Goal: Task Accomplishment & Management: Manage account settings

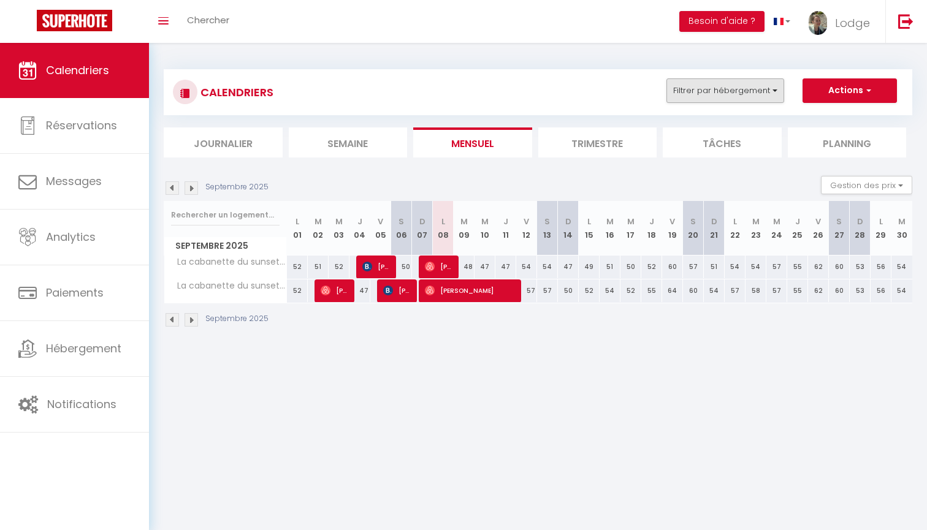
click at [691, 101] on button "Filtrer par hébergement" at bounding box center [726, 90] width 118 height 25
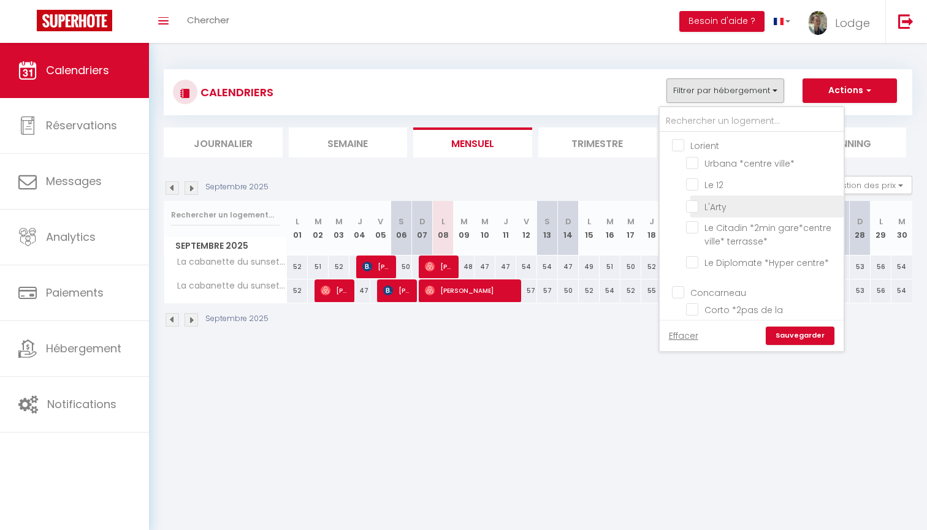
click at [706, 208] on input "L'Arty" at bounding box center [762, 205] width 153 height 12
checkbox input "true"
checkbox input "false"
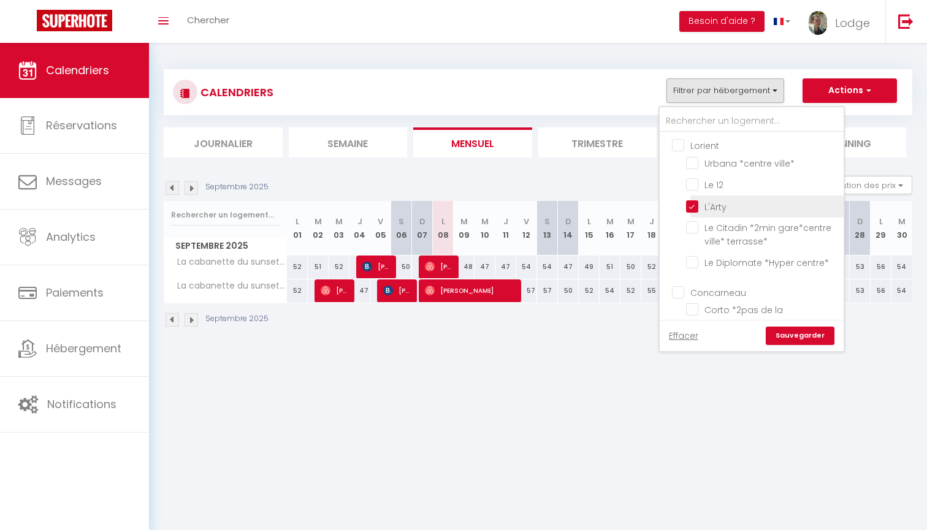
checkbox input "false"
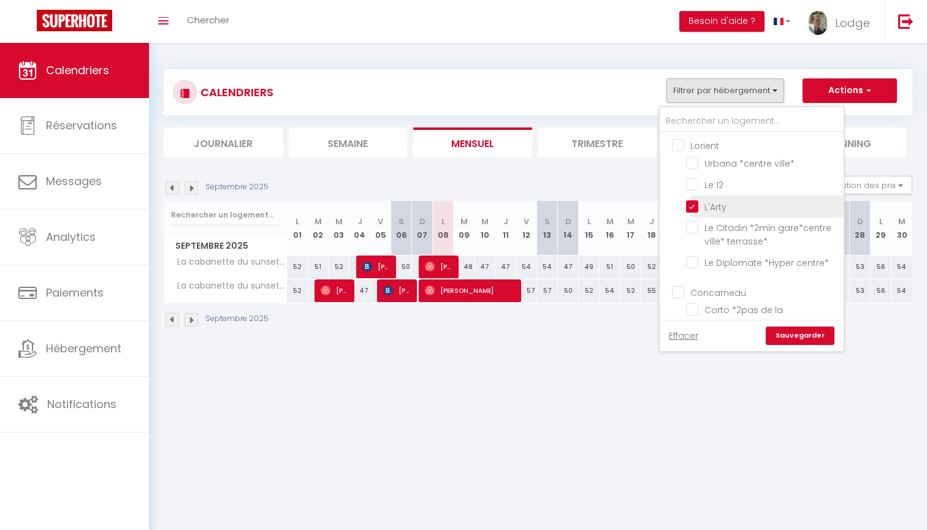
checkbox input "false"
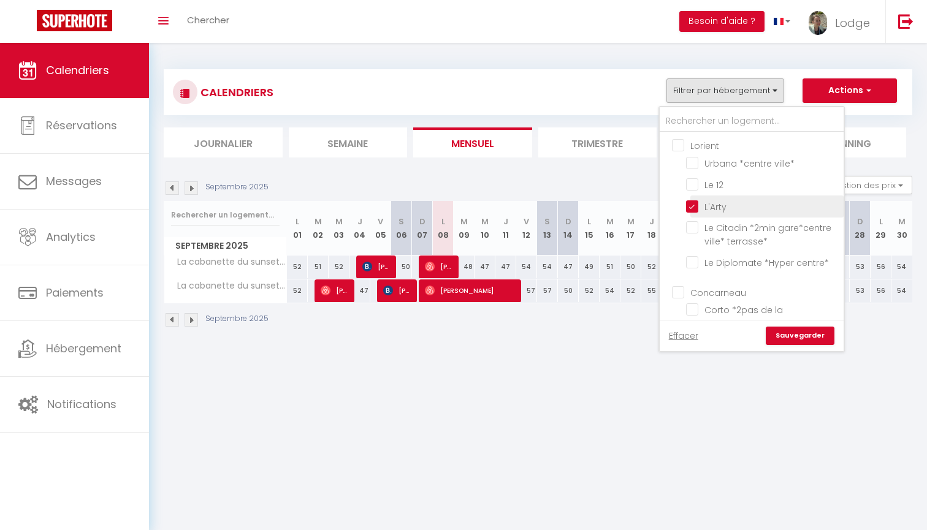
checkbox input "false"
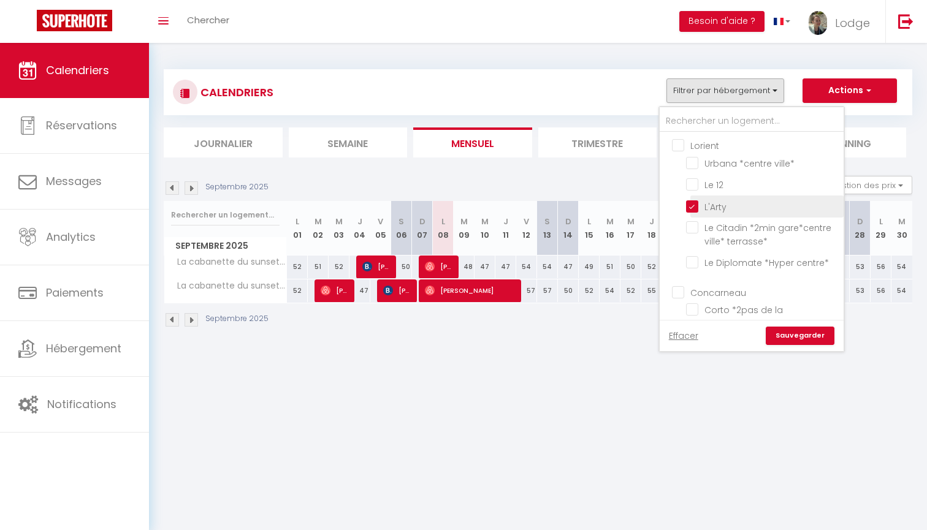
checkbox input "false"
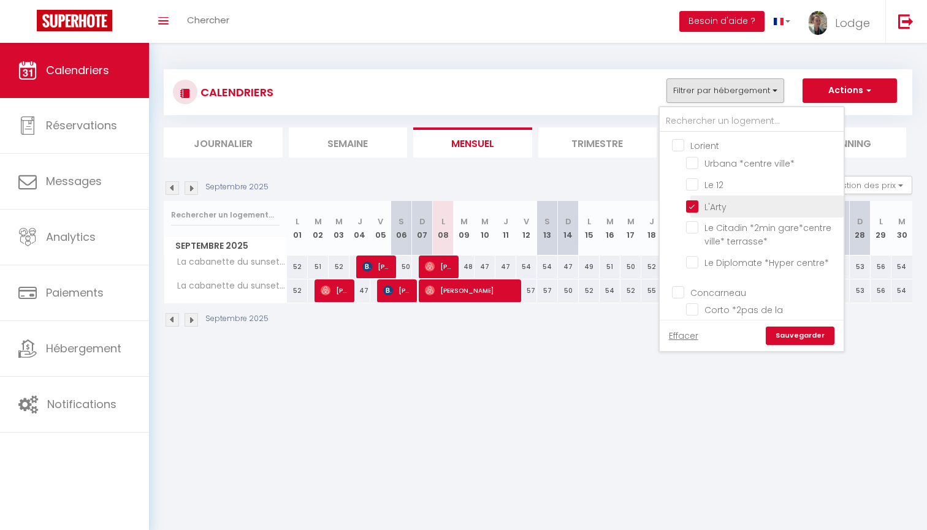
checkbox input "false"
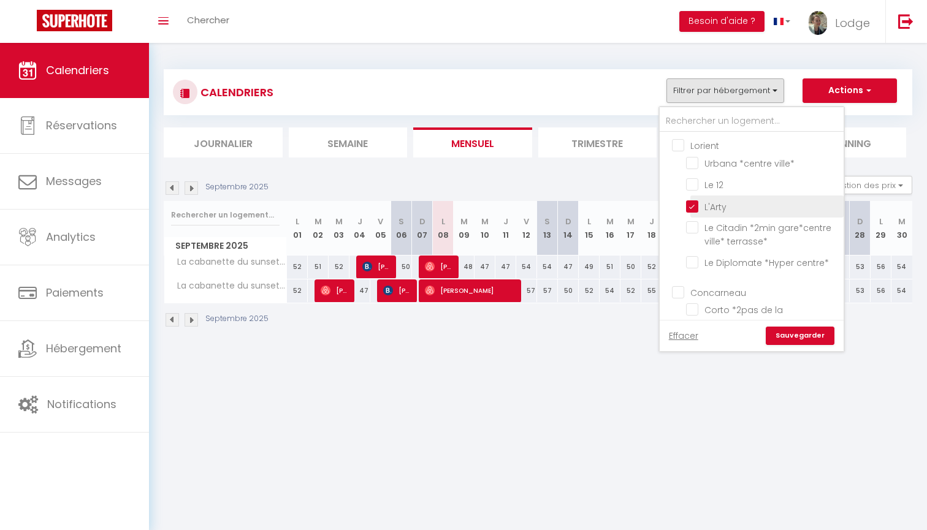
checkbox input "false"
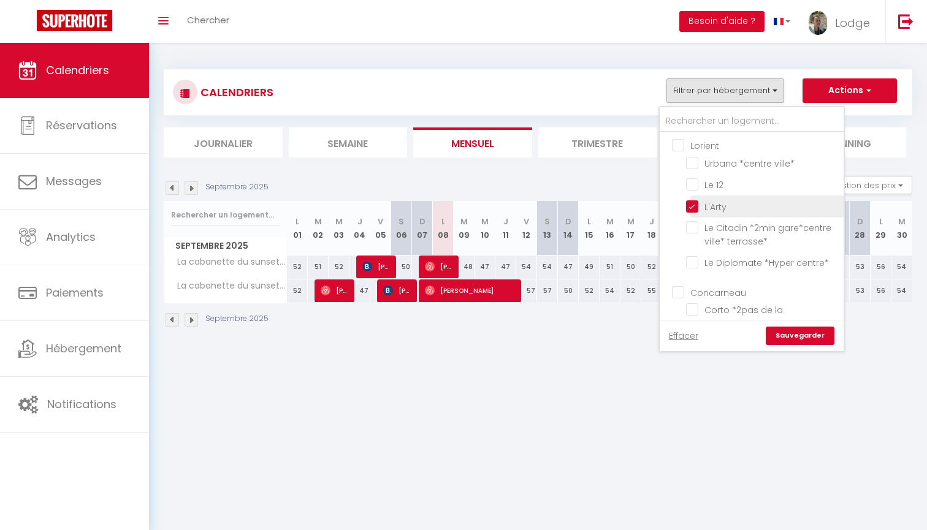
checkbox input "false"
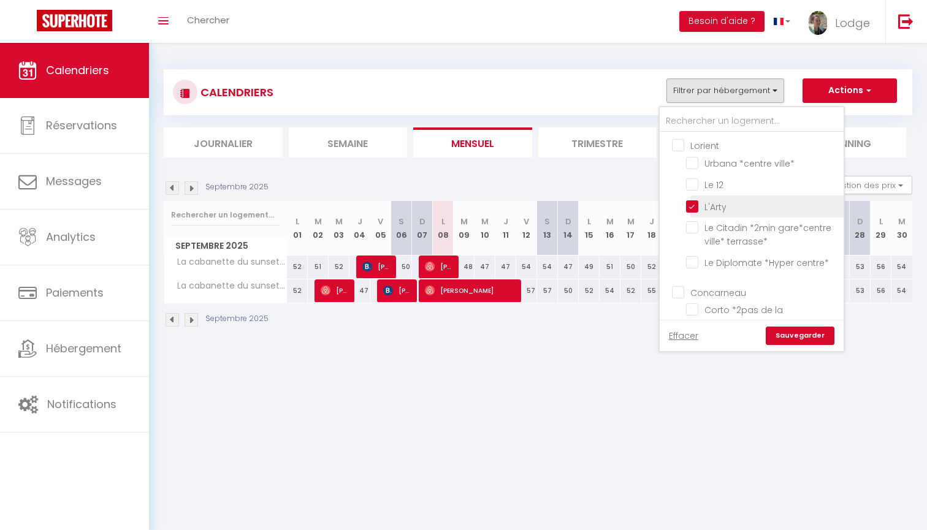
checkbox input "false"
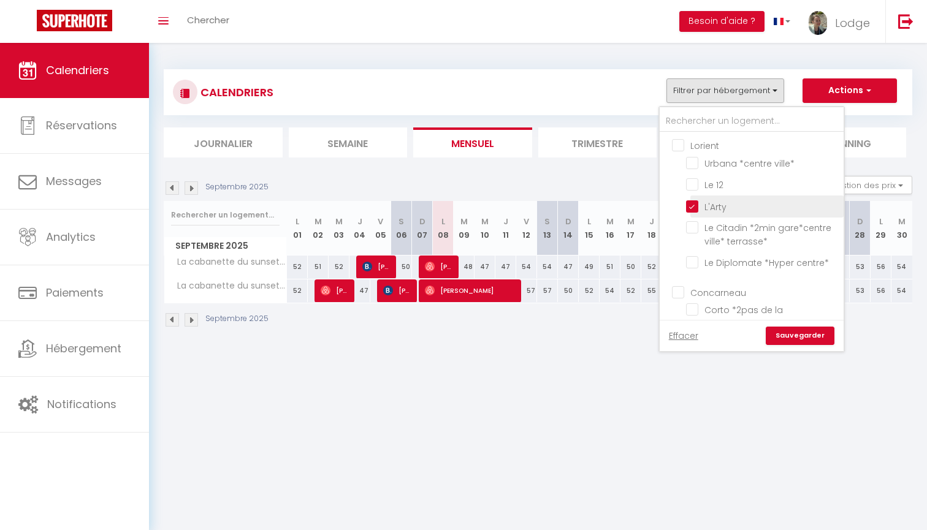
checkbox input "false"
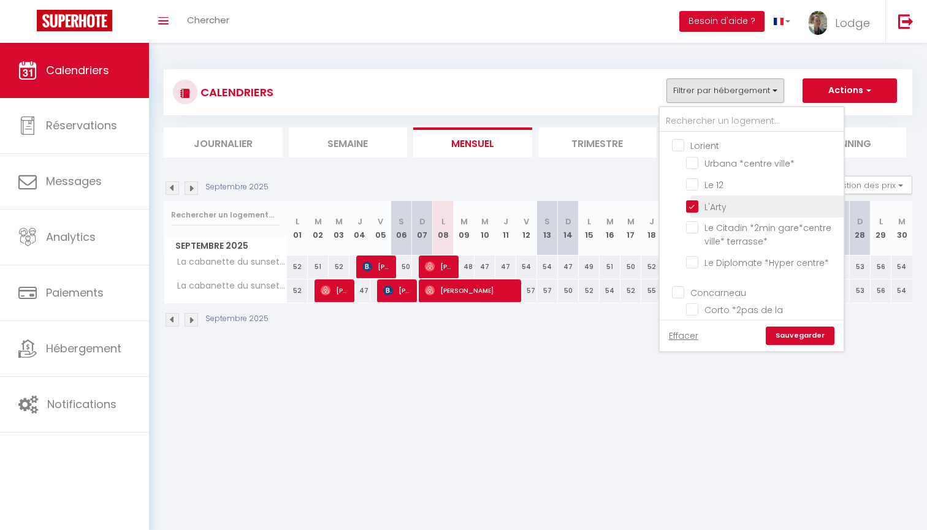
checkbox input "false"
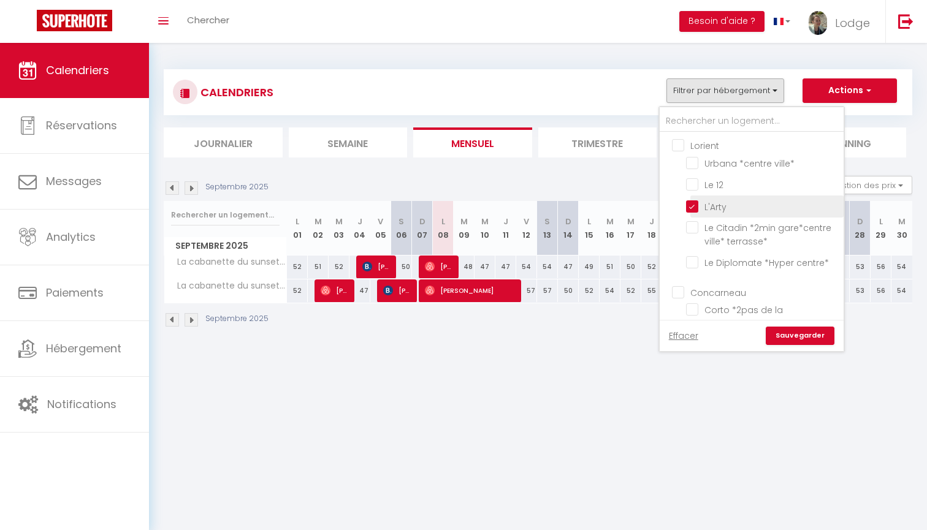
checkbox input "false"
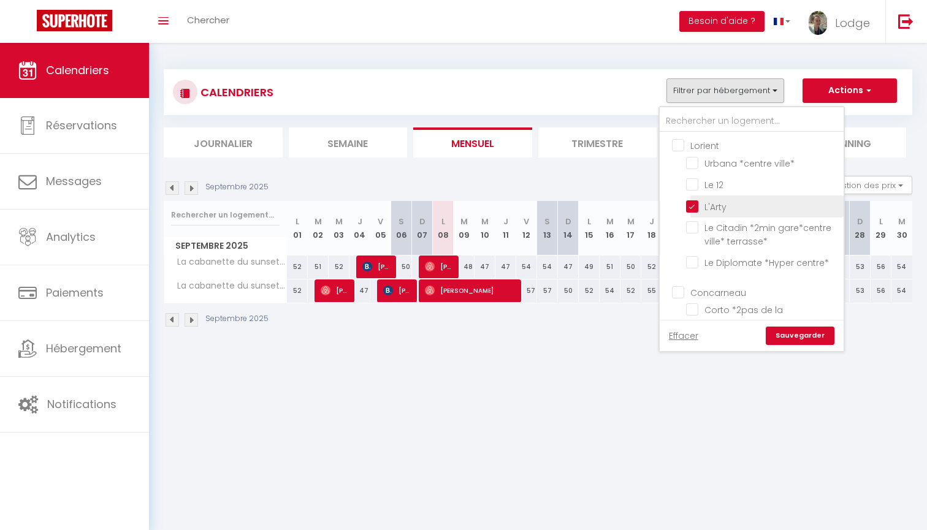
checkbox input "false"
click at [798, 340] on link "Sauvegarder" at bounding box center [800, 336] width 69 height 18
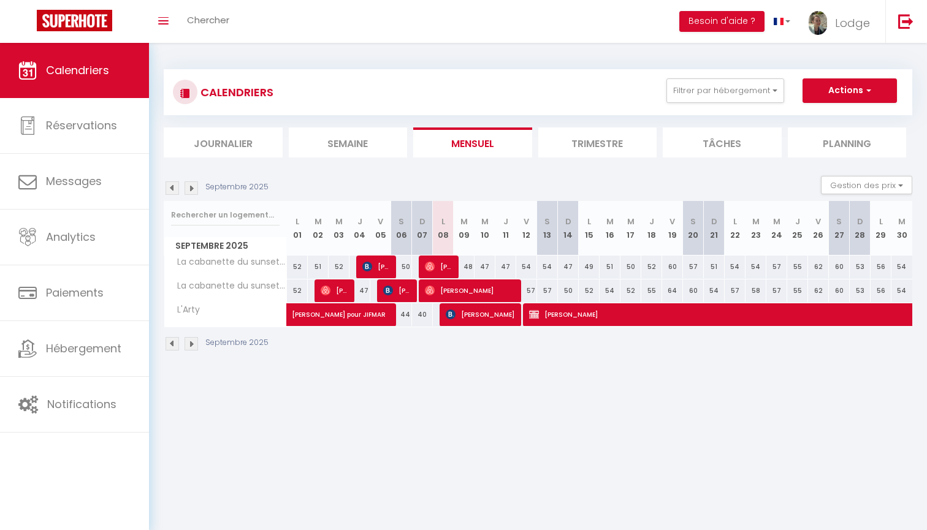
select select "KO"
select select "1"
select select "0"
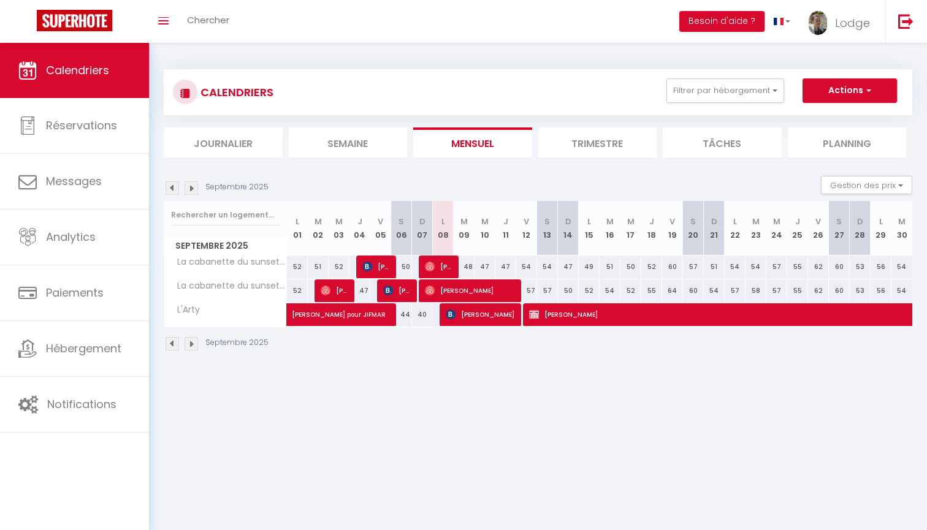
select select "1"
select select
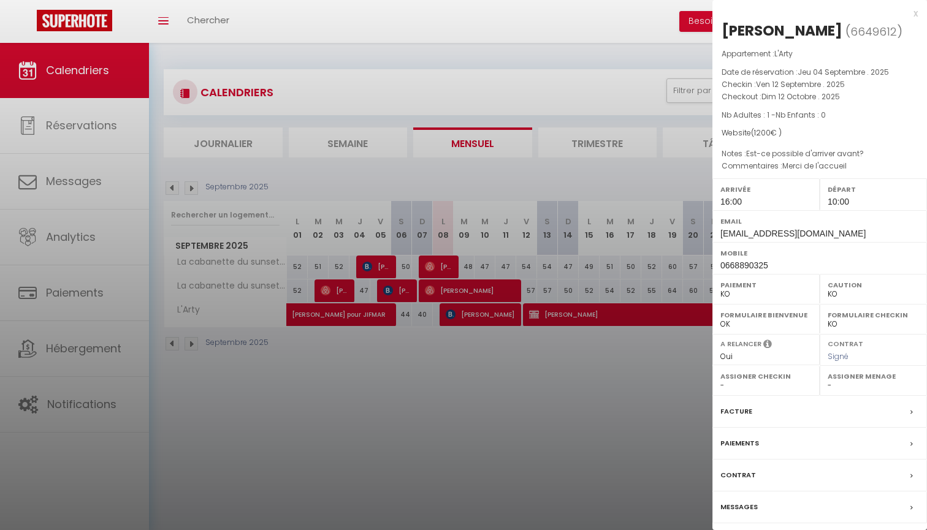
click at [749, 445] on label "Paiements" at bounding box center [740, 443] width 39 height 13
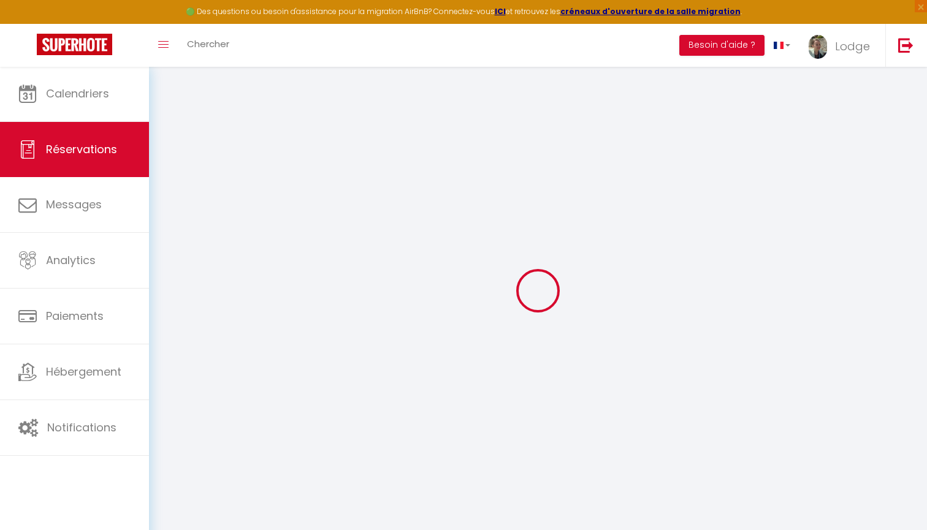
select select
checkbox input "false"
select select
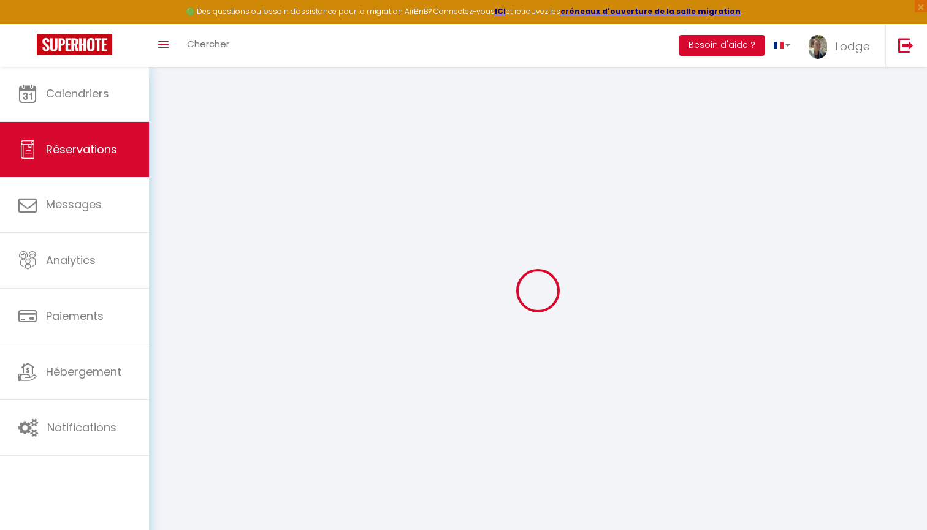
checkbox input "false"
type voyageur0 "Merci de l'accueil"
type textarea "Est-ce possible d'arriver avant?"
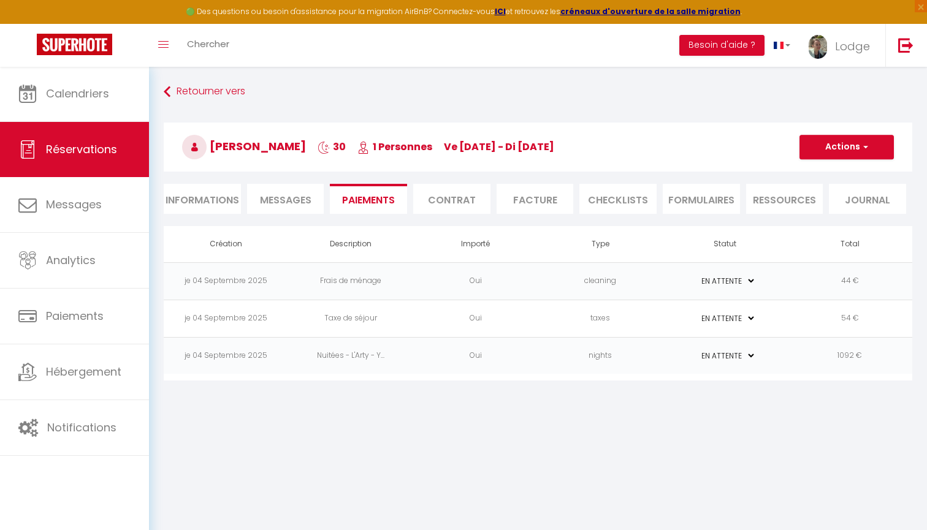
click at [212, 204] on li "Informations" at bounding box center [202, 199] width 77 height 30
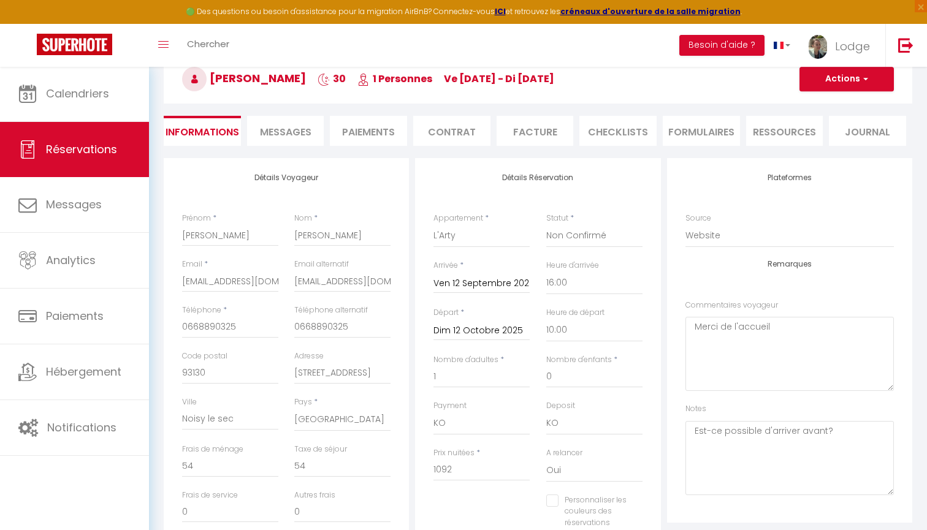
scroll to position [91, 0]
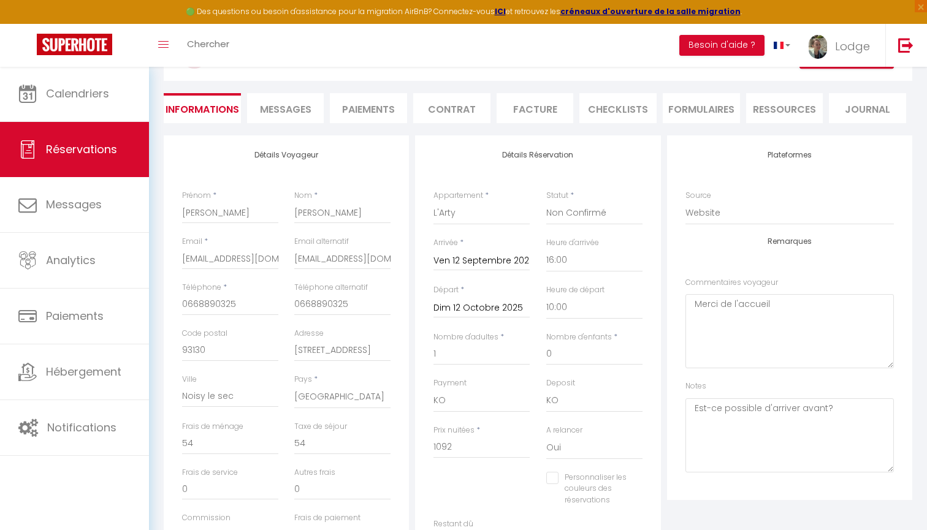
click at [381, 111] on li "Paiements" at bounding box center [368, 108] width 77 height 30
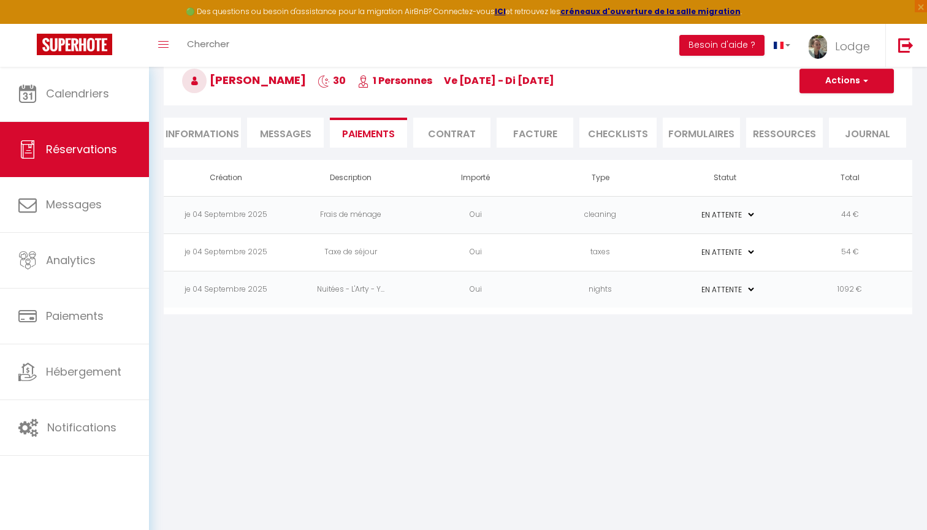
scroll to position [66, 0]
click at [853, 80] on button "Actions" at bounding box center [847, 81] width 94 height 25
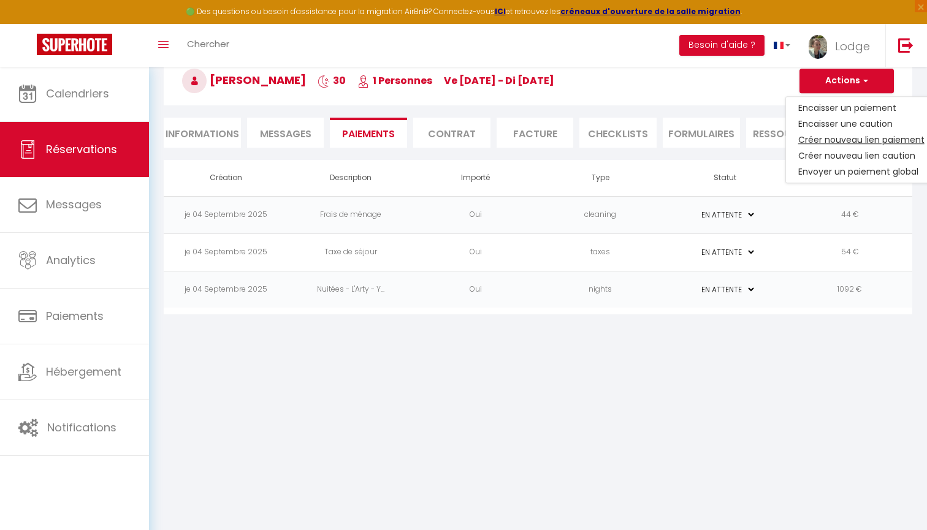
click at [838, 136] on link "Créer nouveau lien paiement" at bounding box center [861, 140] width 151 height 16
select select "nights"
type input "[EMAIL_ADDRESS][DOMAIN_NAME]"
select select "2488"
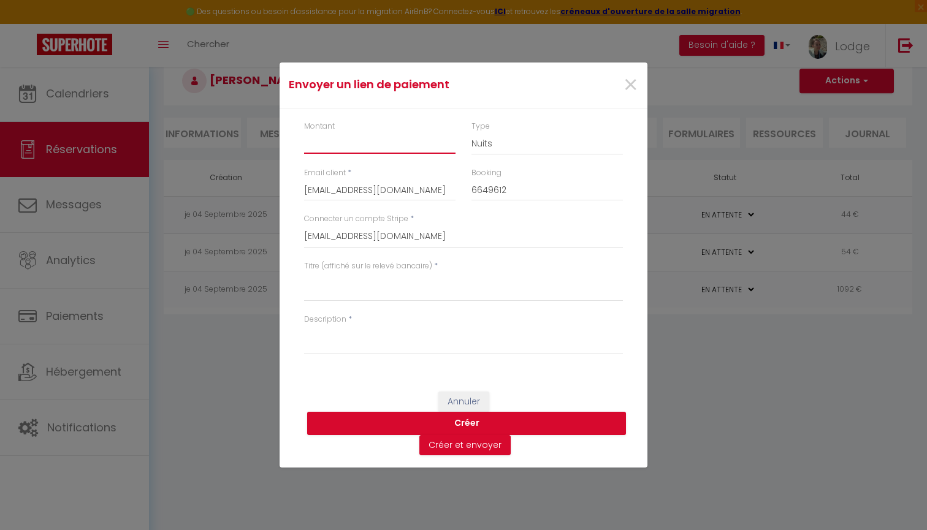
click at [355, 147] on input "Montant" at bounding box center [379, 143] width 151 height 22
type input "1200"
click at [498, 144] on select "Nuits Frais de ménage Taxe de séjour [GEOGRAPHIC_DATA]" at bounding box center [547, 143] width 151 height 23
select select "other"
click at [335, 146] on input "1200" at bounding box center [379, 143] width 151 height 22
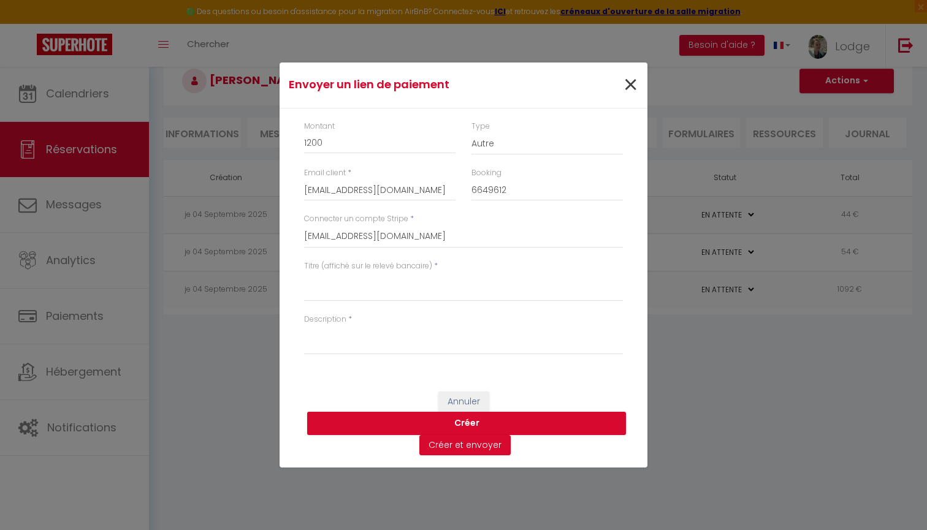
click at [633, 93] on span "×" at bounding box center [630, 85] width 15 height 37
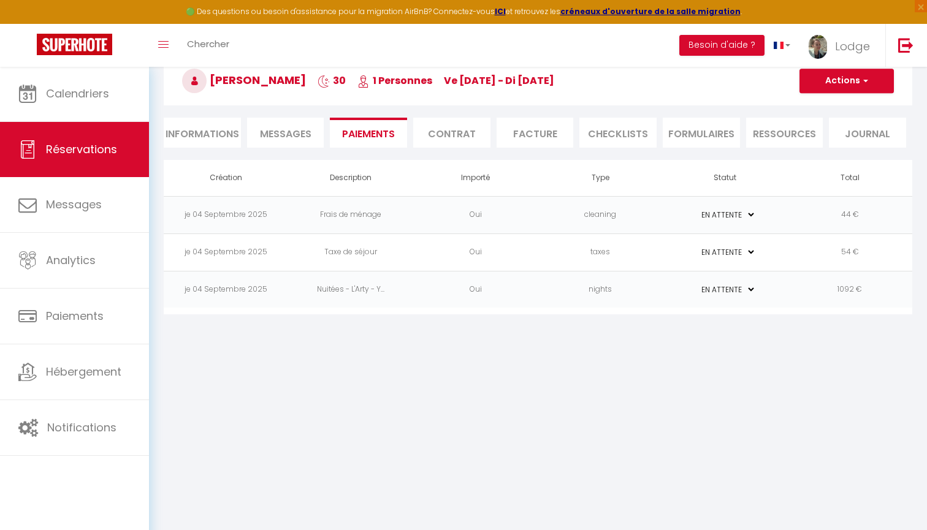
click at [257, 216] on td "je 04 Septembre 2025" at bounding box center [226, 214] width 125 height 37
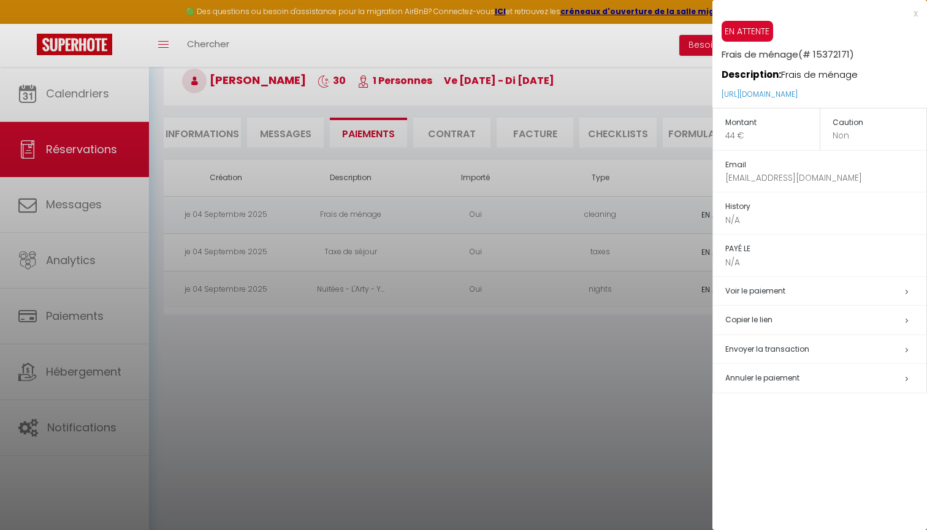
click at [732, 129] on p "44 €" at bounding box center [772, 135] width 94 height 13
click at [733, 134] on p "44 €" at bounding box center [772, 135] width 94 height 13
click at [606, 348] on div at bounding box center [463, 265] width 927 height 530
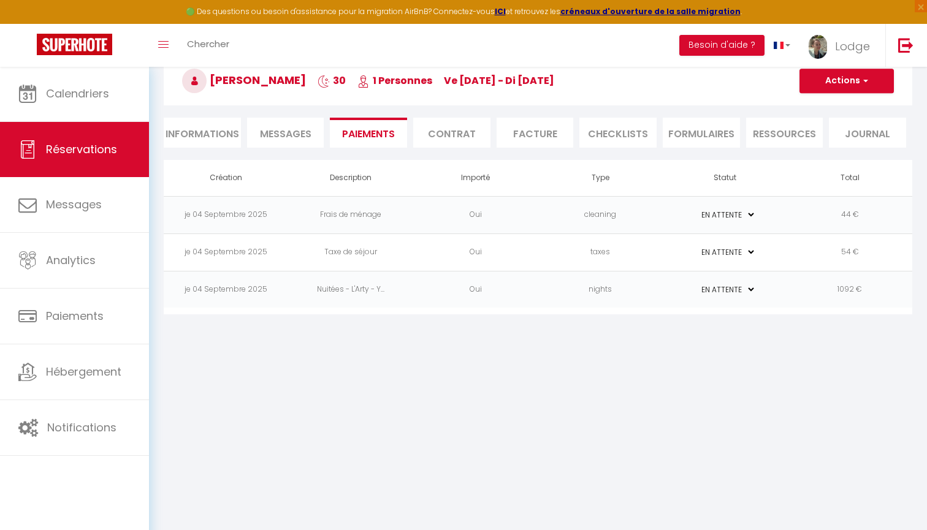
click at [183, 132] on li "Informations" at bounding box center [202, 133] width 77 height 30
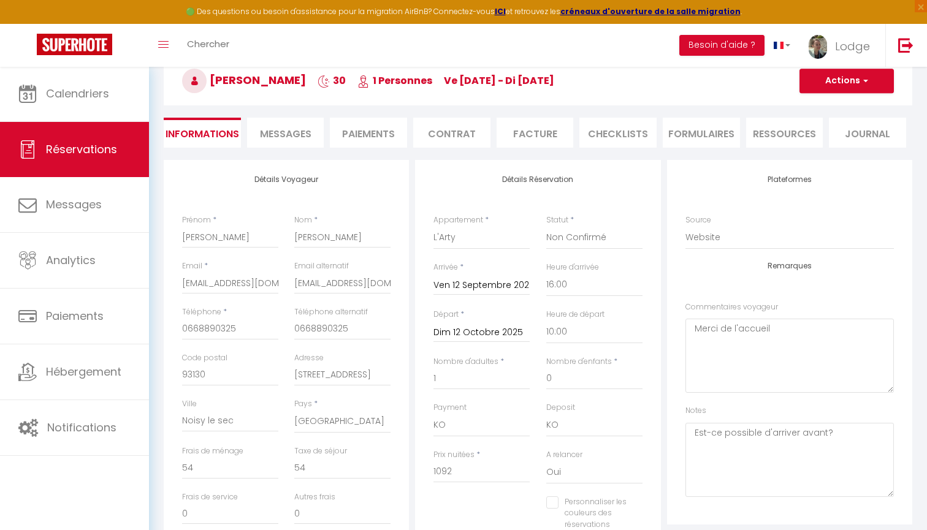
click at [851, 88] on button "Actions" at bounding box center [847, 81] width 94 height 25
click at [823, 121] on link "Dupliquer" at bounding box center [834, 124] width 97 height 16
type input "0"
select select
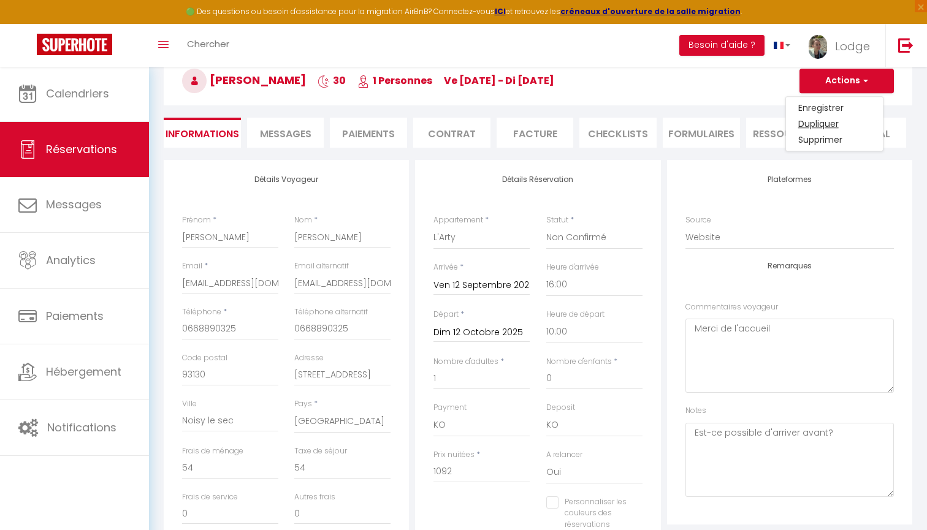
select select
checkbox input "false"
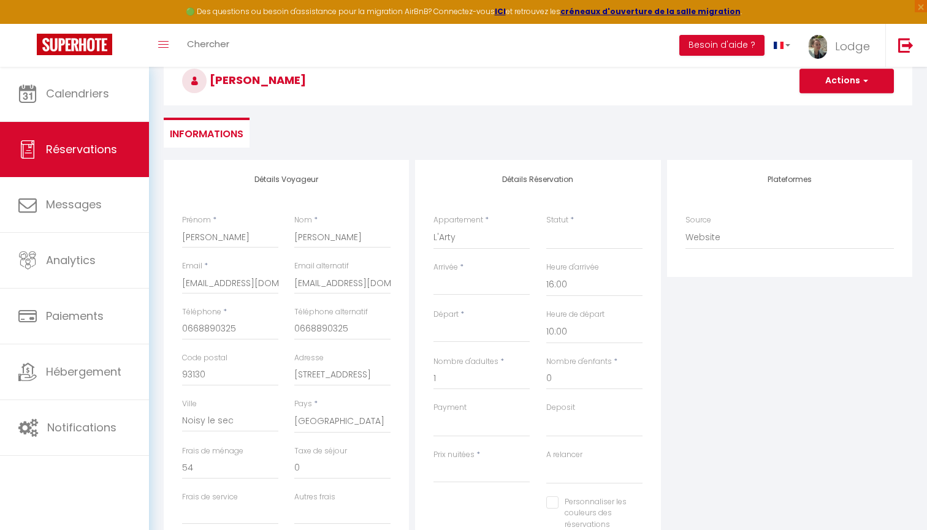
click at [459, 281] on input "Arrivée" at bounding box center [482, 286] width 96 height 16
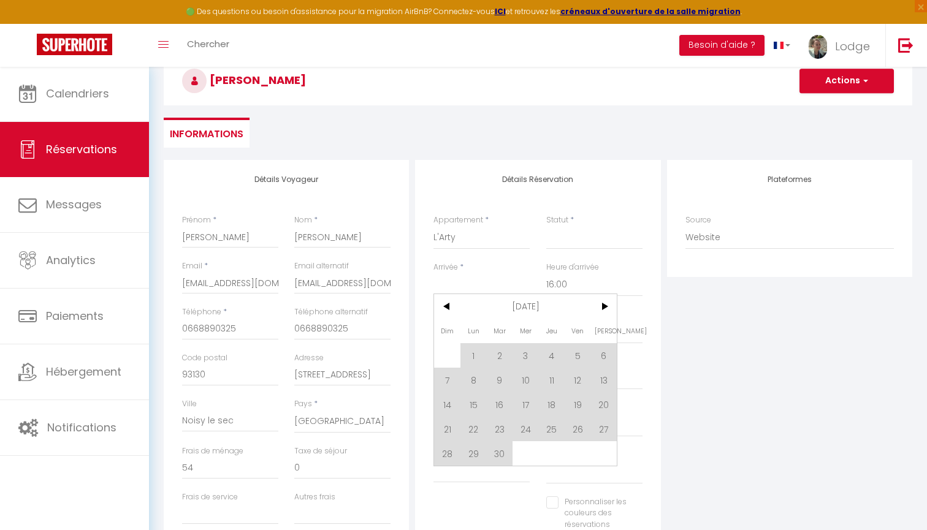
click at [727, 356] on div "Plateformes Source Direct [DOMAIN_NAME] [DOMAIN_NAME] Chalet montagne Expedia G…" at bounding box center [789, 379] width 251 height 438
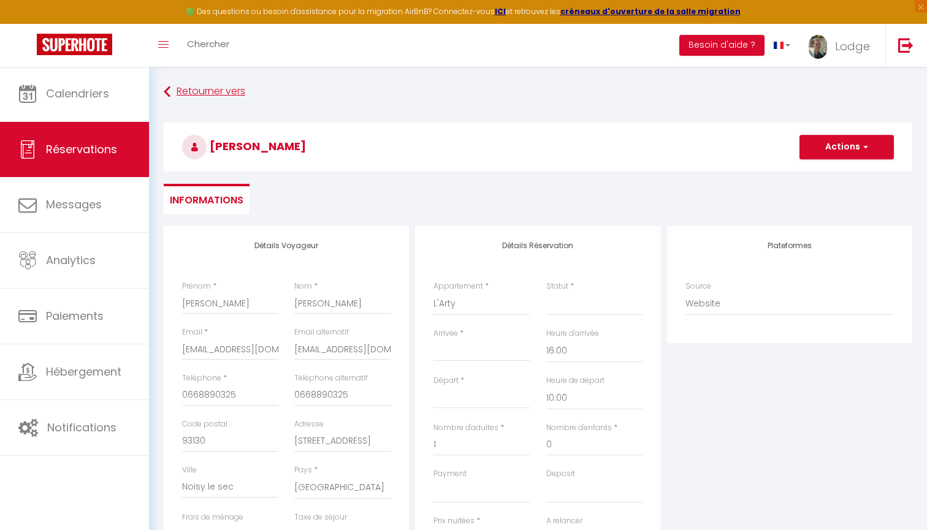
click at [193, 89] on link "Retourner vers" at bounding box center [538, 92] width 749 height 22
select select
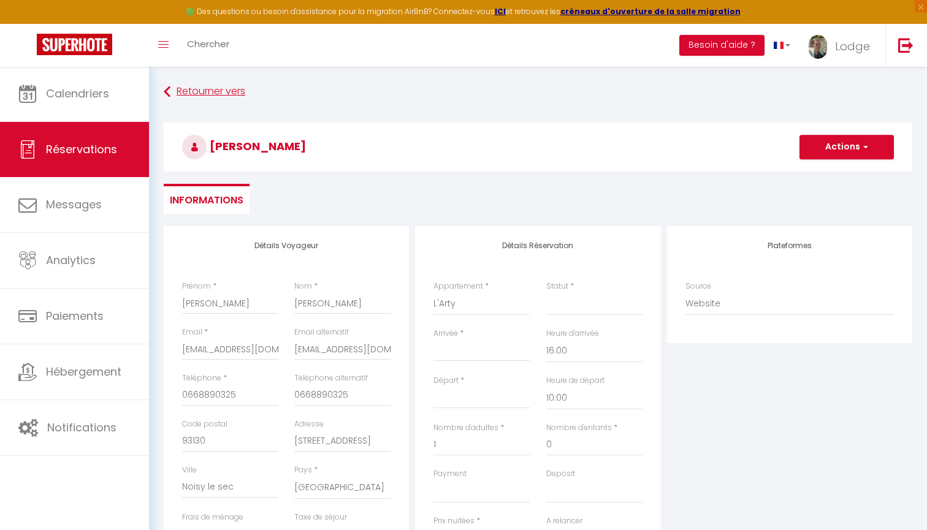
checkbox input "false"
click at [208, 91] on link "Retourner vers" at bounding box center [538, 92] width 749 height 22
select select
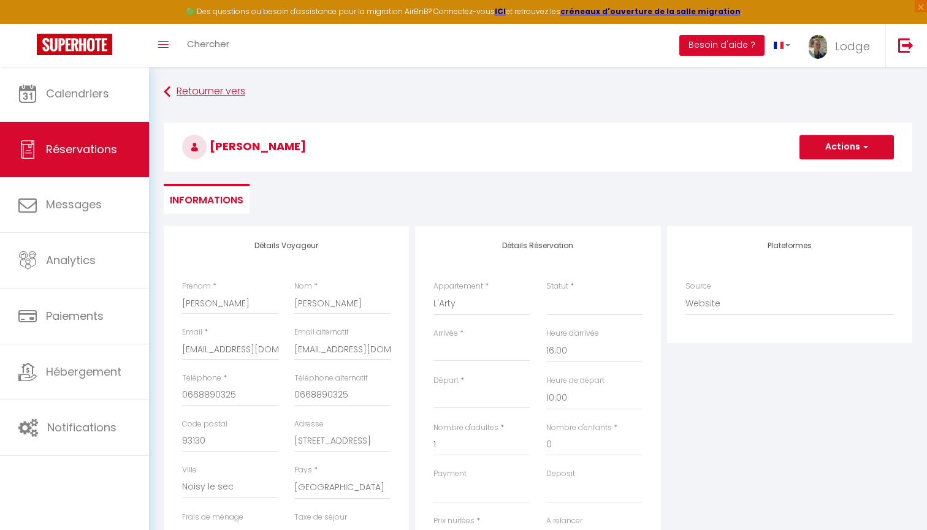
select select
checkbox input "false"
click at [170, 88] on icon at bounding box center [167, 92] width 7 height 22
select select
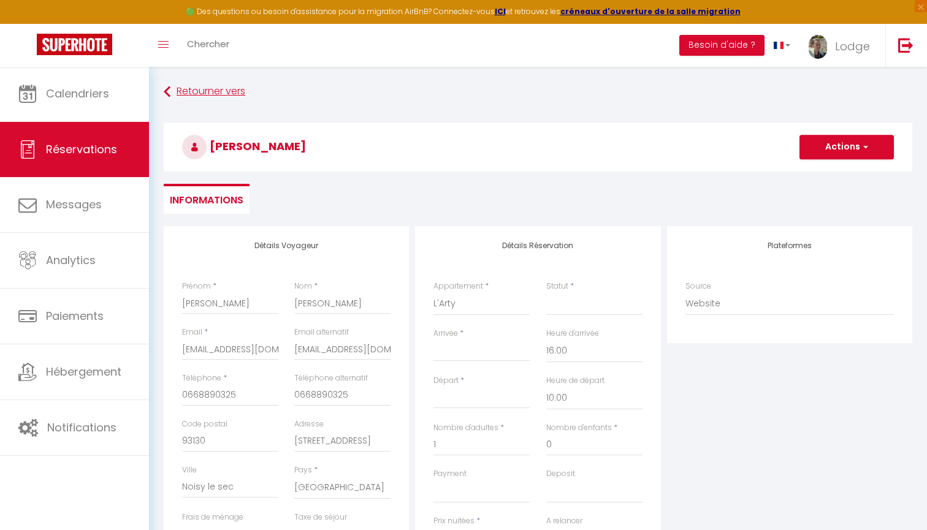
select select
checkbox input "false"
click at [208, 91] on link "Retourner vers" at bounding box center [538, 92] width 749 height 22
select select
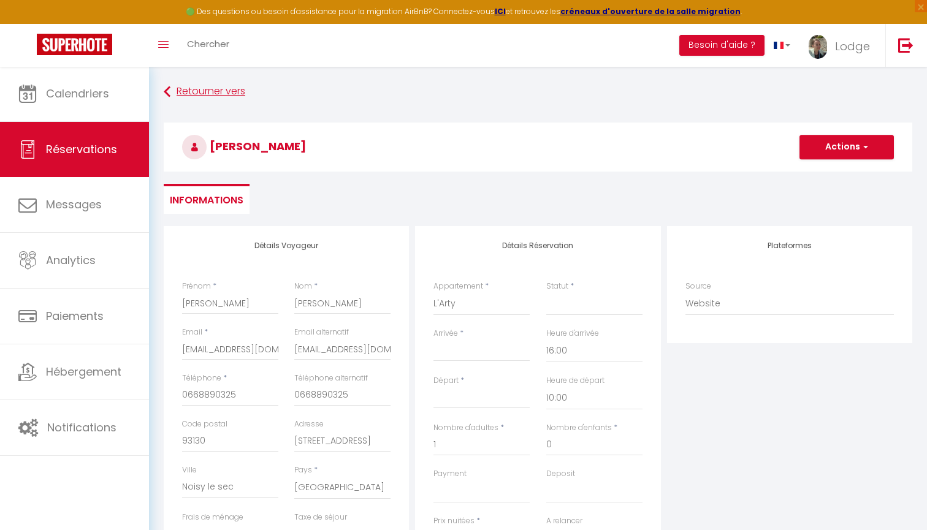
select select
checkbox input "false"
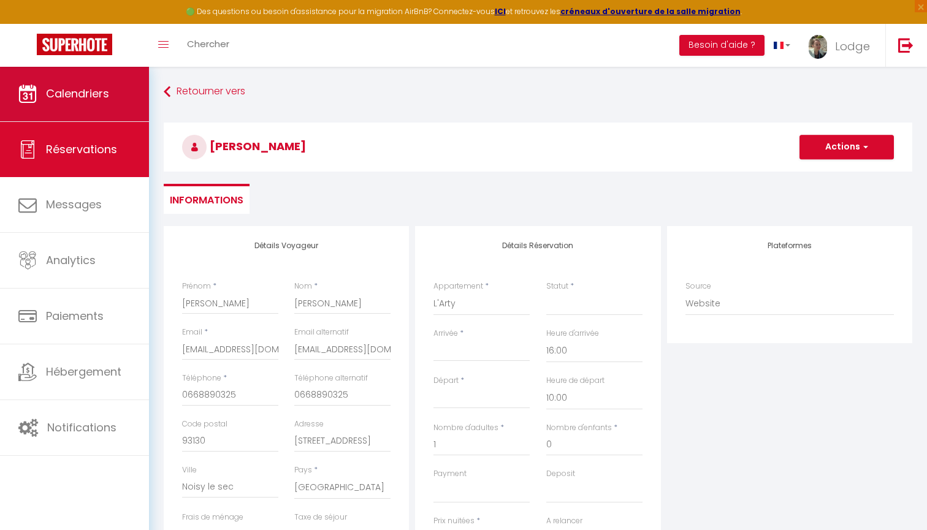
click at [102, 103] on link "Calendriers" at bounding box center [74, 93] width 149 height 55
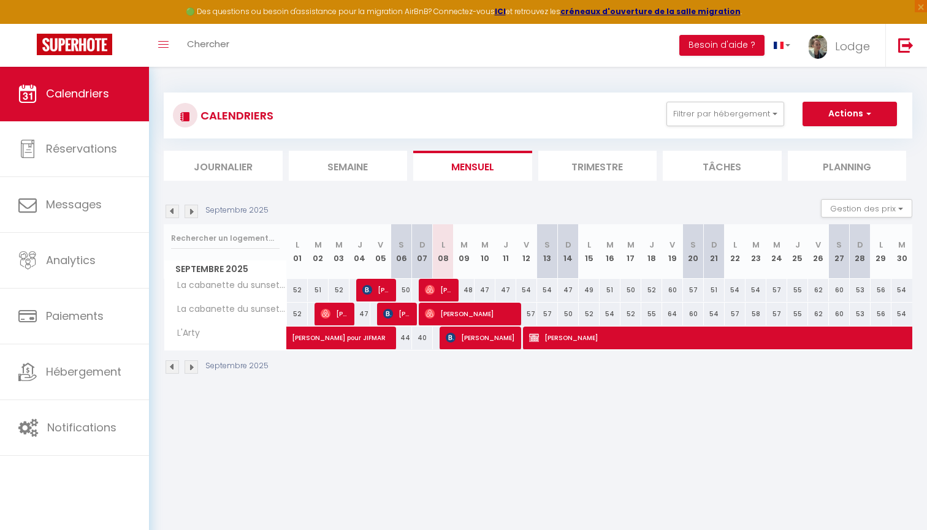
select select "KO"
select select "1"
select select "0"
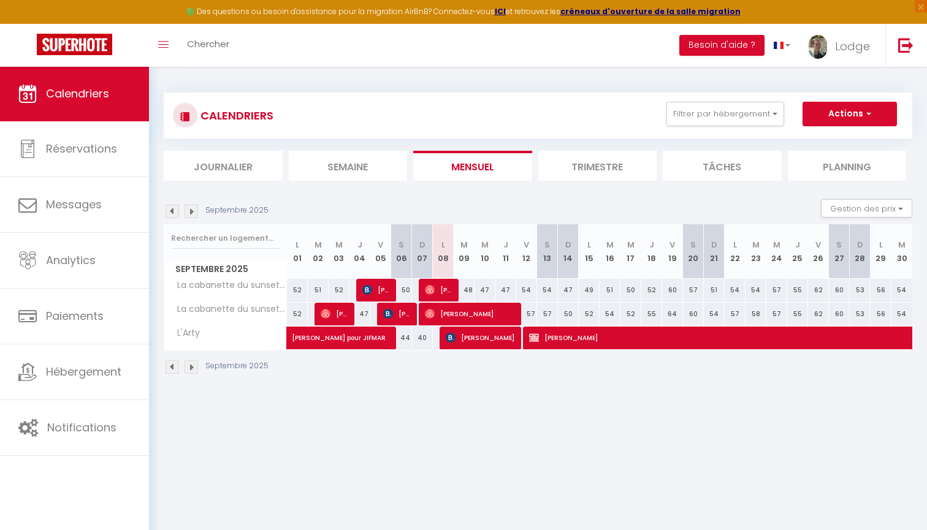
select select "1"
select select
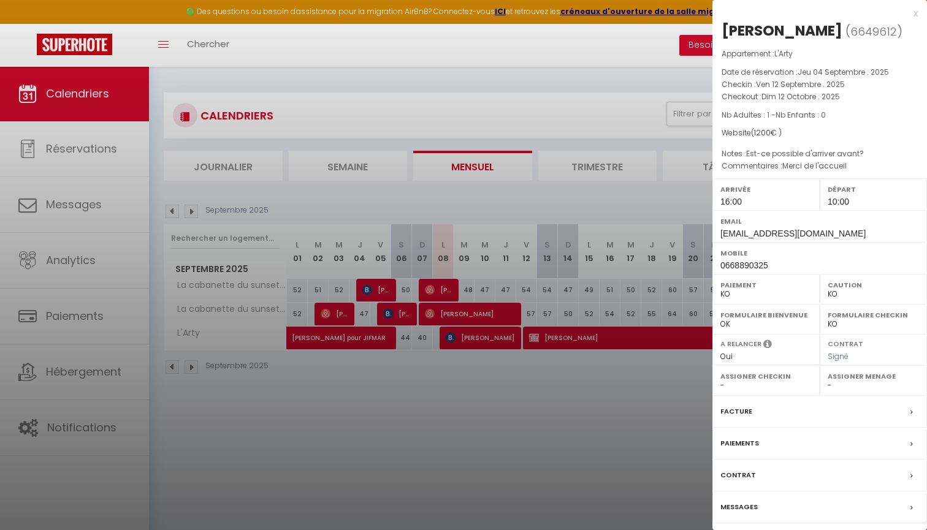
click at [744, 410] on label "Facture" at bounding box center [737, 411] width 32 height 13
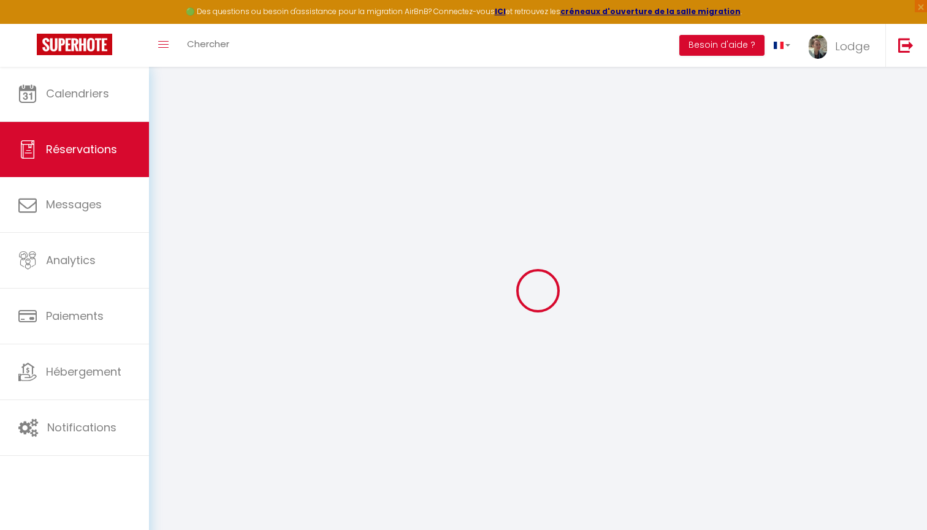
select select
type input "[PERSON_NAME]"
type input "[EMAIL_ADDRESS][DOMAIN_NAME]"
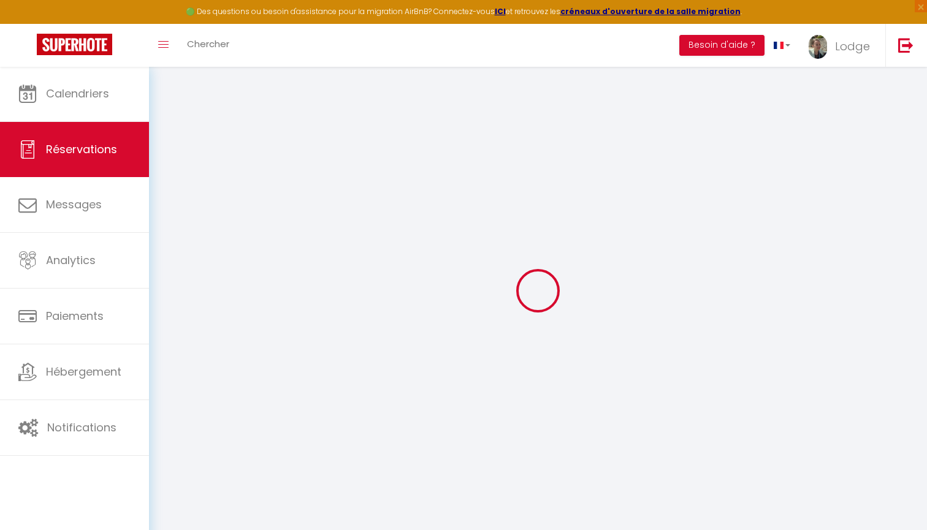
type input "0668890325"
type input "93130"
type input "[STREET_ADDRESS]"
type input "Noisy le sec"
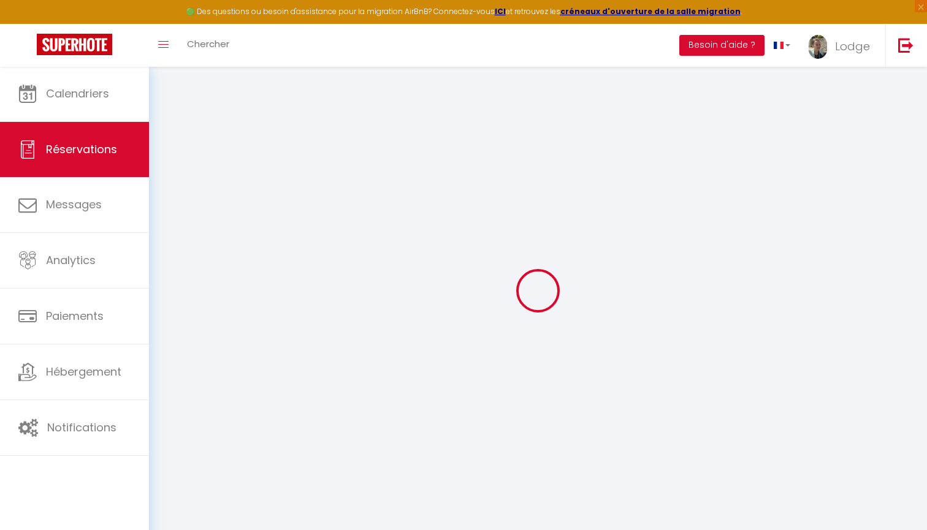
select select "FR"
select select "23348"
select select "2"
type input "Ven 12 Septembre 2025"
select select
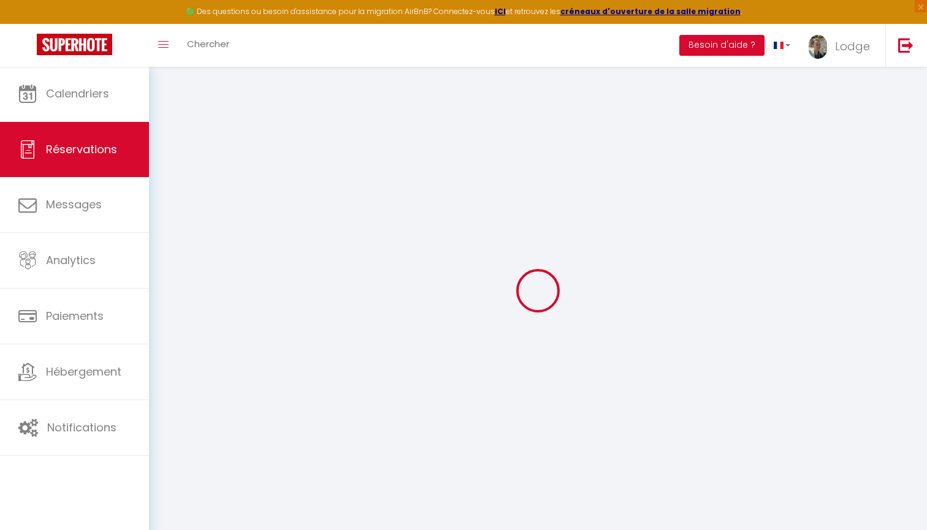
type input "Dim 12 Octobre 2025"
select select
type input "1"
select select "10"
select select
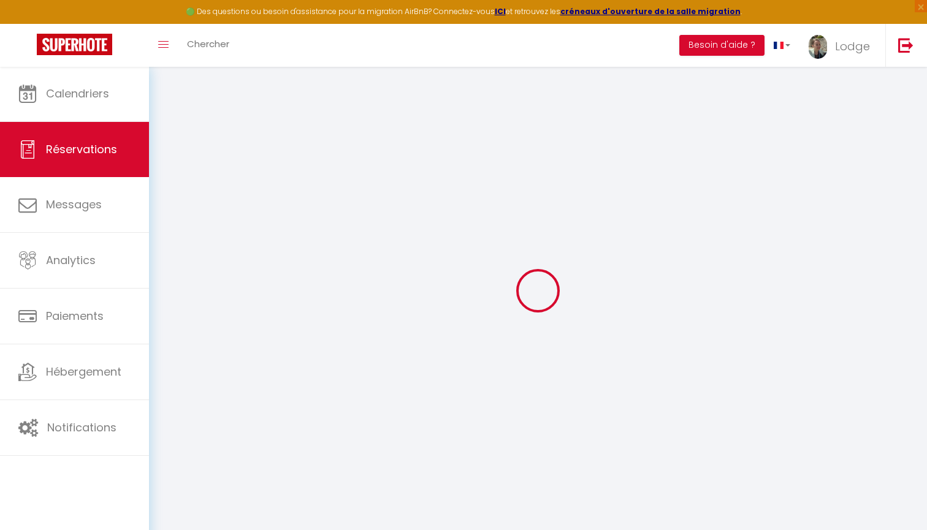
type input "1092"
checkbox input "false"
type input "1200"
select select "69"
type input "20"
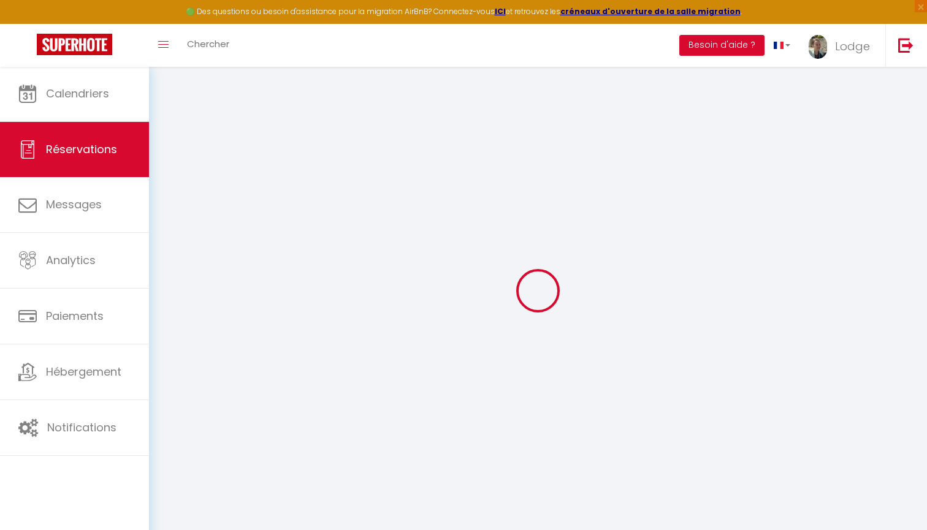
type input "24"
type input "0"
select select
select select "14"
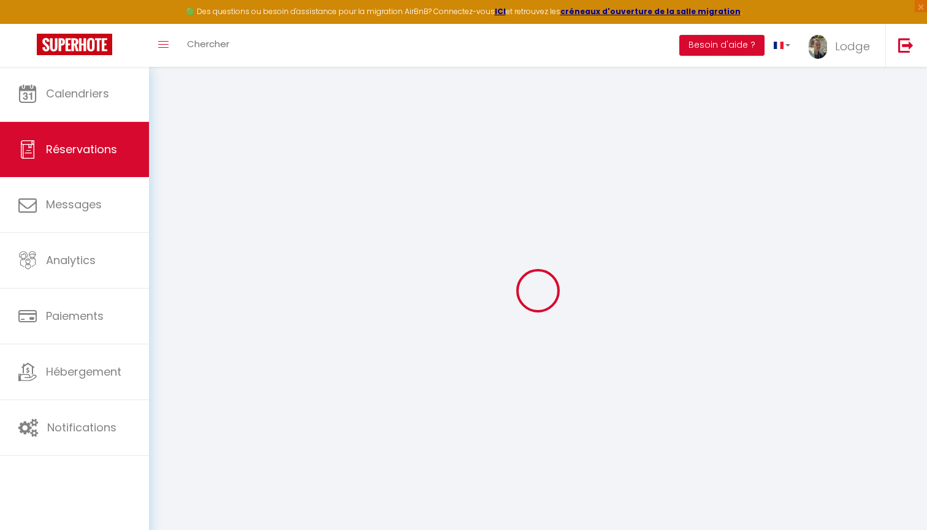
checkbox input "false"
select select
checkbox input "false"
select select
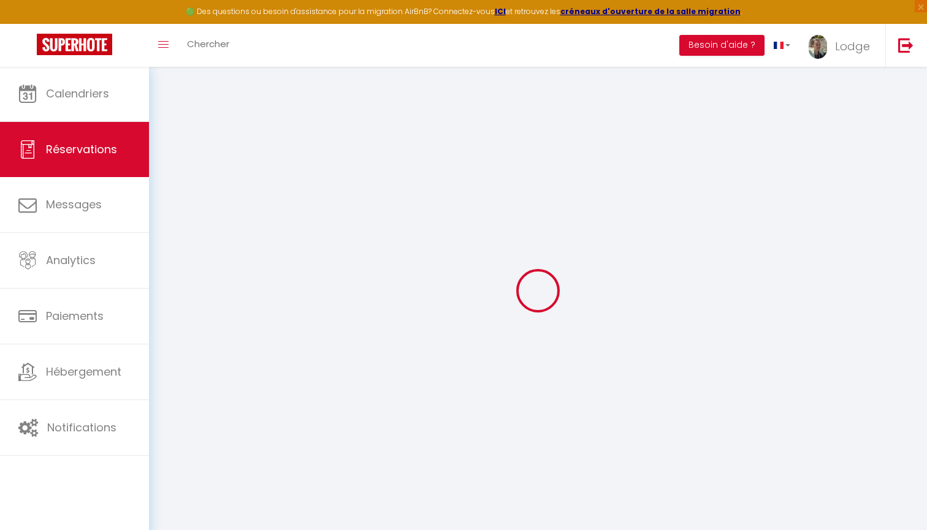
select select
checkbox input "false"
select select
checkbox input "false"
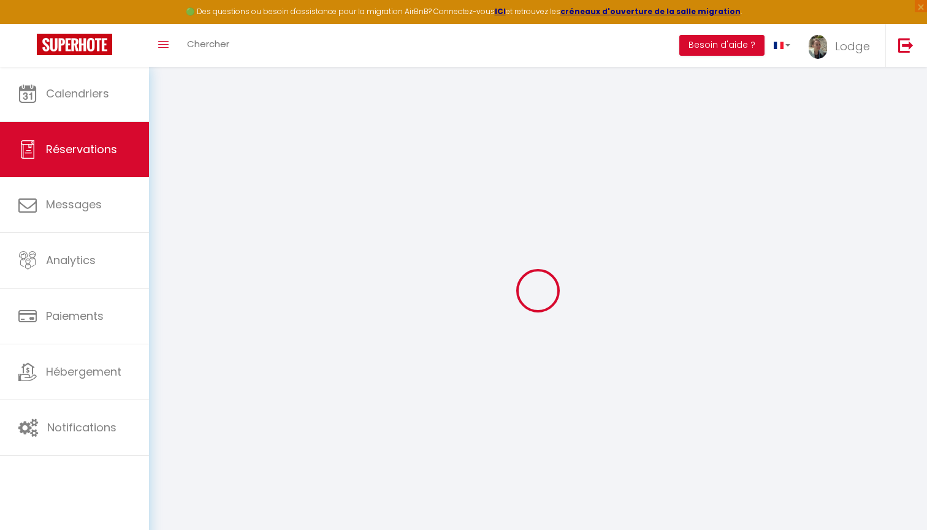
type voyageur0 "Merci de l'accueil"
type textarea "Est-ce possible d'arriver avant?"
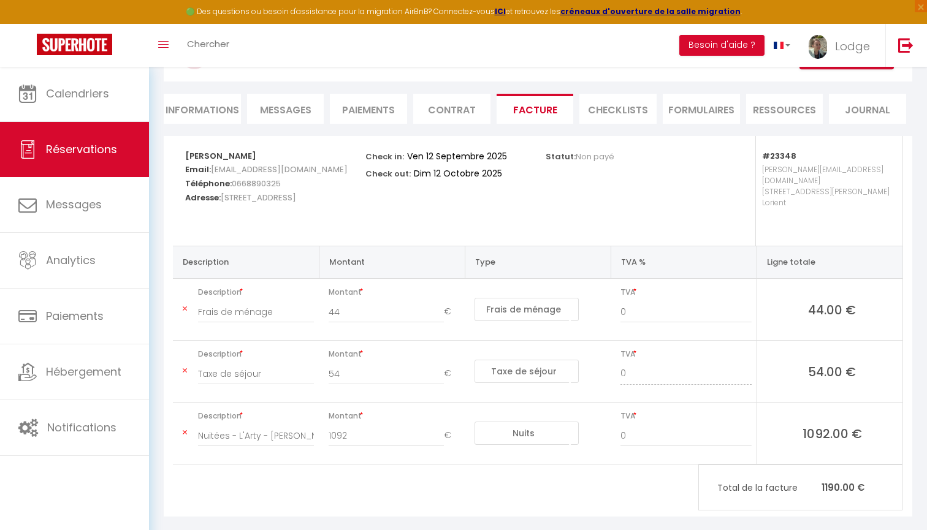
scroll to position [91, 0]
click at [373, 305] on input "44" at bounding box center [386, 311] width 115 height 22
type input "4"
type input "54"
click at [345, 478] on div "[PERSON_NAME] Email: [EMAIL_ADDRESS][DOMAIN_NAME] Téléphone: 0668890325 Adresse…" at bounding box center [538, 326] width 749 height 381
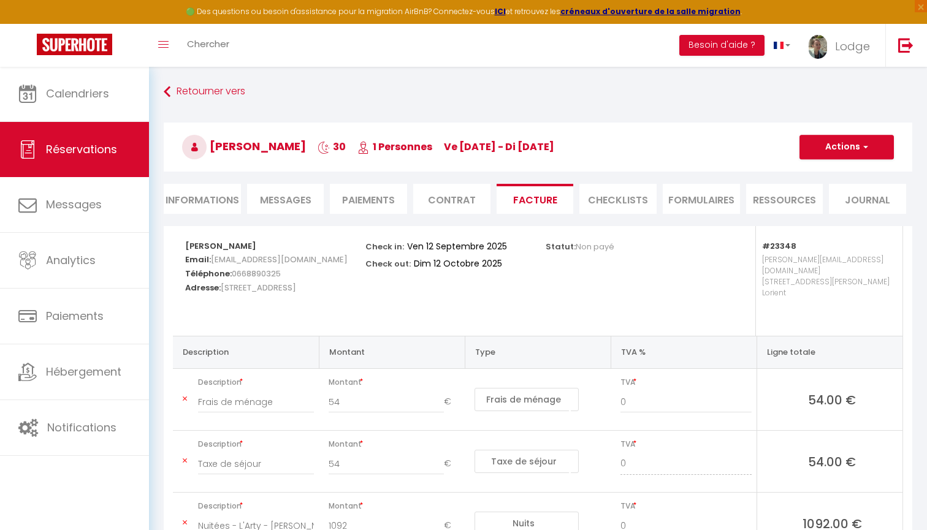
scroll to position [0, 0]
click at [866, 145] on span "button" at bounding box center [863, 147] width 7 height 11
click at [825, 172] on link "Enregistrer" at bounding box center [837, 174] width 103 height 16
click at [358, 196] on li "Paiements" at bounding box center [368, 199] width 77 height 30
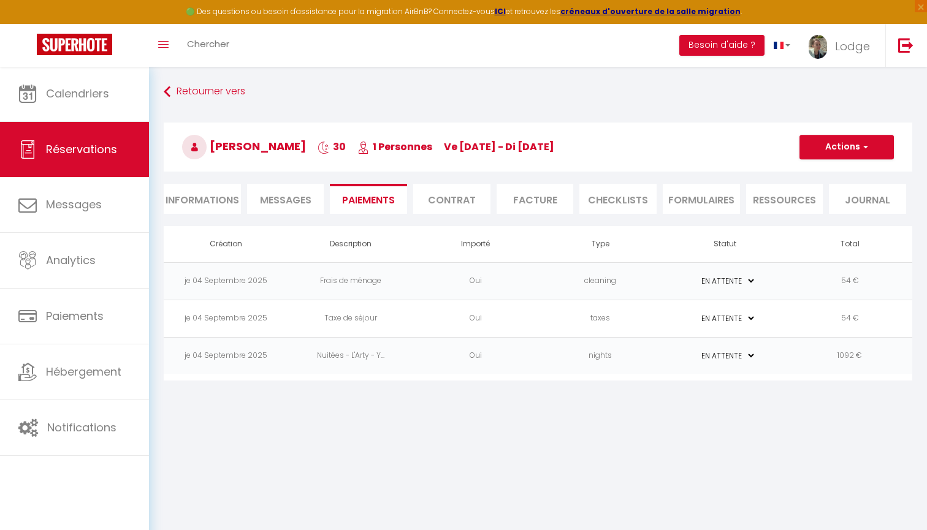
click at [837, 156] on button "Actions" at bounding box center [847, 147] width 94 height 25
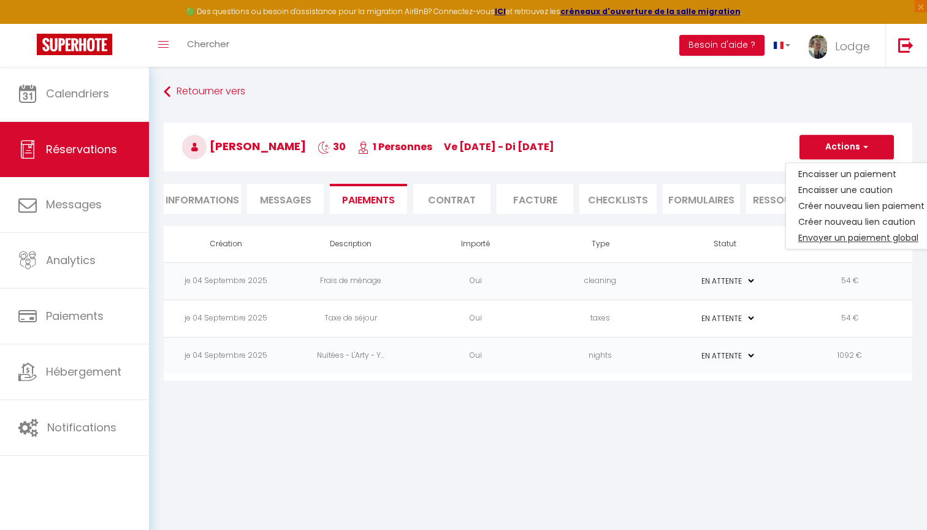
click at [833, 241] on link "Envoyer un paiement global" at bounding box center [861, 238] width 151 height 16
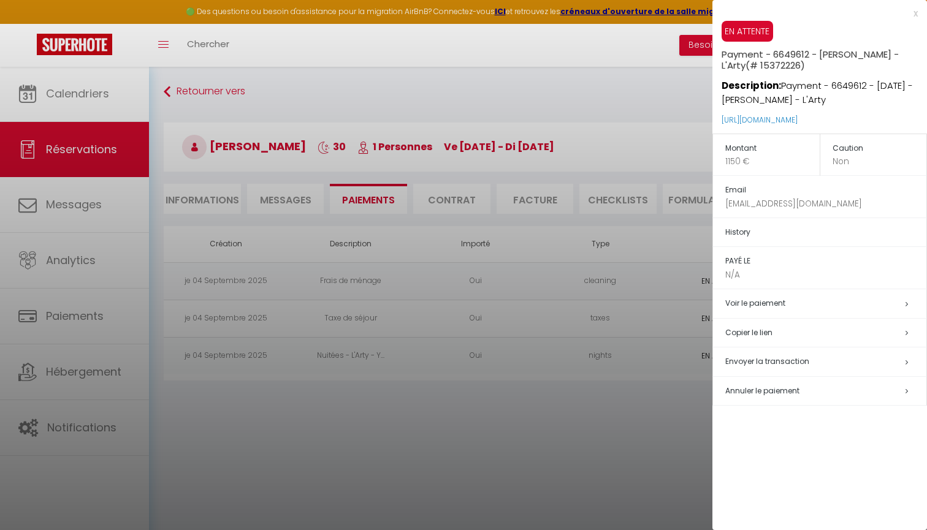
click at [917, 13] on div "x" at bounding box center [815, 13] width 205 height 15
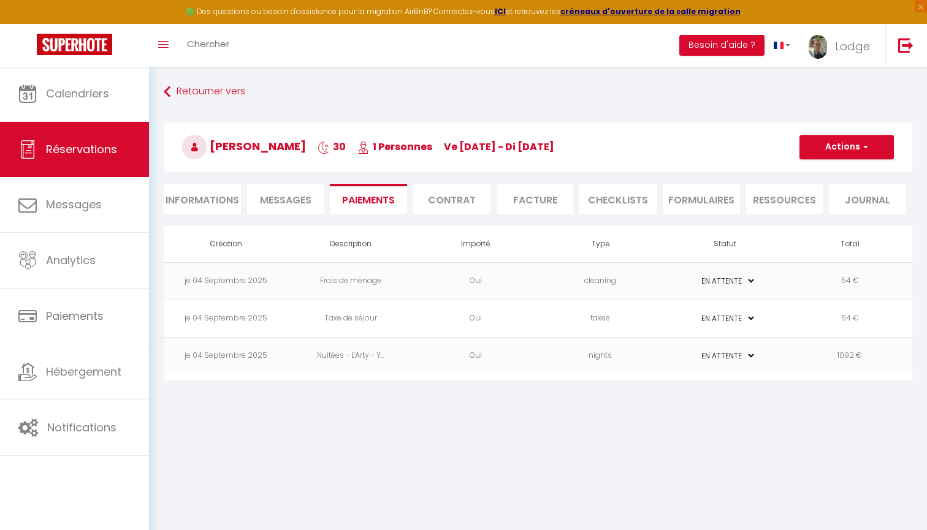
click at [194, 201] on li "Informations" at bounding box center [202, 199] width 77 height 30
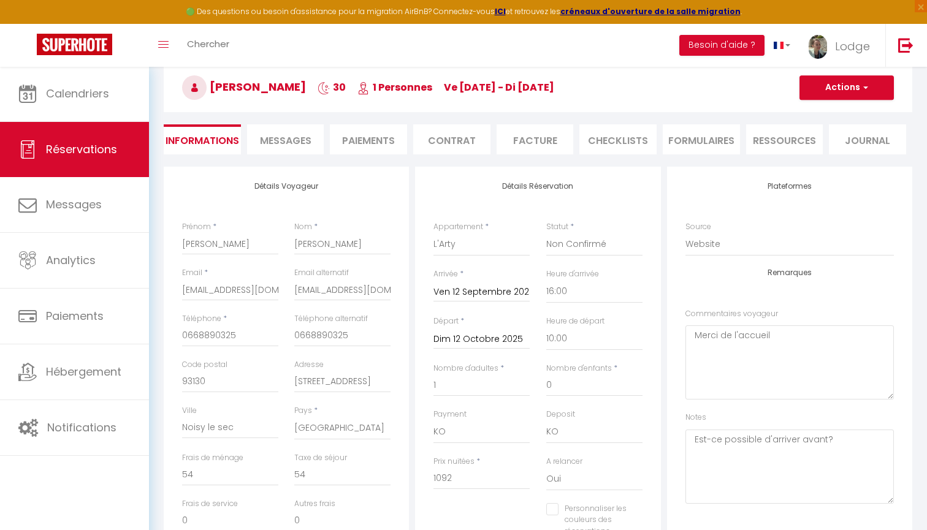
scroll to position [36, 0]
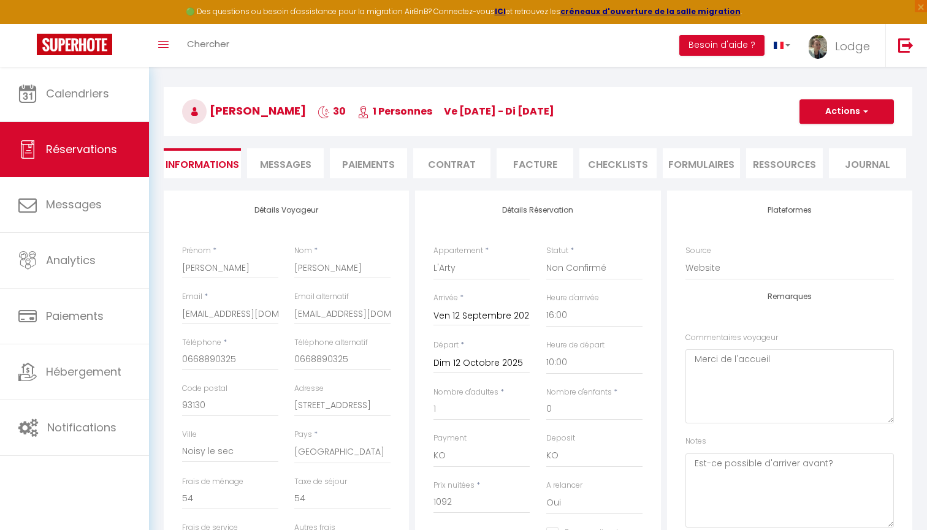
click at [539, 168] on li "Facture" at bounding box center [535, 163] width 77 height 30
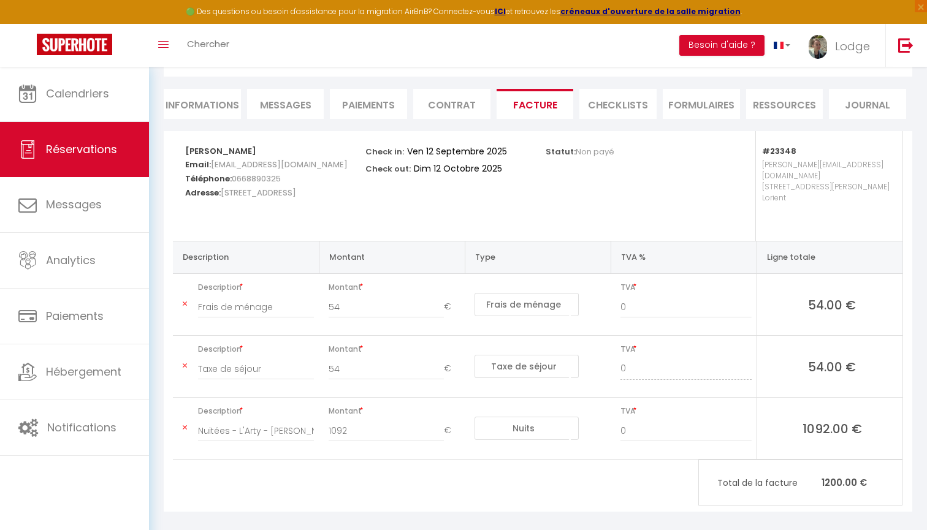
click at [429, 108] on li "Contrat" at bounding box center [451, 104] width 77 height 30
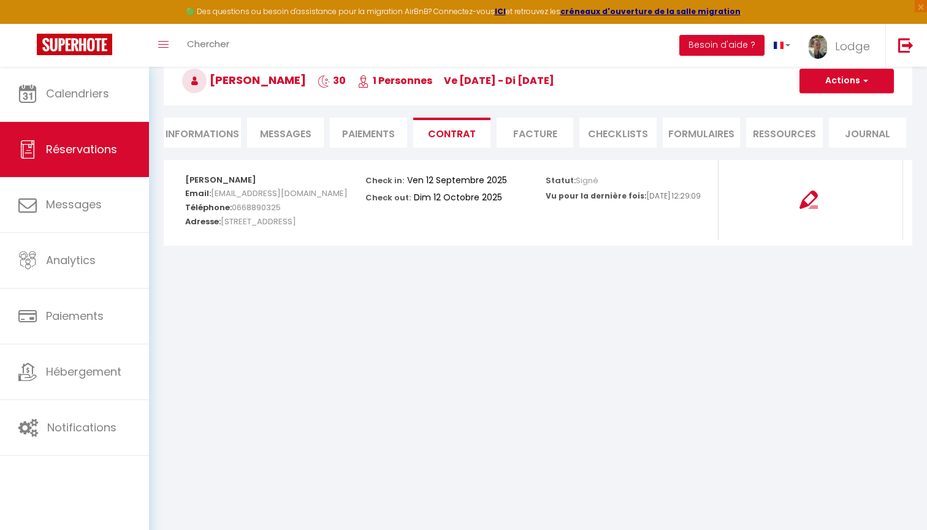
click at [355, 128] on li "Paiements" at bounding box center [368, 133] width 77 height 30
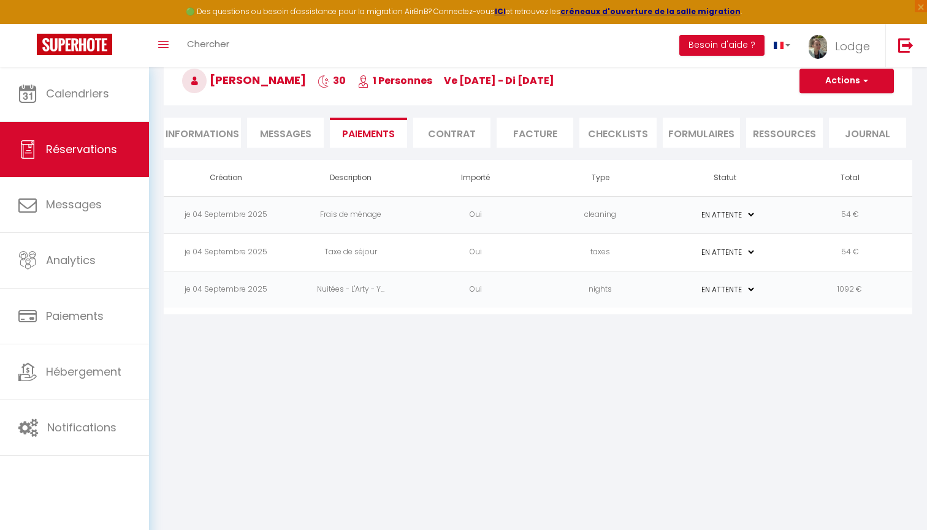
click at [717, 211] on select "PAYÉ EN ATTENTE" at bounding box center [725, 215] width 61 height 12
click at [718, 216] on select "PAYÉ EN ATTENTE" at bounding box center [725, 215] width 61 height 12
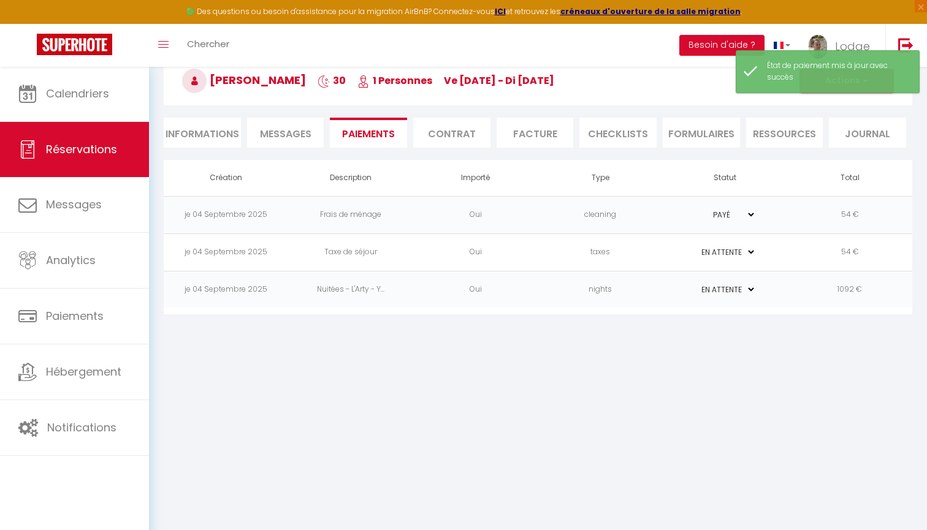
click at [714, 217] on select "PAYÉ EN ATTENTE" at bounding box center [725, 215] width 61 height 12
select select "0"
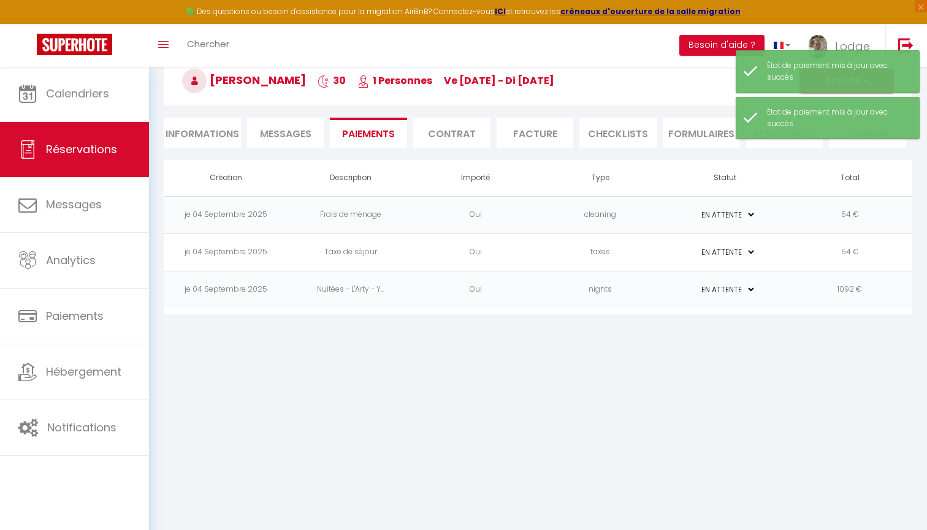
click at [710, 254] on select "PAYÉ EN ATTENTE" at bounding box center [725, 253] width 61 height 12
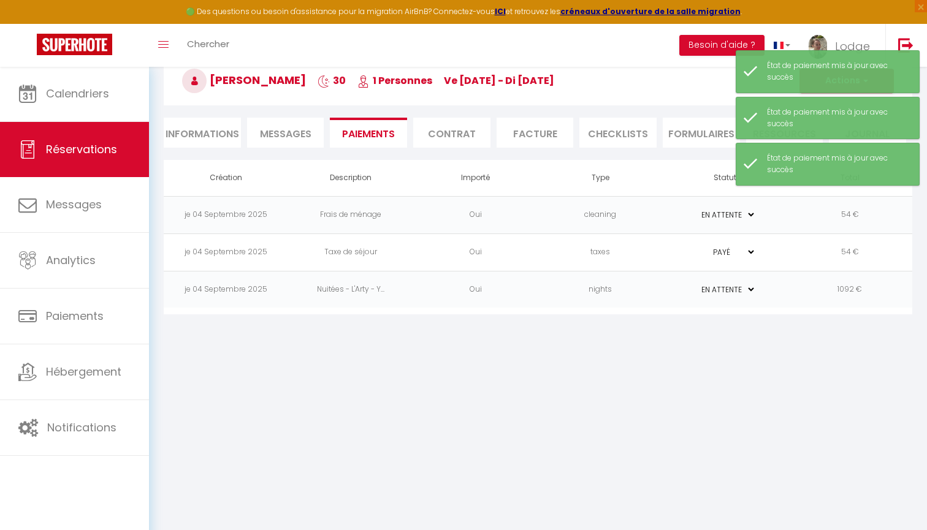
click at [712, 249] on select "PAYÉ EN ATTENTE" at bounding box center [725, 253] width 61 height 12
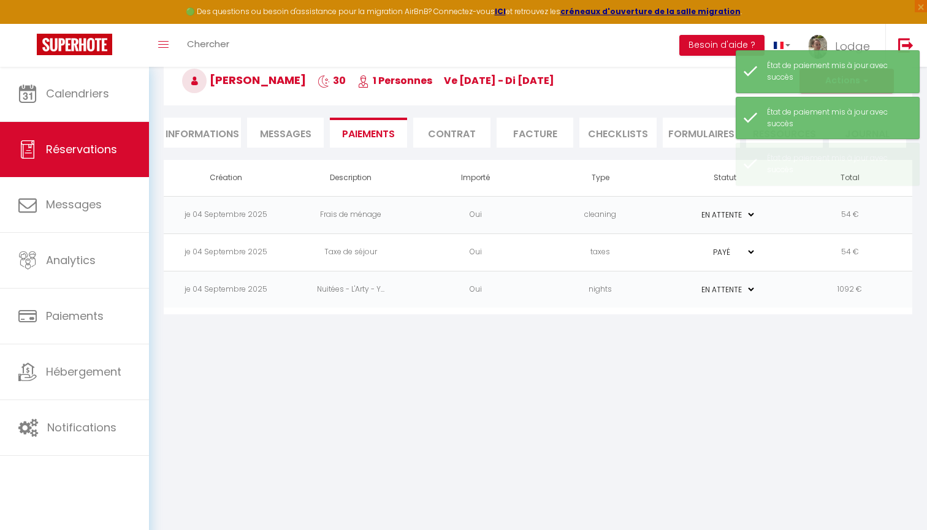
select select "0"
click at [704, 289] on select "PAYÉ EN ATTENTE" at bounding box center [725, 290] width 61 height 12
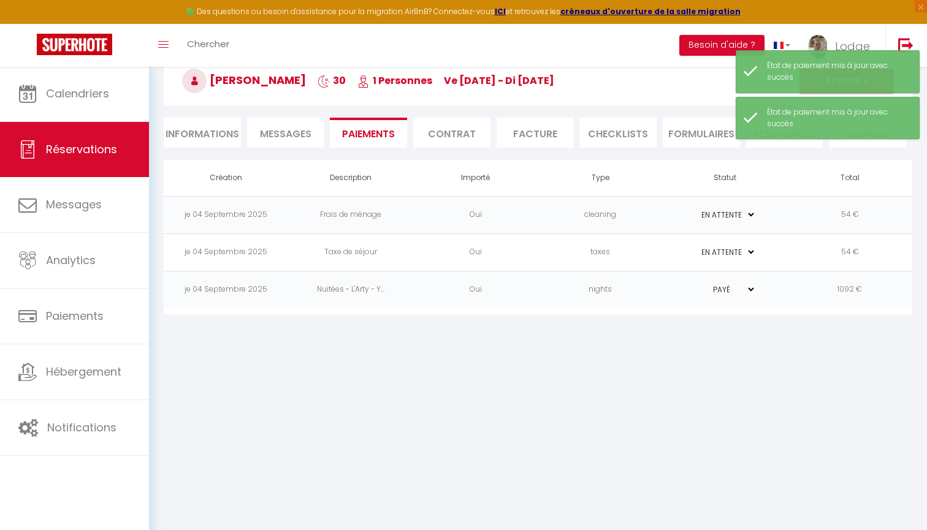
click at [708, 294] on select "PAYÉ EN ATTENTE" at bounding box center [725, 290] width 61 height 12
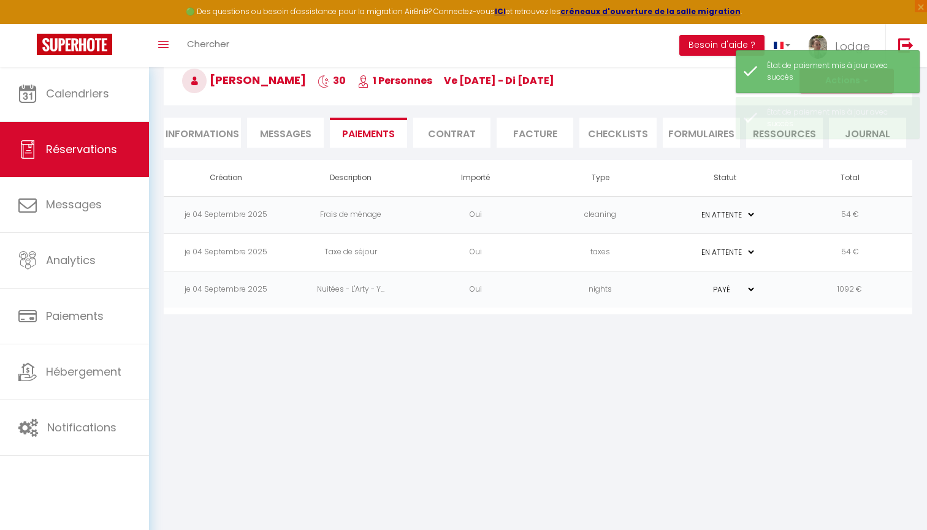
select select "0"
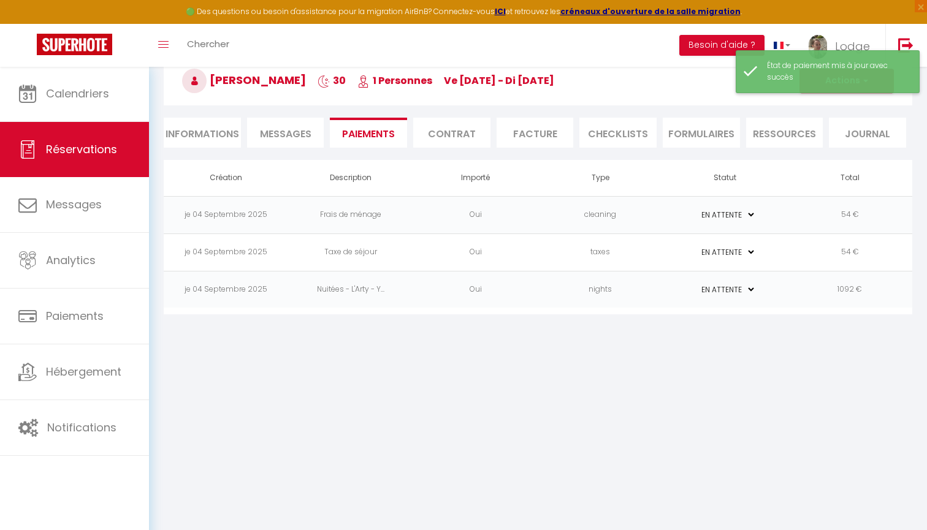
click at [832, 91] on div "État de paiement mis à jour avec succès" at bounding box center [828, 71] width 184 height 43
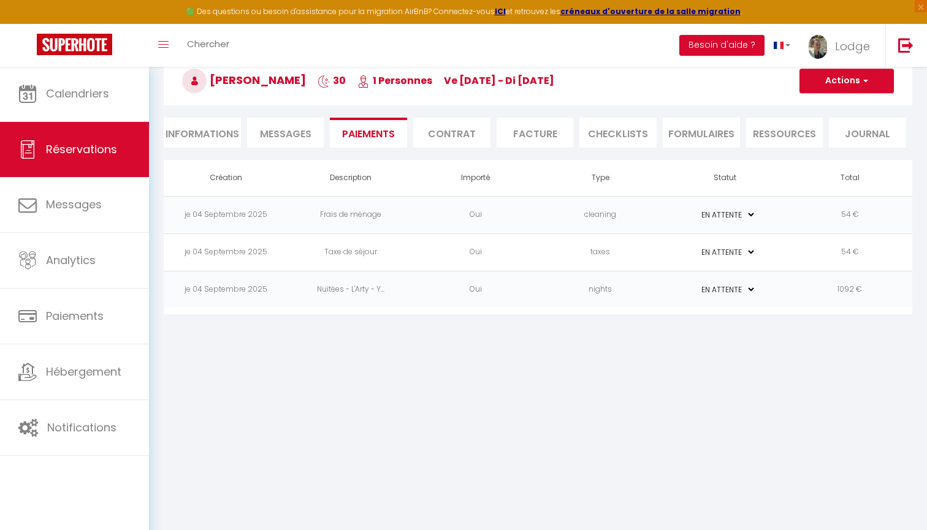
click at [842, 84] on button "Actions" at bounding box center [847, 81] width 94 height 25
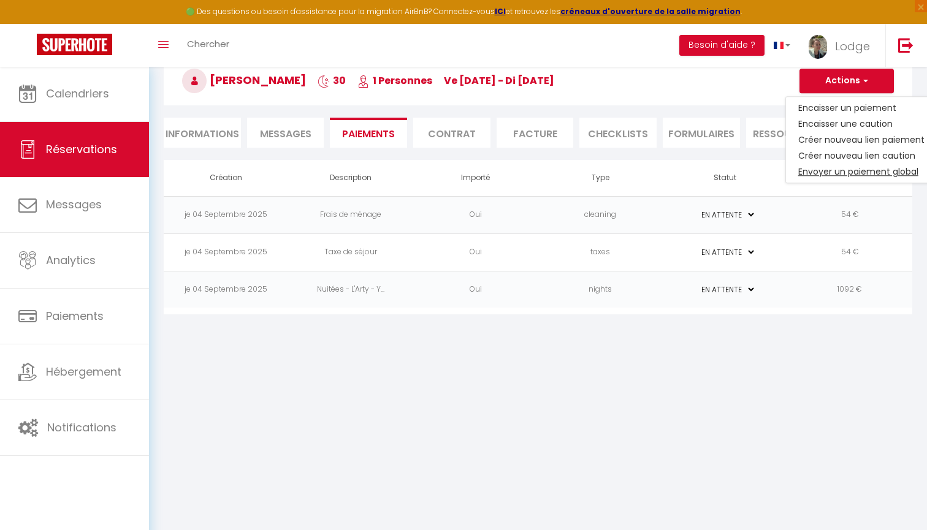
click at [821, 169] on link "Envoyer un paiement global" at bounding box center [861, 172] width 151 height 16
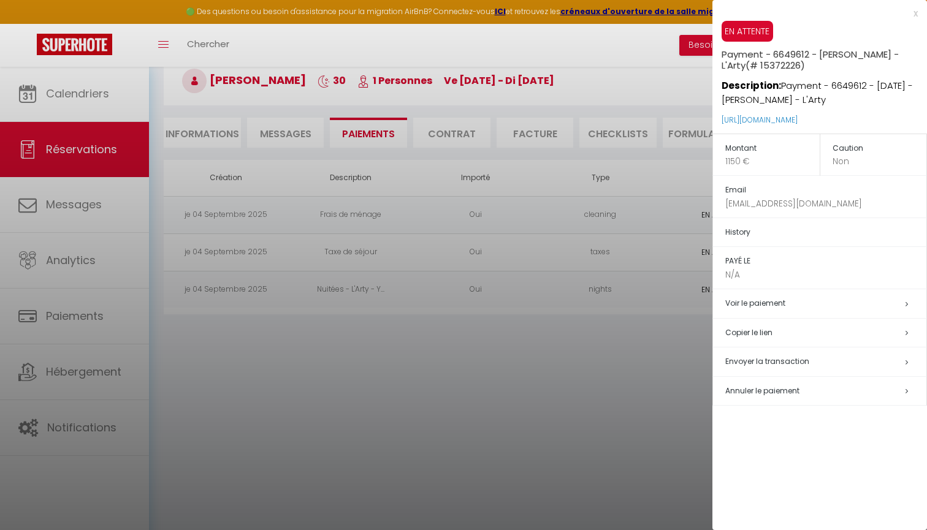
click at [914, 12] on div "x" at bounding box center [815, 13] width 205 height 15
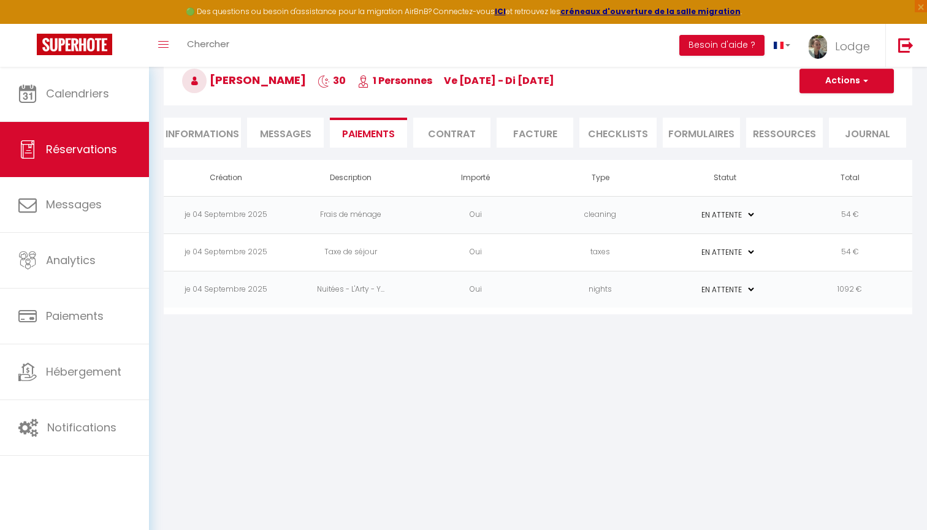
click at [207, 137] on li "Informations" at bounding box center [202, 133] width 77 height 30
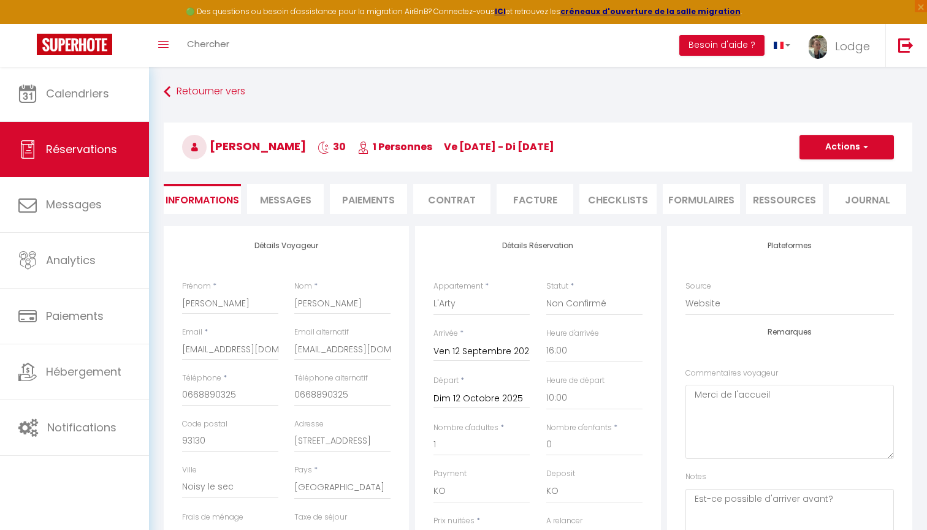
click at [446, 193] on li "Contrat" at bounding box center [451, 199] width 77 height 30
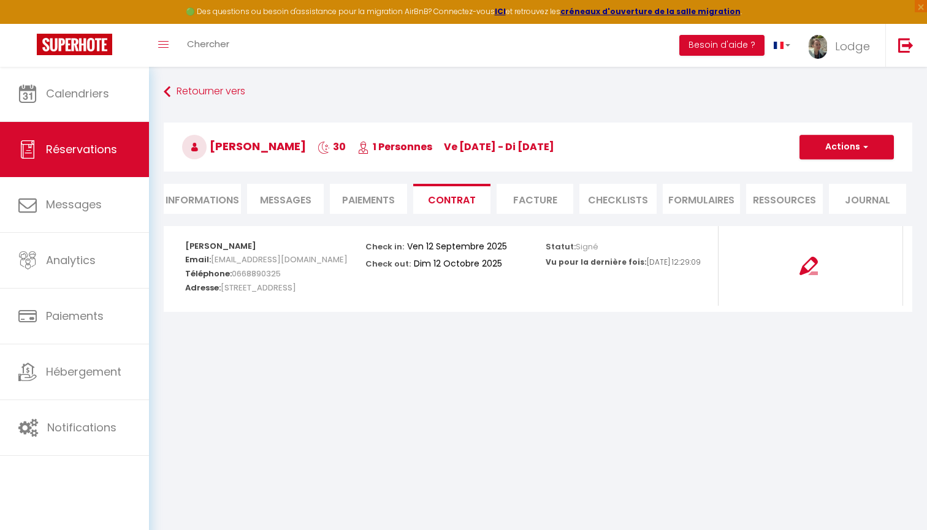
click at [535, 186] on li "Facture" at bounding box center [535, 199] width 77 height 30
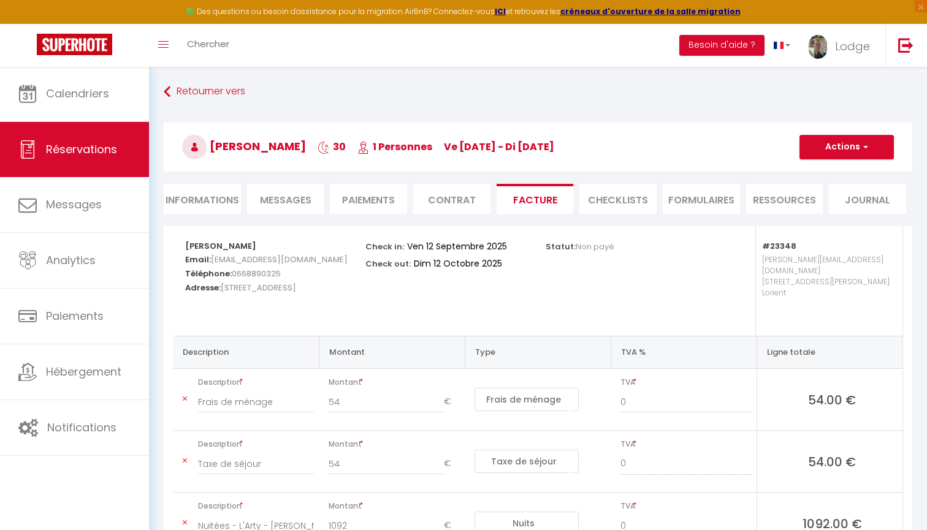
click at [824, 147] on button "Actions" at bounding box center [847, 147] width 94 height 25
click at [370, 199] on li "Paiements" at bounding box center [368, 199] width 77 height 30
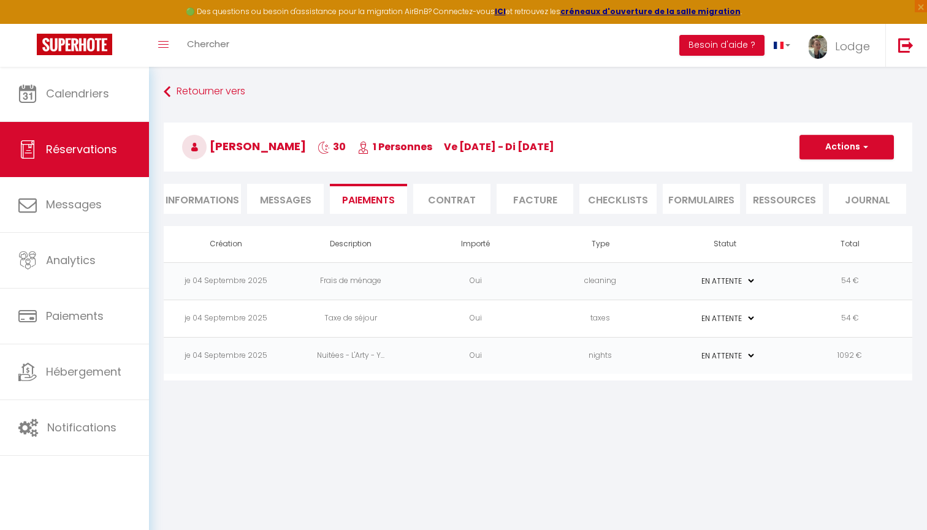
click at [846, 151] on button "Actions" at bounding box center [847, 147] width 94 height 25
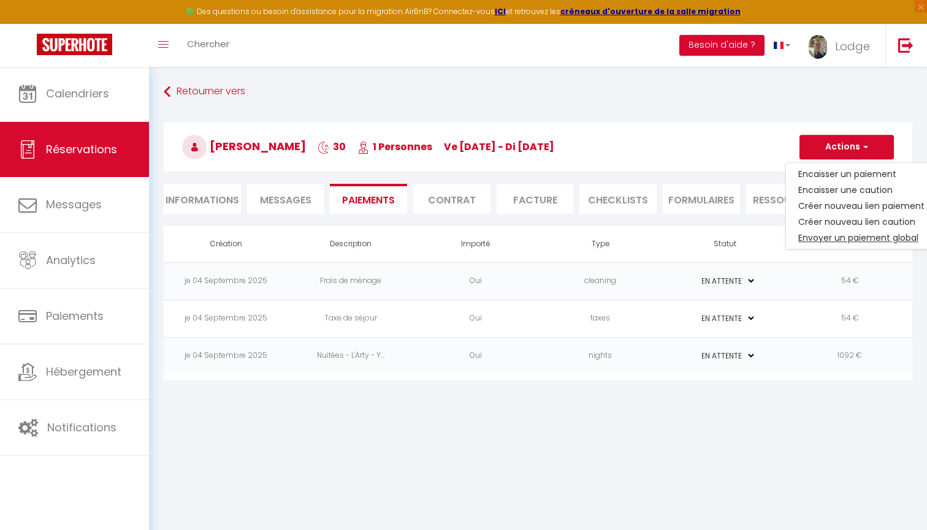
click at [819, 237] on link "Envoyer un paiement global" at bounding box center [861, 238] width 151 height 16
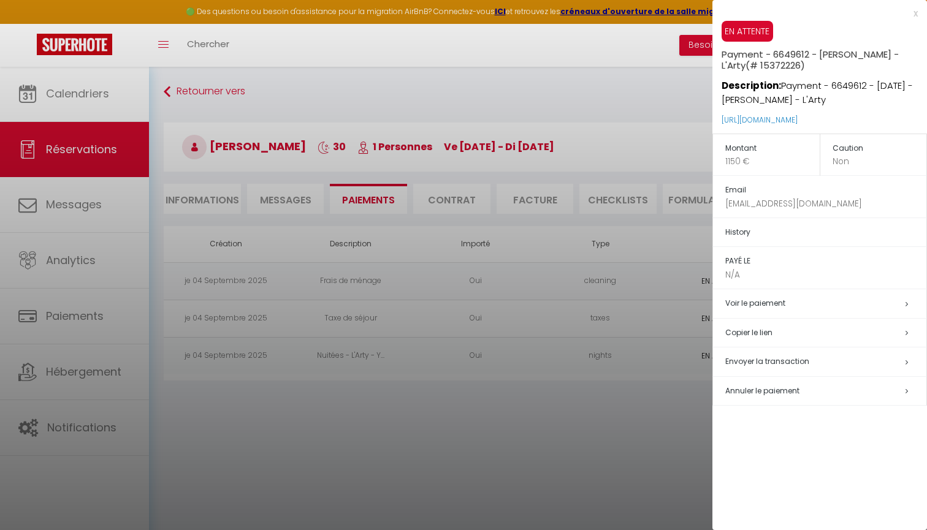
click at [916, 15] on div "x" at bounding box center [815, 13] width 205 height 15
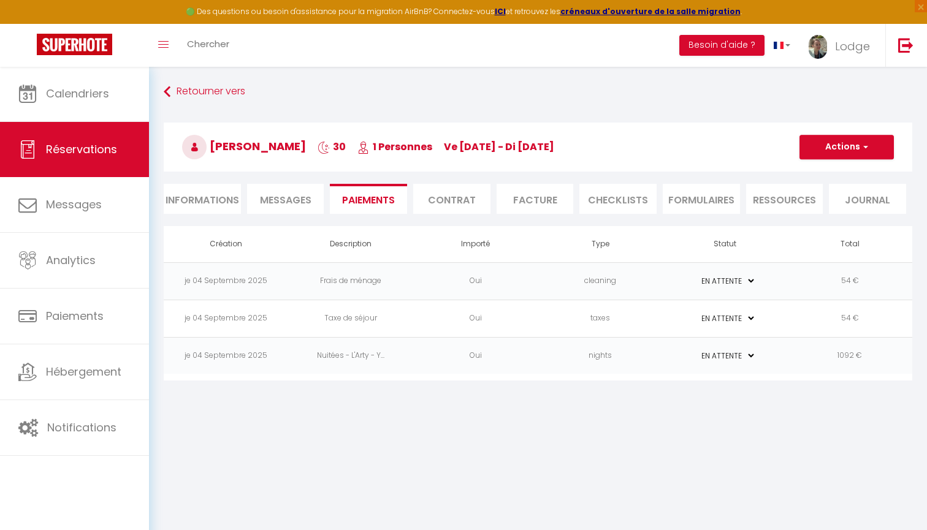
click at [197, 199] on li "Informations" at bounding box center [202, 199] width 77 height 30
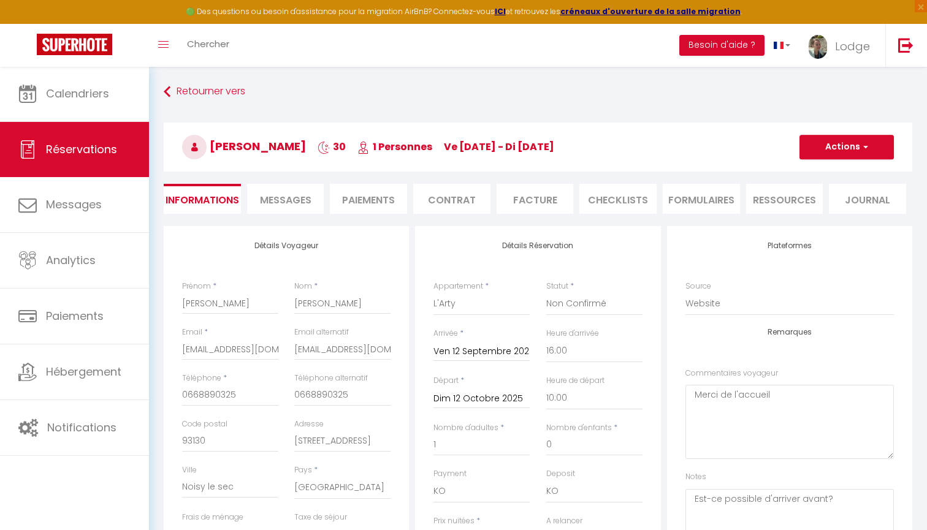
click at [480, 354] on input "Ven 12 Septembre 2025" at bounding box center [482, 352] width 96 height 16
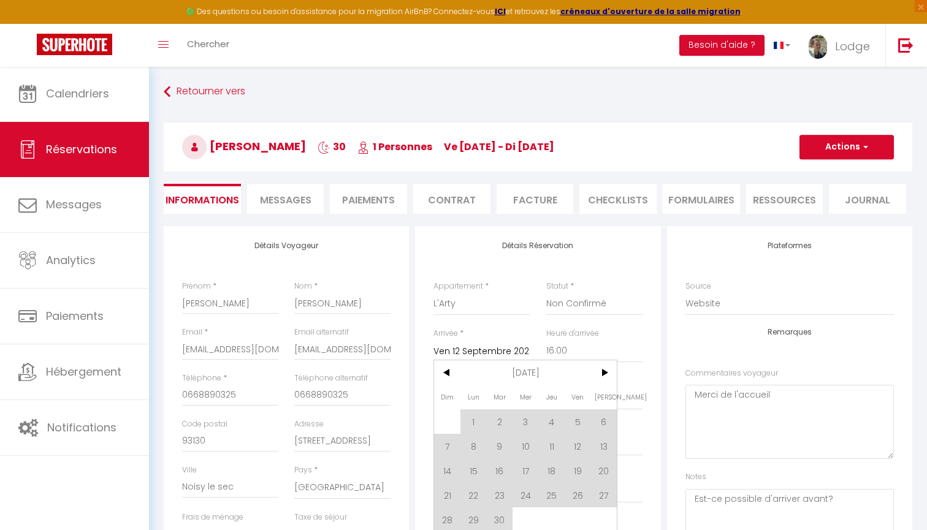
click at [490, 324] on div "Appartement * Modern stud' *hyper centre* 50m de la mer* Sea Cottage Penty du T…" at bounding box center [482, 304] width 112 height 47
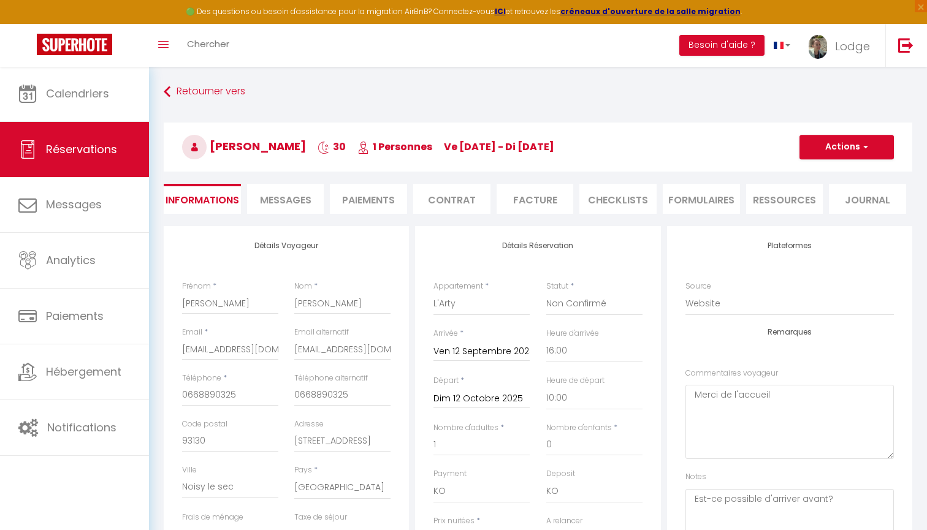
click at [465, 393] on input "Dim 12 Octobre 2025" at bounding box center [482, 399] width 96 height 16
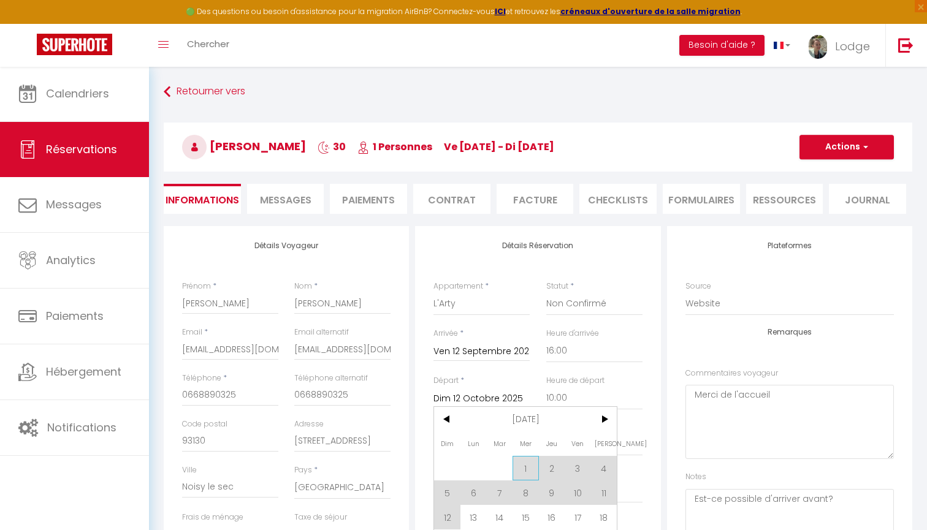
click at [530, 467] on span "1" at bounding box center [526, 468] width 26 height 25
type input "44"
type input "43.7"
type input "Mer 01 Octobre 2025"
type input "875"
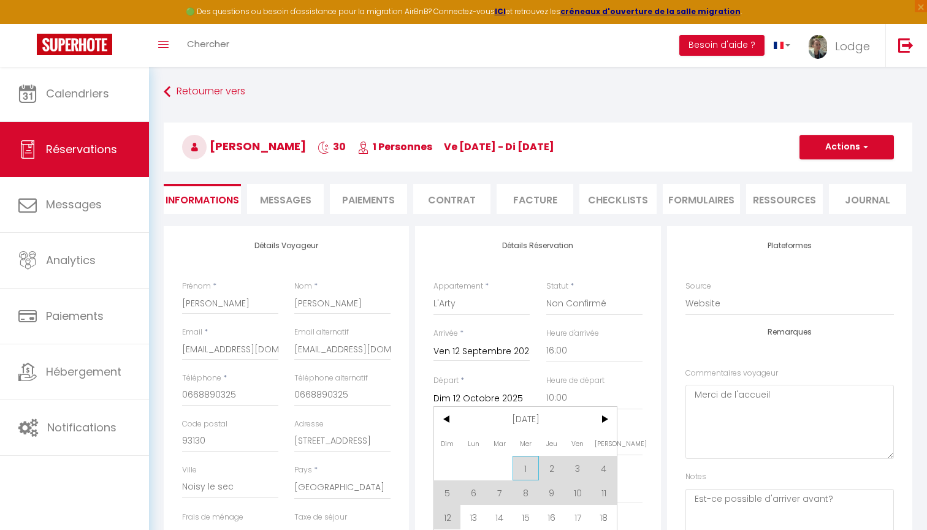
checkbox input "false"
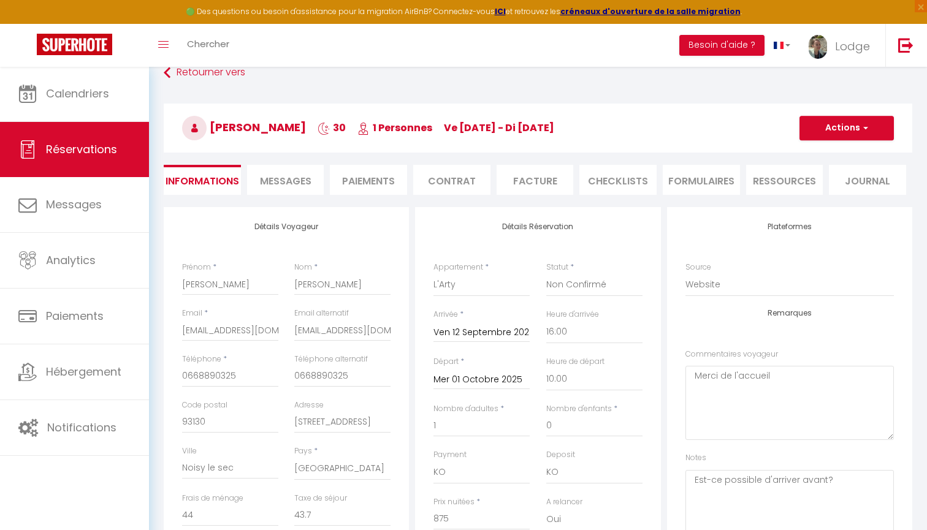
scroll to position [32, 0]
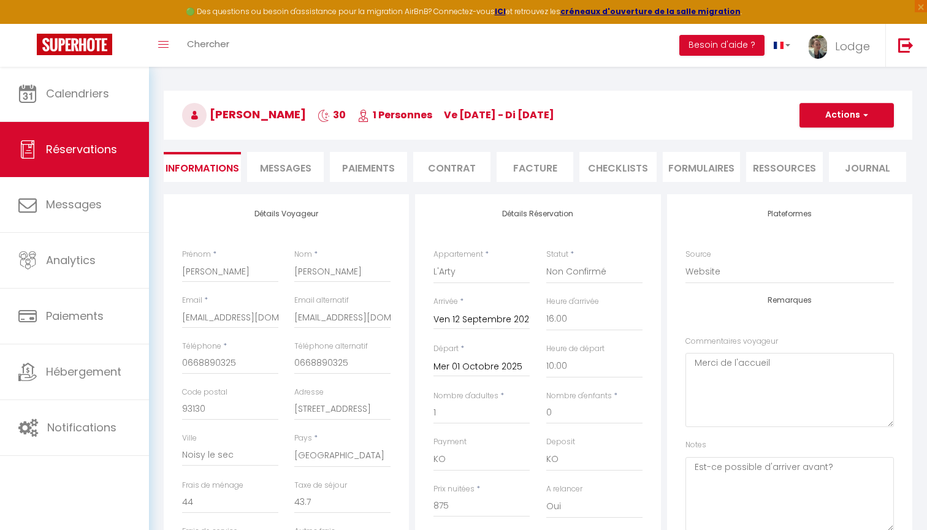
click at [841, 116] on button "Actions" at bounding box center [847, 115] width 94 height 25
click at [811, 142] on link "Enregistrer" at bounding box center [834, 142] width 97 height 16
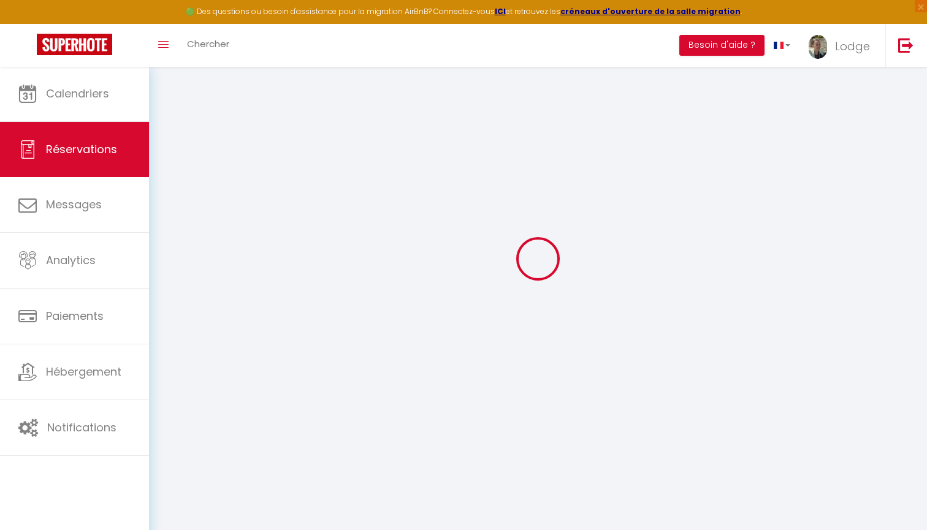
select select "not_cancelled"
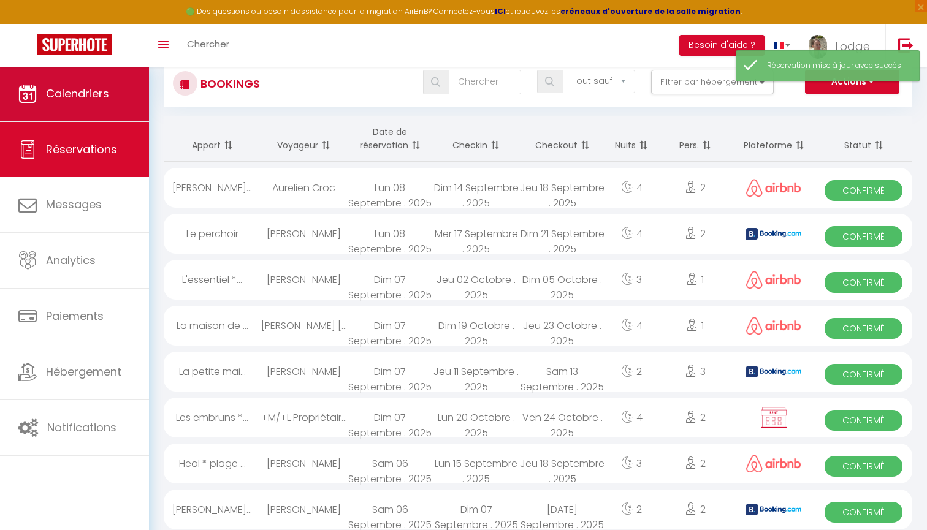
click at [76, 99] on span "Calendriers" at bounding box center [77, 93] width 63 height 15
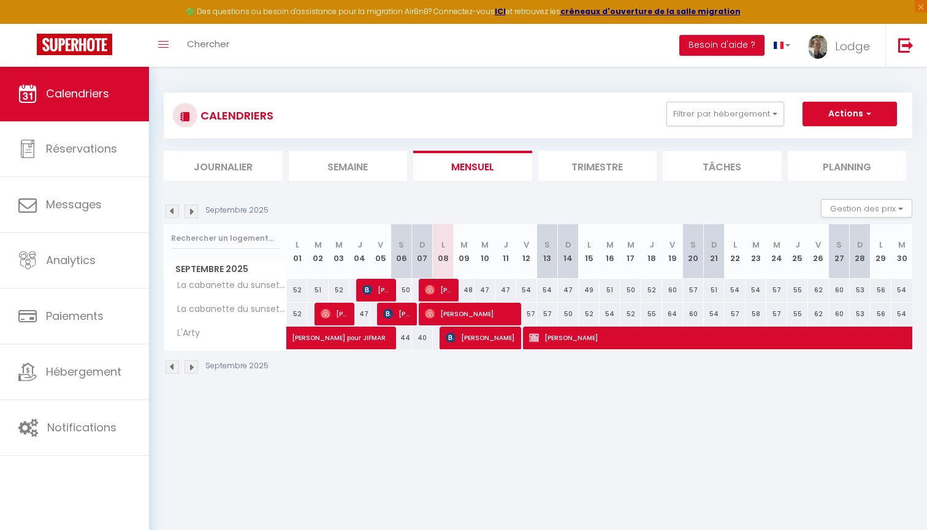
click at [571, 336] on span "[PERSON_NAME]" at bounding box center [797, 337] width 536 height 23
select select "KO"
select select "1"
select select "0"
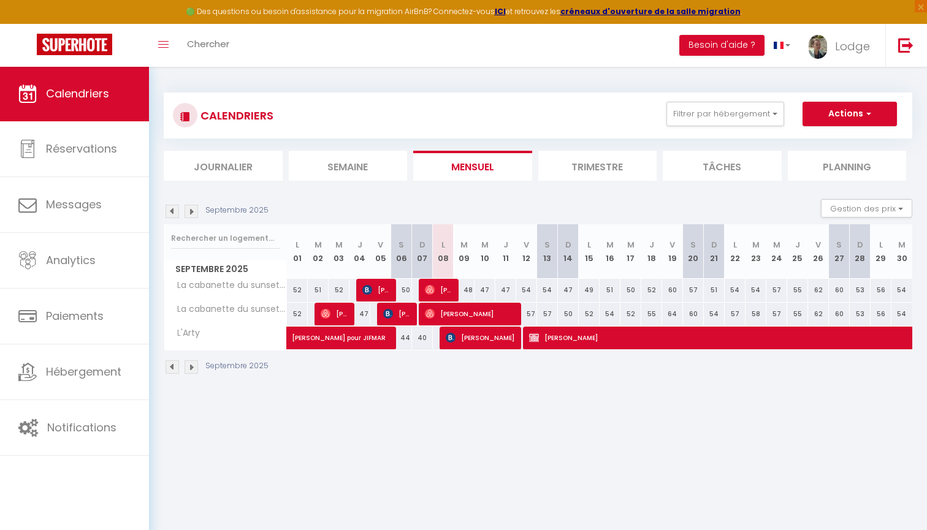
select select "1"
select select
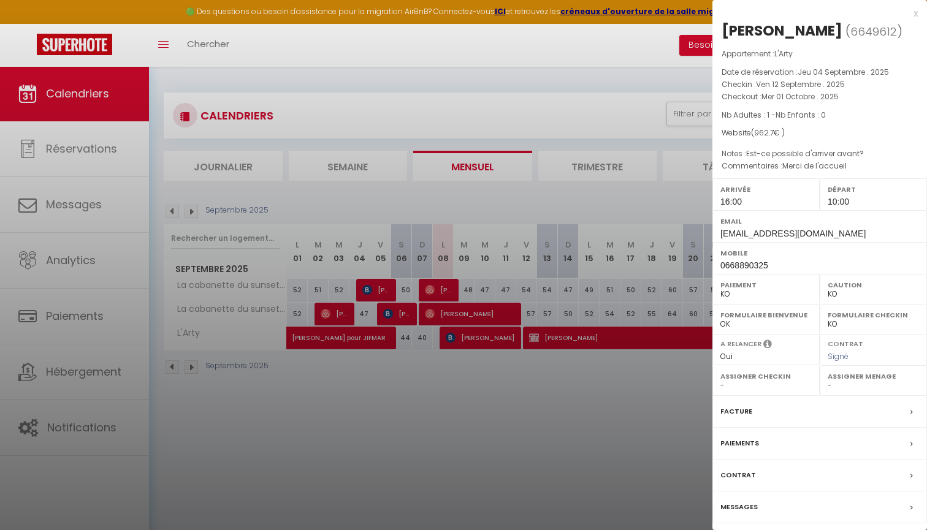
click at [578, 329] on div at bounding box center [463, 265] width 927 height 530
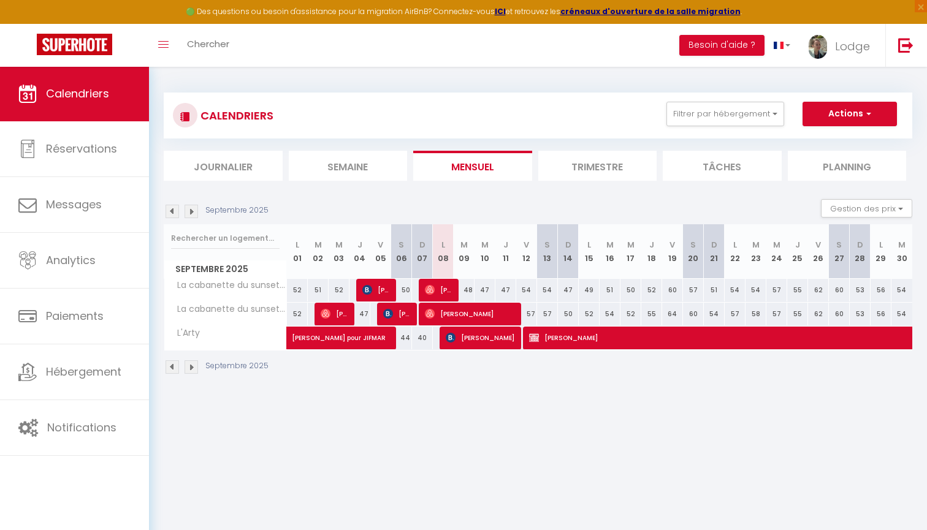
click at [191, 211] on img at bounding box center [191, 211] width 13 height 13
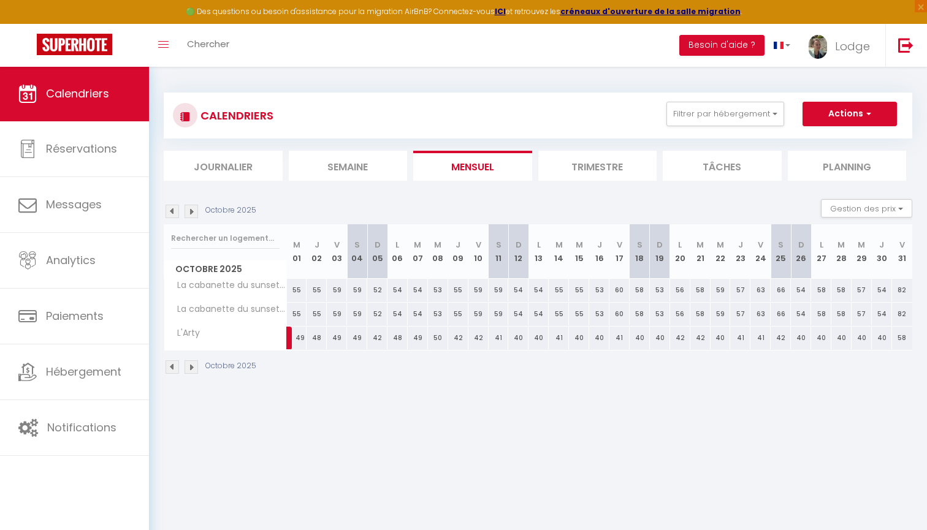
click at [836, 112] on button "Actions" at bounding box center [850, 114] width 94 height 25
click at [172, 210] on img at bounding box center [172, 211] width 13 height 13
select select "KO"
select select "0"
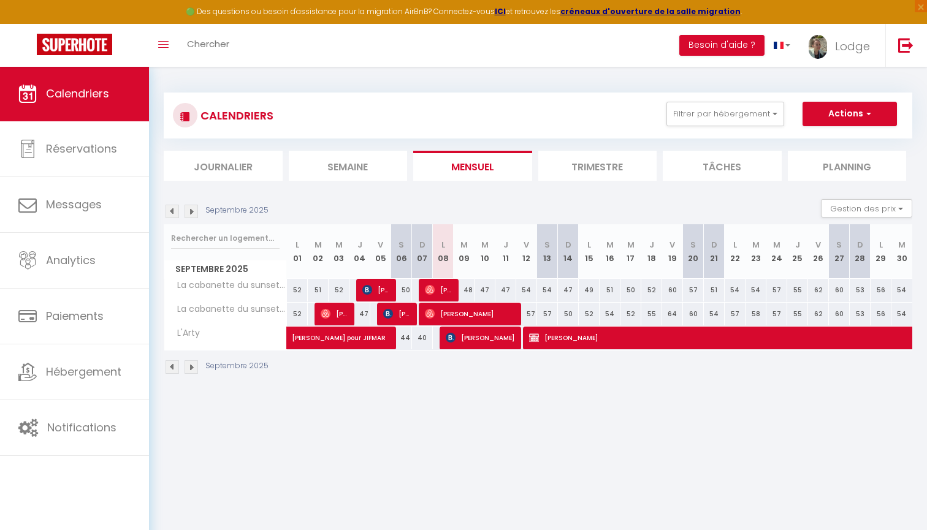
click at [580, 342] on span "[PERSON_NAME]" at bounding box center [797, 337] width 536 height 23
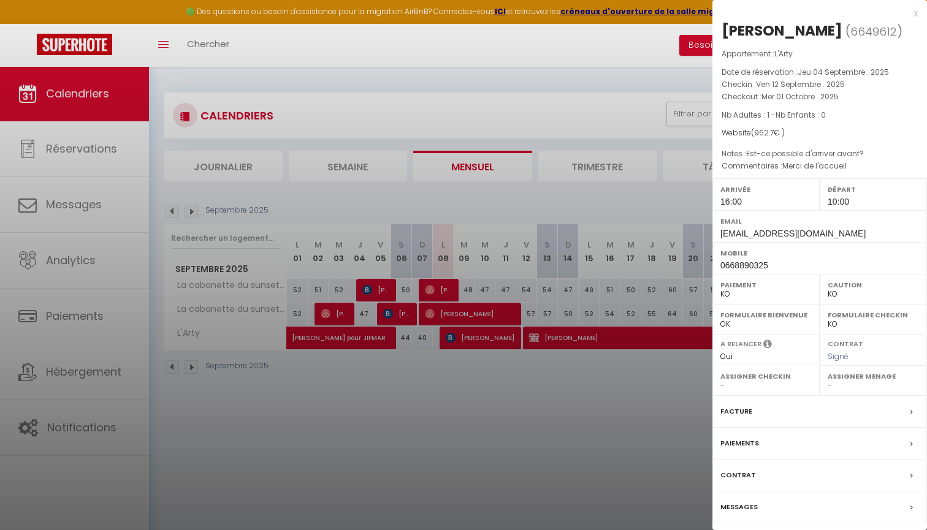
click at [779, 408] on div "Facture" at bounding box center [820, 412] width 215 height 32
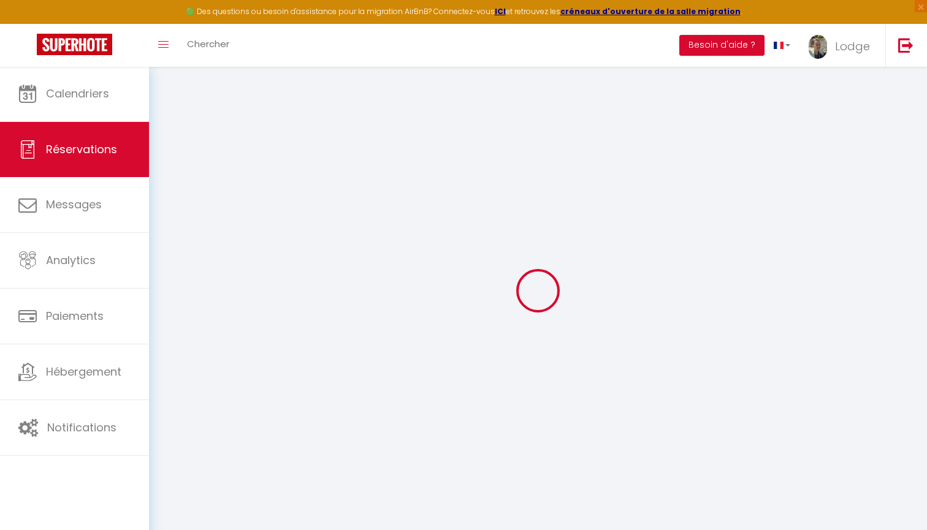
select select
checkbox input "false"
select select
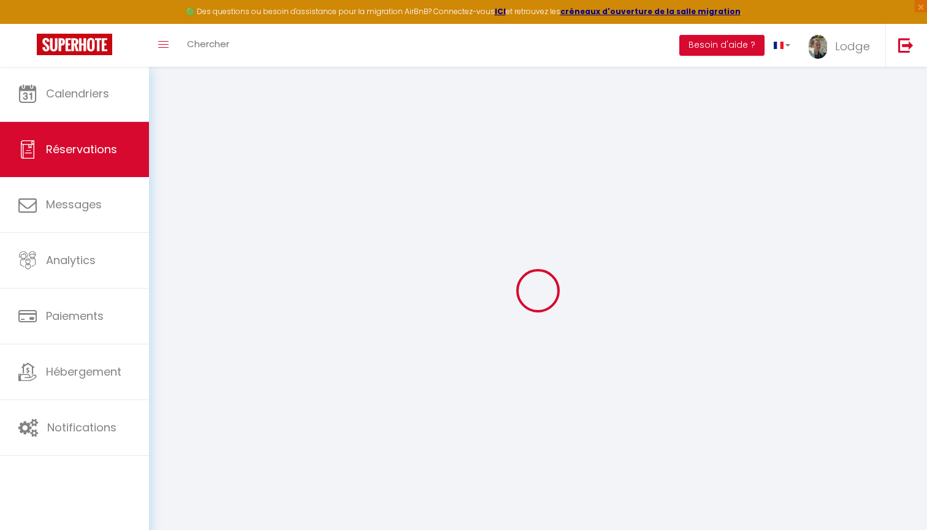
checkbox input "false"
type voyageur0 "Merci de l'accueil"
type textarea "Est-ce possible d'arriver avant?"
select select
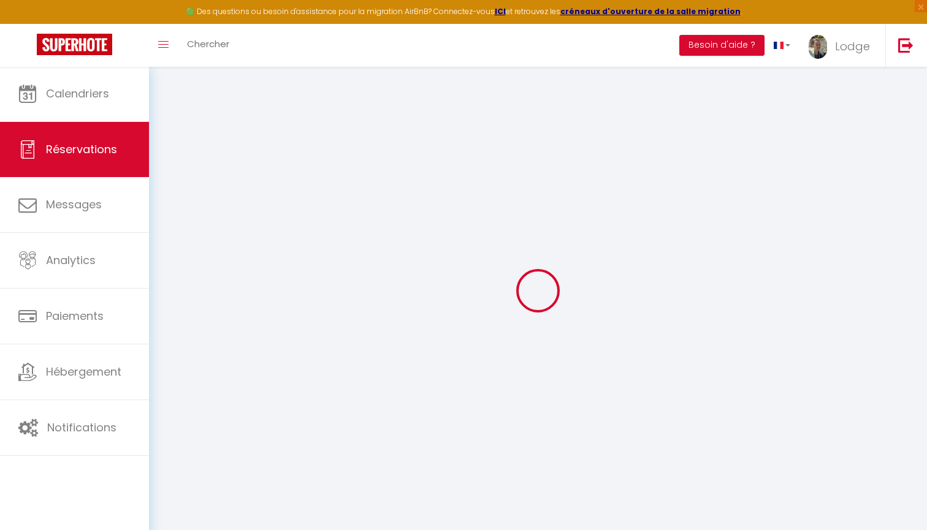
checkbox input "false"
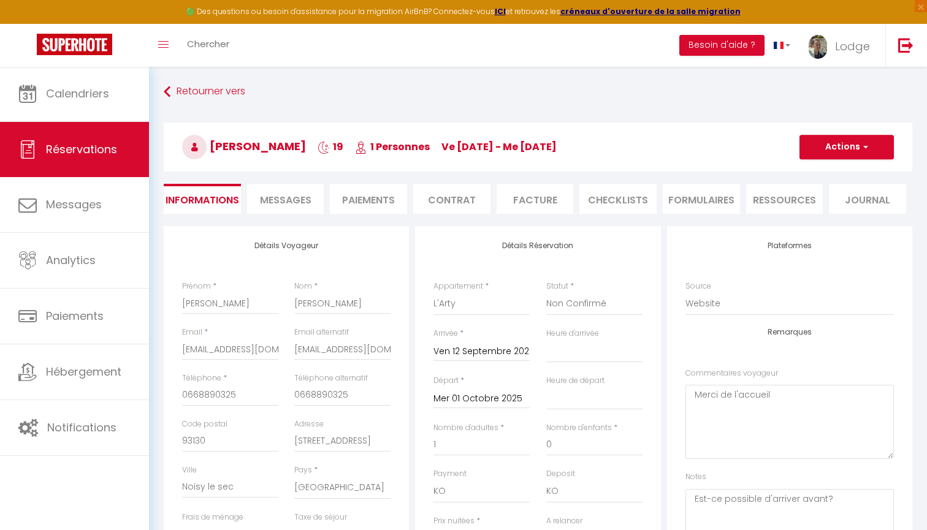
click at [193, 195] on li "Informations" at bounding box center [202, 199] width 77 height 30
select select
click at [846, 148] on button "Actions" at bounding box center [847, 147] width 94 height 25
click at [821, 186] on link "Dupliquer" at bounding box center [834, 190] width 97 height 16
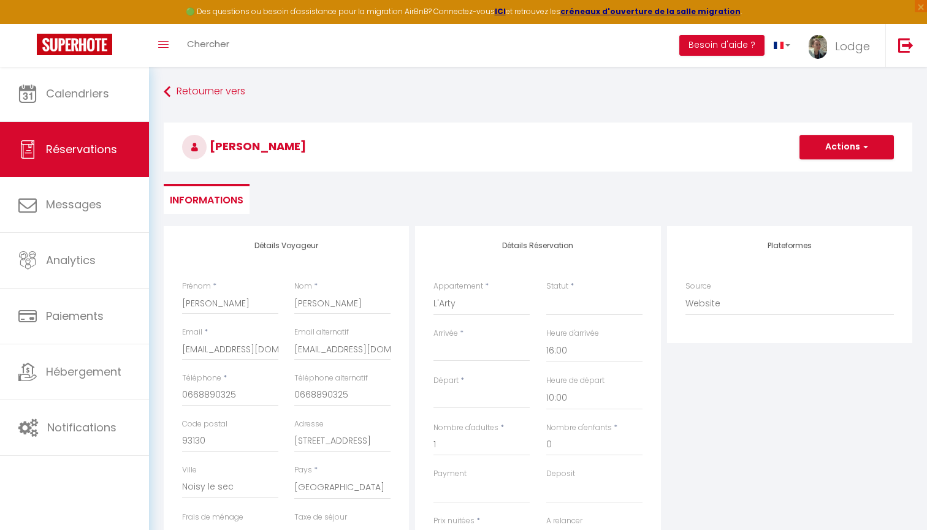
click at [447, 359] on input "Arrivée" at bounding box center [482, 352] width 96 height 16
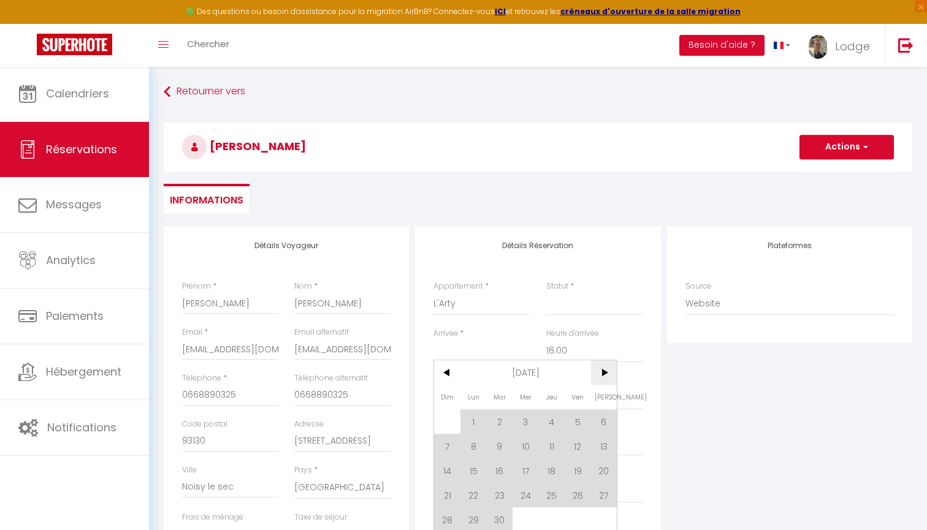
click at [604, 377] on span ">" at bounding box center [604, 373] width 26 height 25
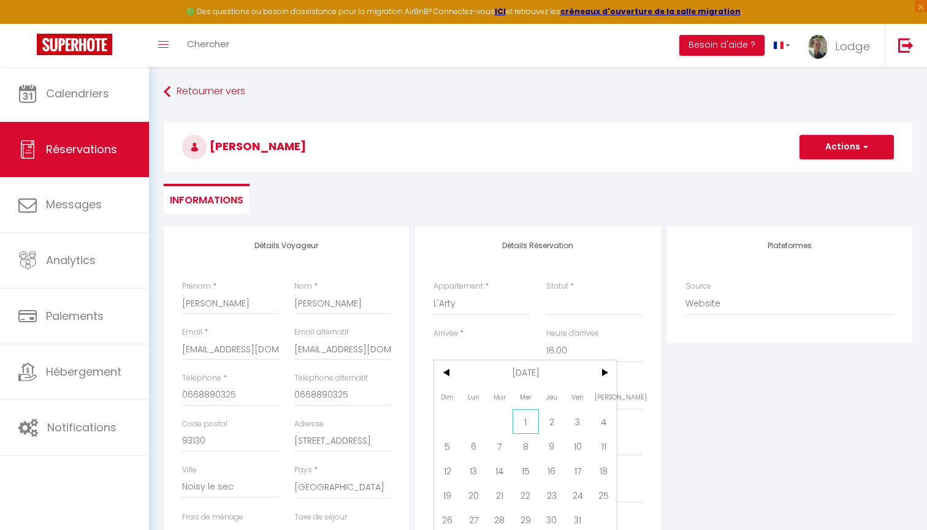
click at [527, 419] on span "1" at bounding box center [526, 422] width 26 height 25
click at [449, 399] on input "Jeu 02 Octobre 2025" at bounding box center [482, 399] width 96 height 16
click at [449, 511] on span "12" at bounding box center [447, 517] width 26 height 25
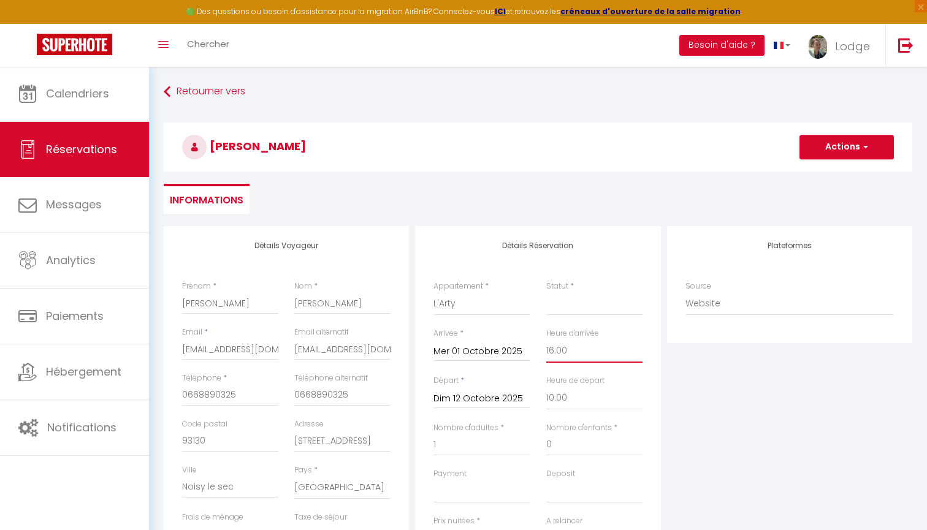
click at [629, 361] on select "00:00 00:30 01:00 01:30 02:00 02:30 03:00 03:30 04:00 04:30 05:00 05:30 06:00 0…" at bounding box center [594, 351] width 96 height 23
click at [565, 313] on select "Confirmé Non Confirmé [PERSON_NAME] par le voyageur No Show Request" at bounding box center [594, 304] width 96 height 23
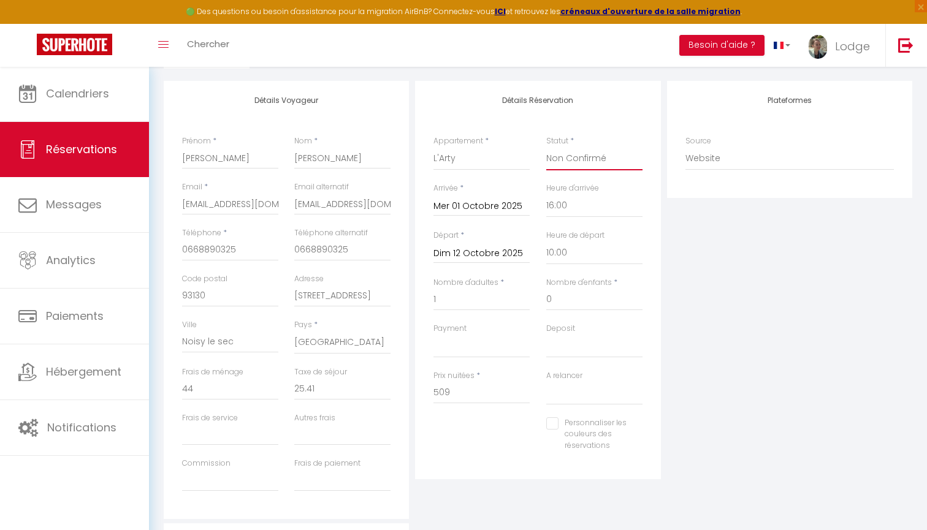
scroll to position [153, 0]
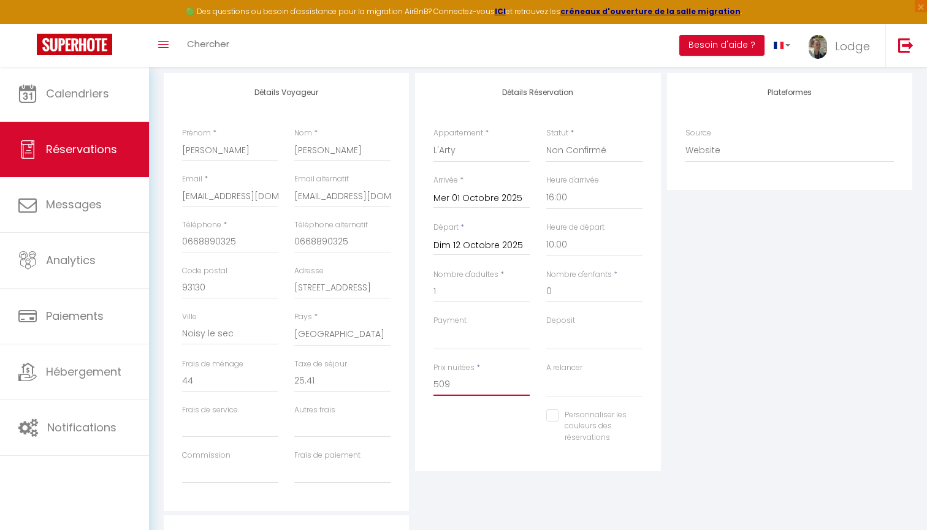
click at [454, 380] on input "509" at bounding box center [482, 385] width 96 height 22
click at [242, 381] on input "0" at bounding box center [230, 381] width 96 height 22
click at [799, 412] on div "Plateformes Source Direct [DOMAIN_NAME] [DOMAIN_NAME] Chalet montagne Expedia G…" at bounding box center [789, 292] width 251 height 438
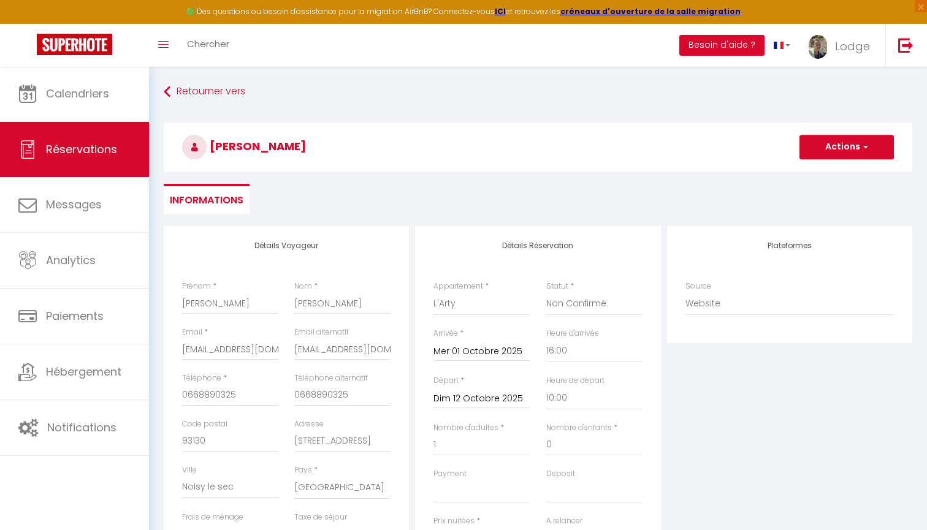
scroll to position [0, 0]
click at [449, 487] on select "OK KO" at bounding box center [482, 491] width 96 height 23
click at [560, 493] on select "OK KO" at bounding box center [594, 491] width 96 height 23
click at [708, 444] on div "Plateformes Source Direct [DOMAIN_NAME] [DOMAIN_NAME] Chalet montagne Expedia G…" at bounding box center [789, 445] width 251 height 438
click at [840, 145] on button "Actions" at bounding box center [847, 147] width 94 height 25
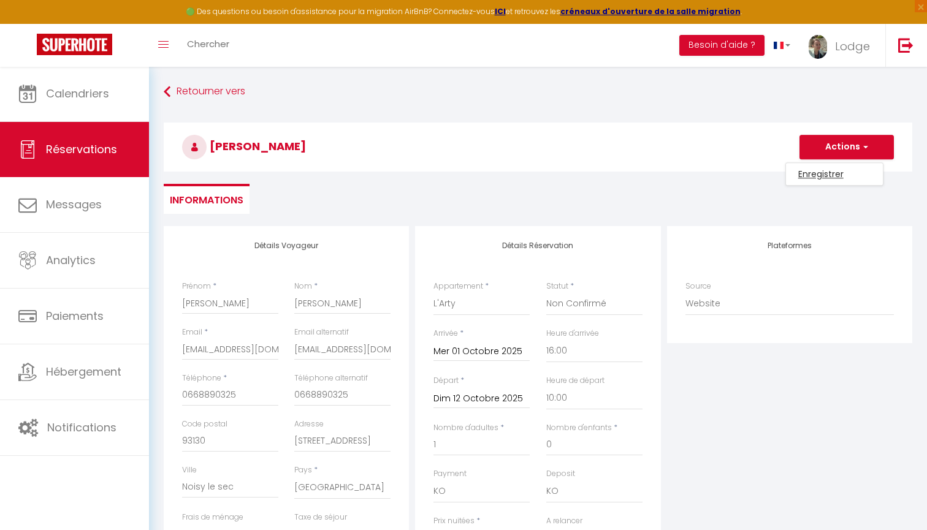
click at [813, 176] on link "Enregistrer" at bounding box center [834, 174] width 97 height 16
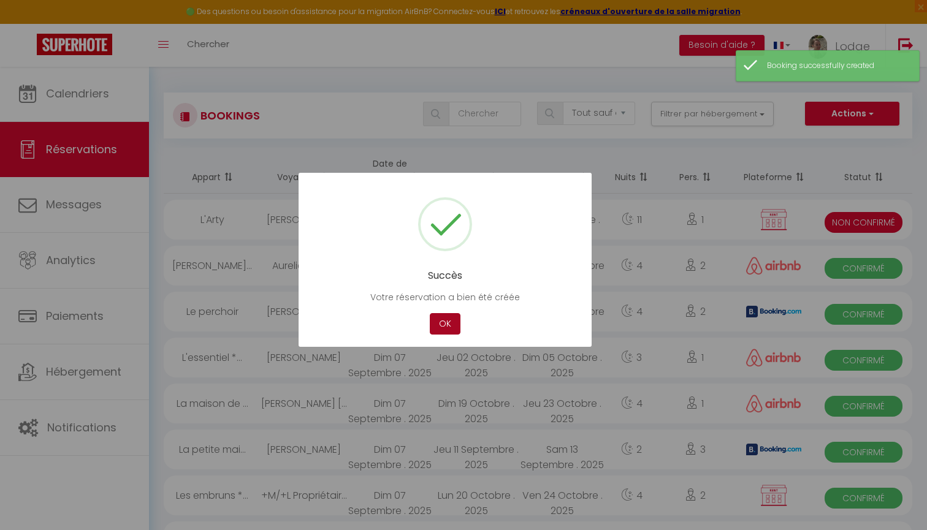
click at [441, 324] on button "OK" at bounding box center [445, 323] width 31 height 21
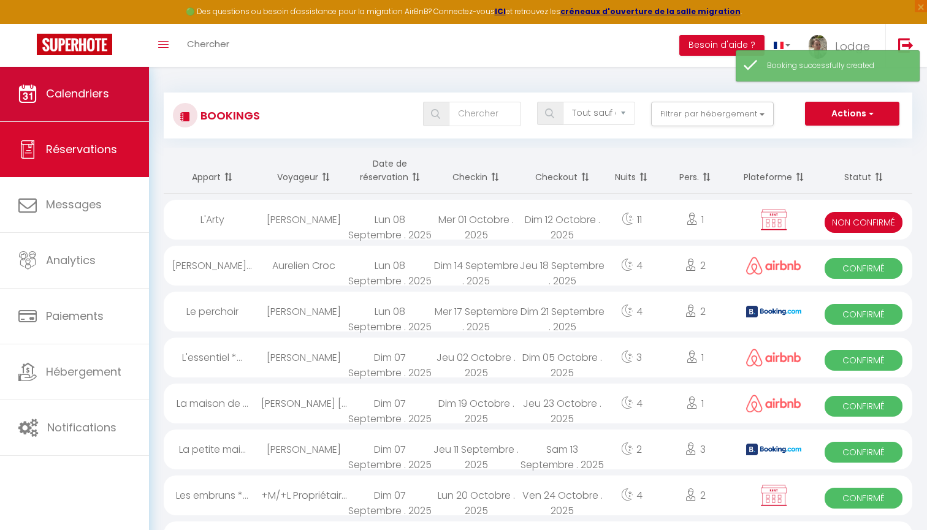
click at [54, 93] on span "Calendriers" at bounding box center [77, 93] width 63 height 15
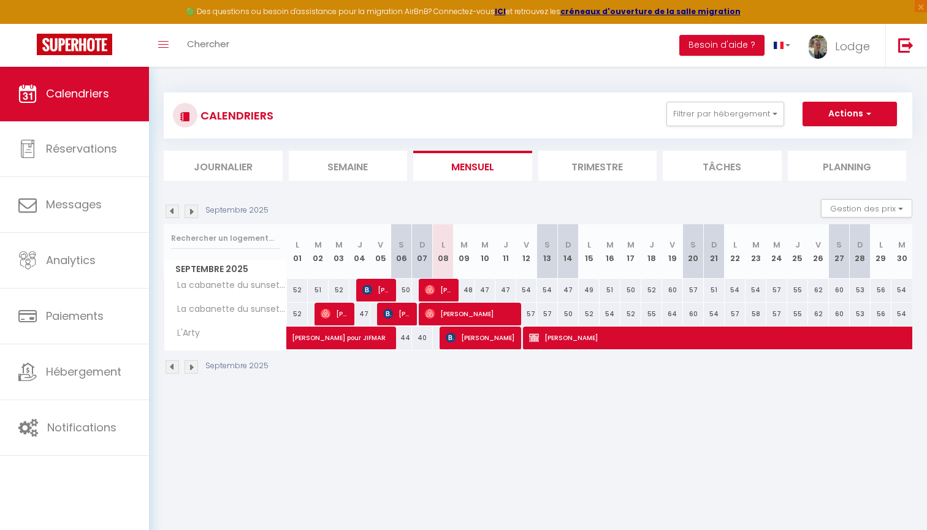
click at [609, 336] on span "[PERSON_NAME]" at bounding box center [797, 337] width 536 height 23
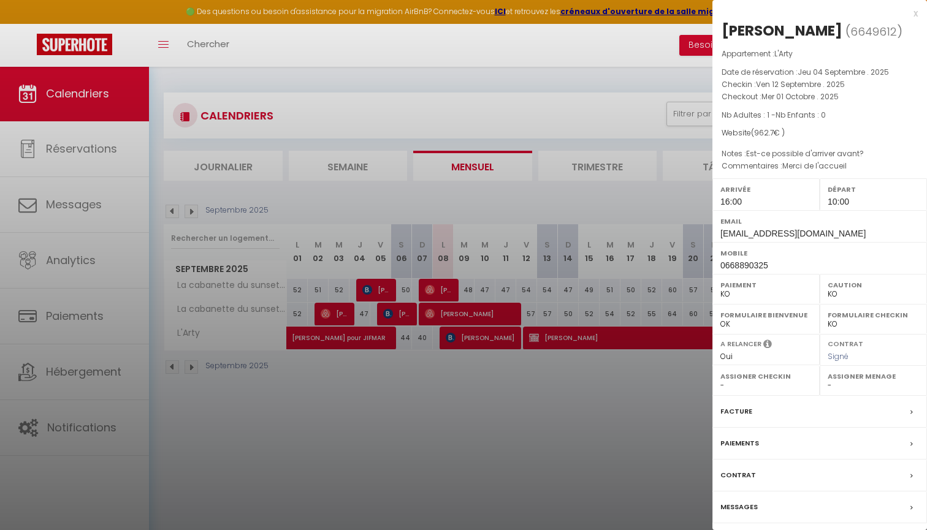
click at [609, 336] on div at bounding box center [463, 265] width 927 height 530
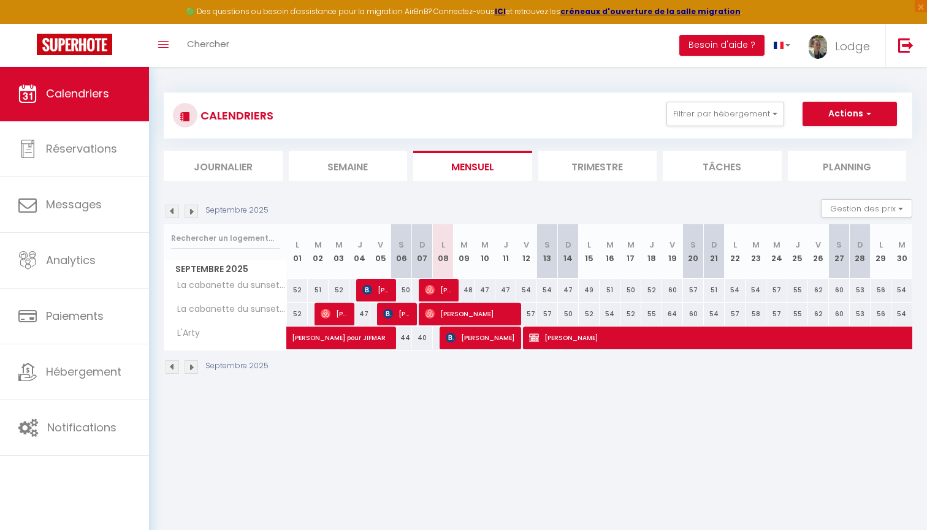
click at [609, 336] on span "[PERSON_NAME]" at bounding box center [797, 337] width 536 height 23
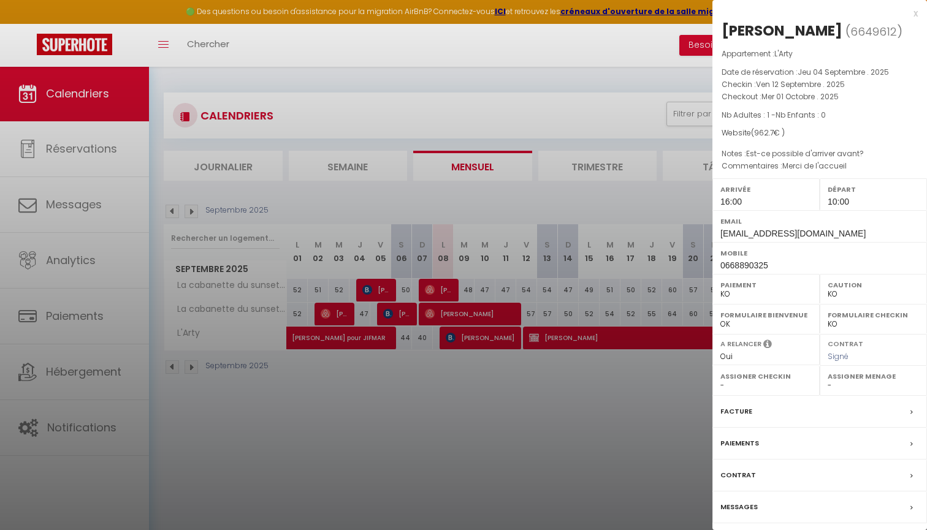
click at [741, 437] on label "Paiements" at bounding box center [740, 443] width 39 height 13
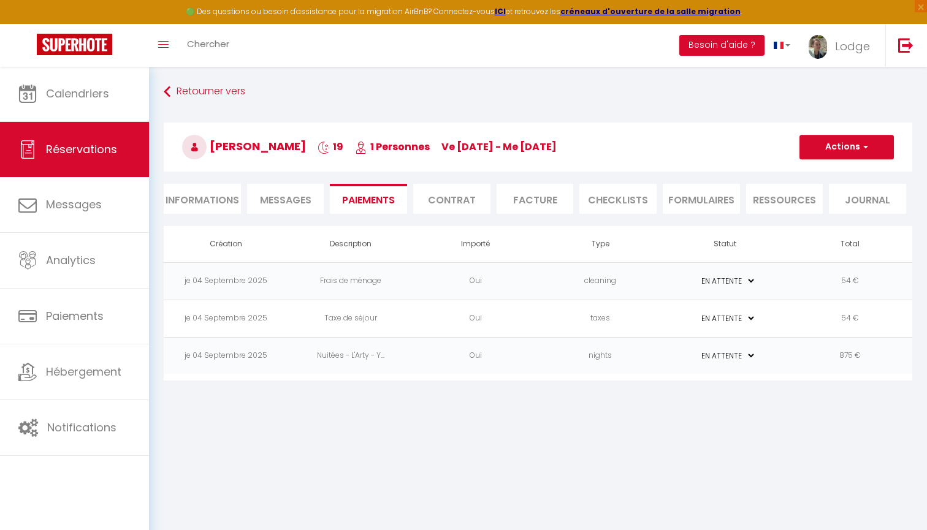
click at [205, 200] on li "Informations" at bounding box center [202, 199] width 77 height 30
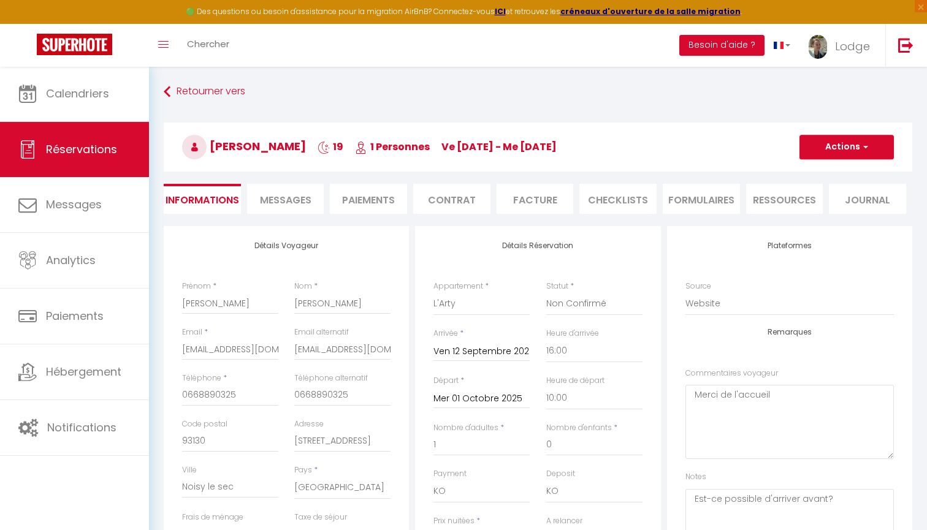
click at [831, 154] on button "Actions" at bounding box center [847, 147] width 94 height 25
click at [821, 207] on link "Supprimer" at bounding box center [834, 206] width 97 height 16
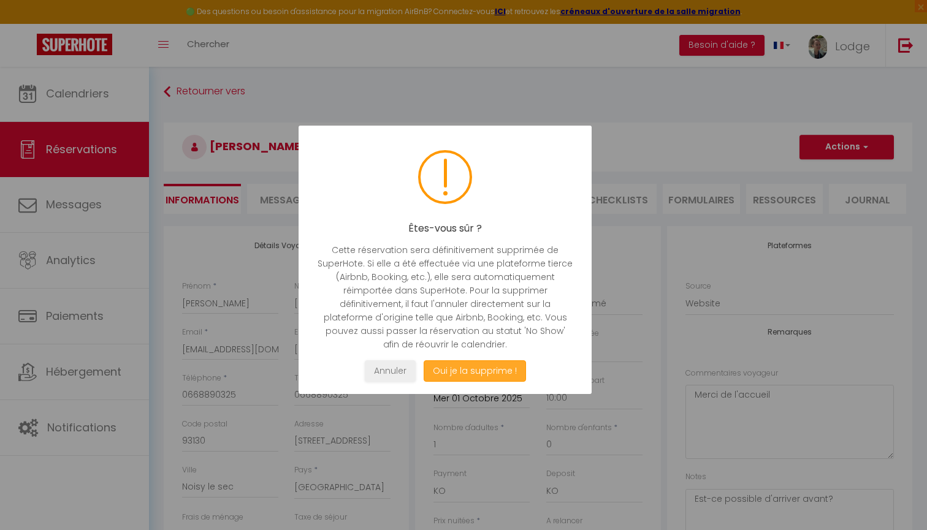
click at [501, 372] on button "Oui je la supprime !" at bounding box center [475, 371] width 102 height 21
click at [461, 374] on div at bounding box center [463, 265] width 927 height 530
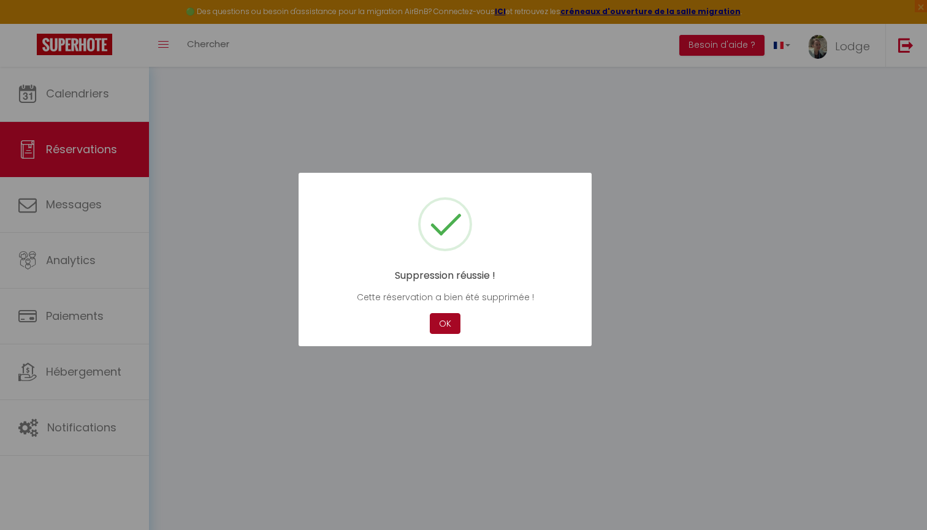
click at [442, 321] on button "OK" at bounding box center [445, 323] width 31 height 21
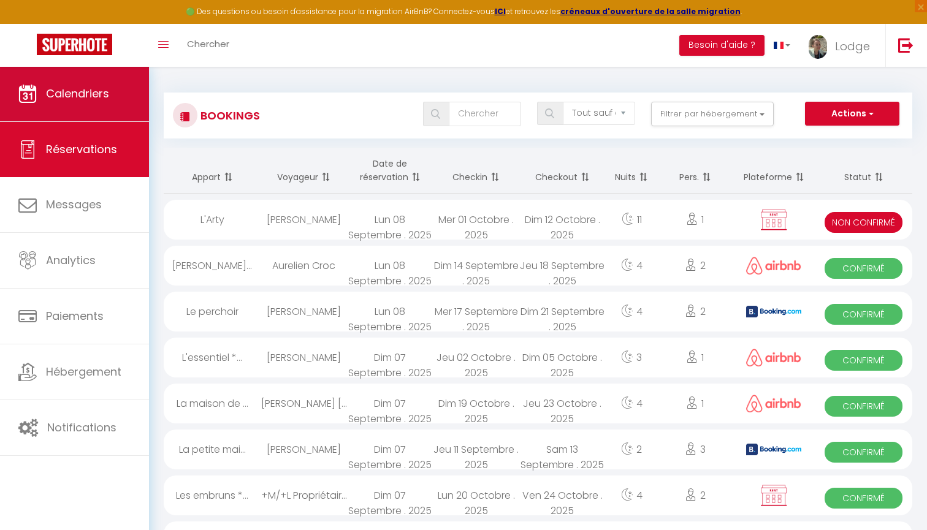
click at [88, 93] on span "Calendriers" at bounding box center [77, 93] width 63 height 15
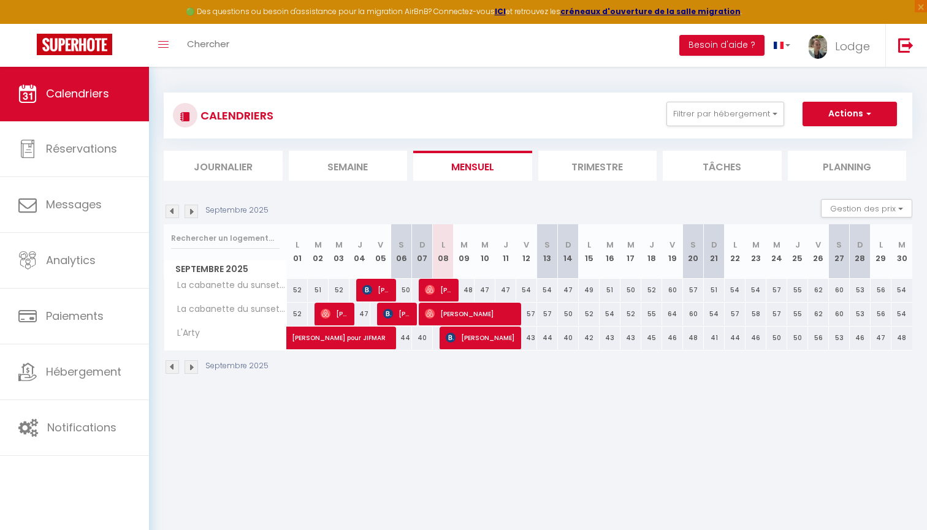
click at [191, 210] on img at bounding box center [191, 211] width 13 height 13
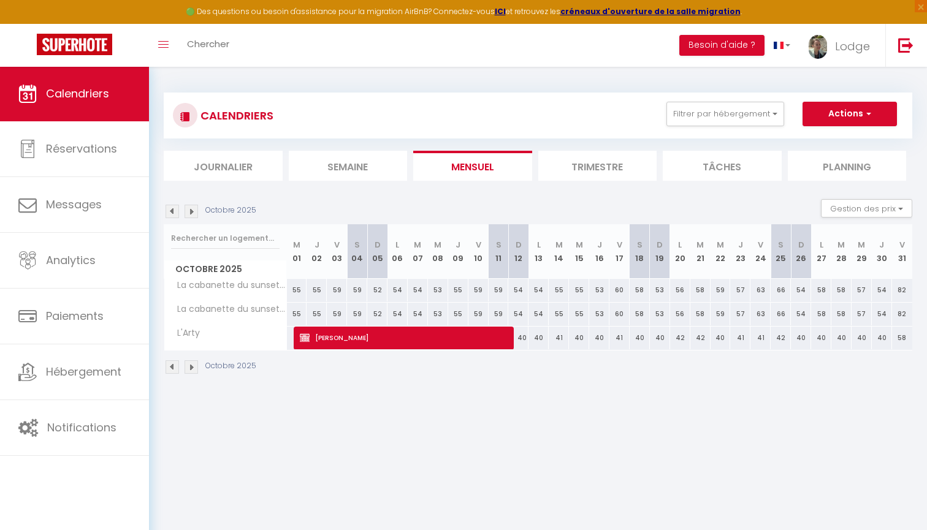
click at [340, 342] on span "[PERSON_NAME]" at bounding box center [404, 337] width 209 height 23
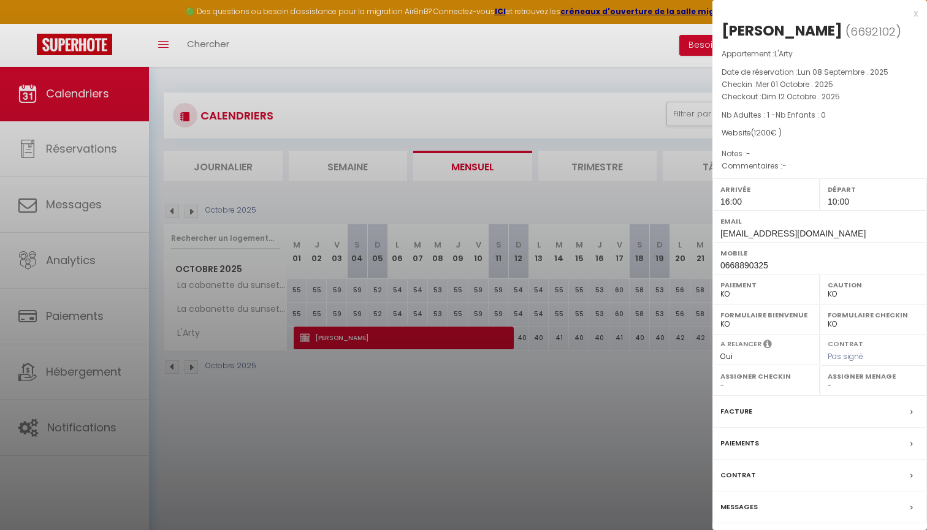
click at [739, 405] on label "Facture" at bounding box center [737, 411] width 32 height 13
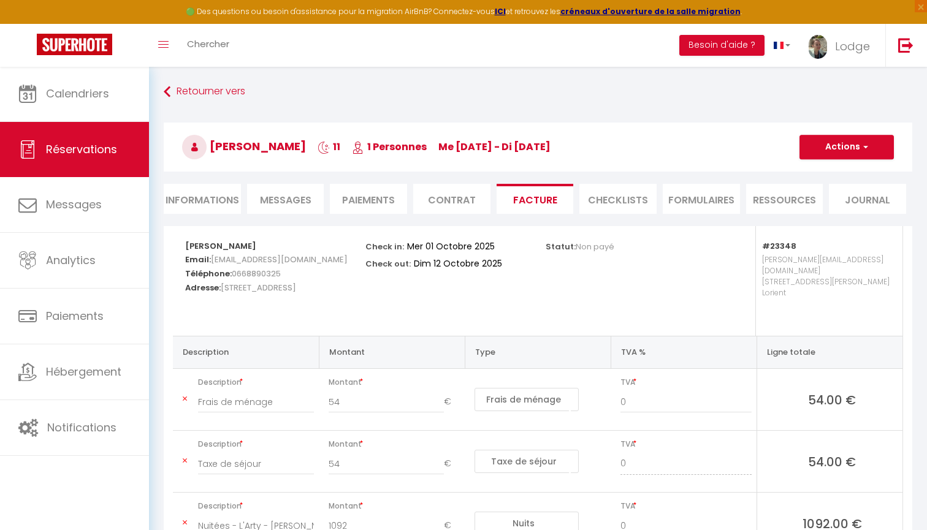
click at [189, 208] on li "Informations" at bounding box center [202, 199] width 77 height 30
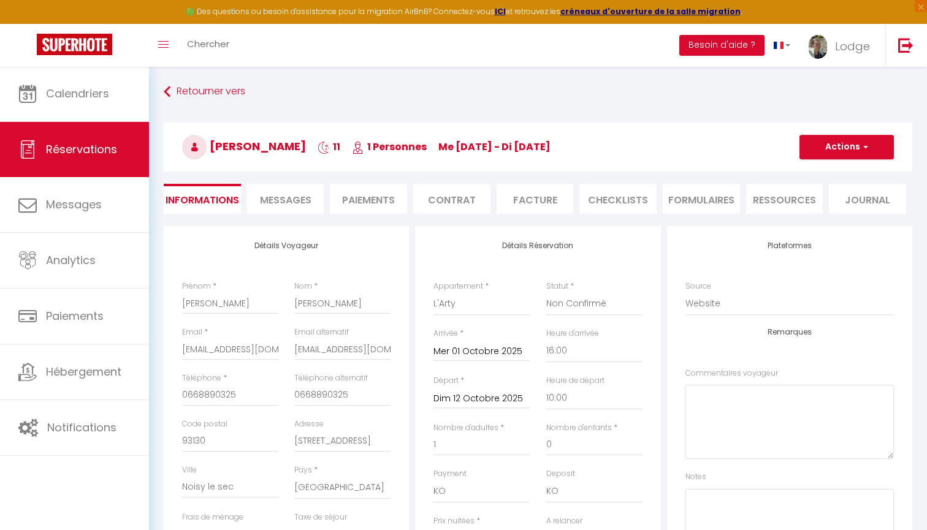
click at [483, 351] on input "Mer 01 Octobre 2025" at bounding box center [482, 352] width 96 height 16
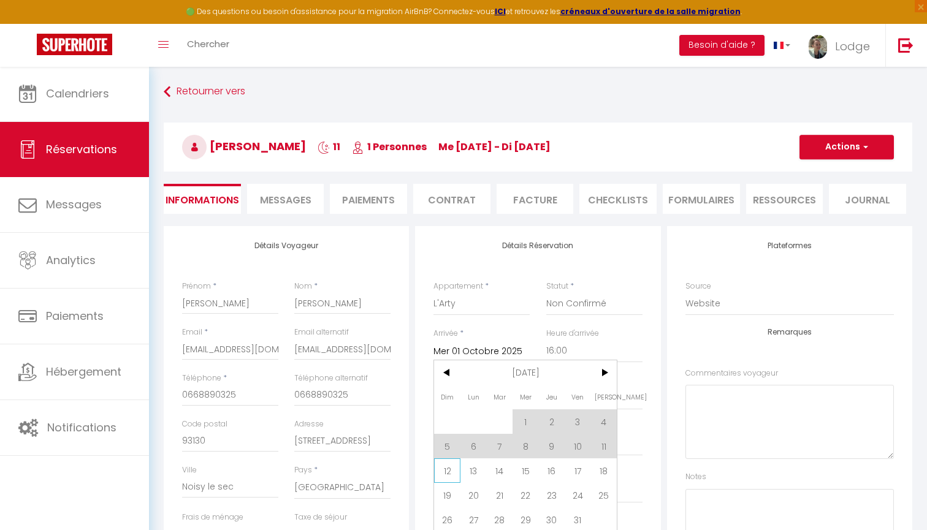
click at [450, 468] on span "12" at bounding box center [447, 471] width 26 height 25
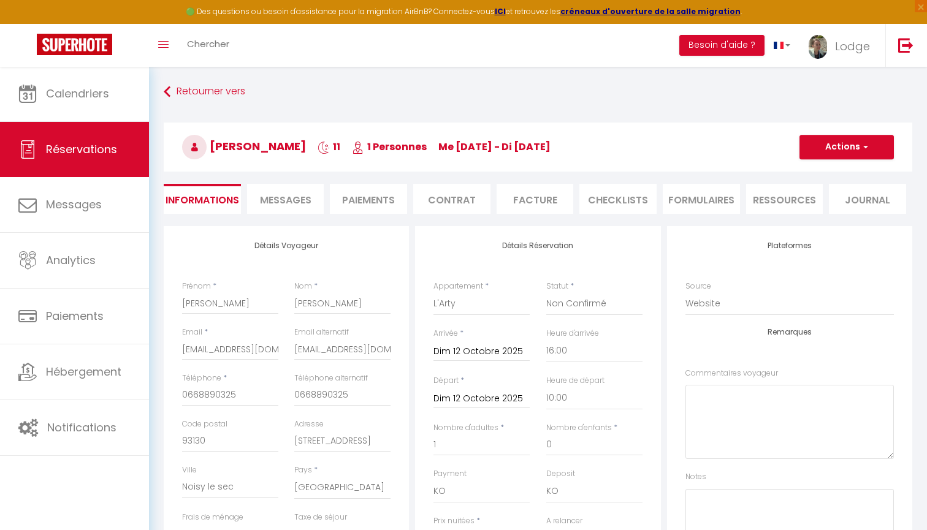
click at [834, 155] on button "Actions" at bounding box center [847, 147] width 94 height 25
click at [817, 172] on link "Enregistrer" at bounding box center [834, 174] width 97 height 16
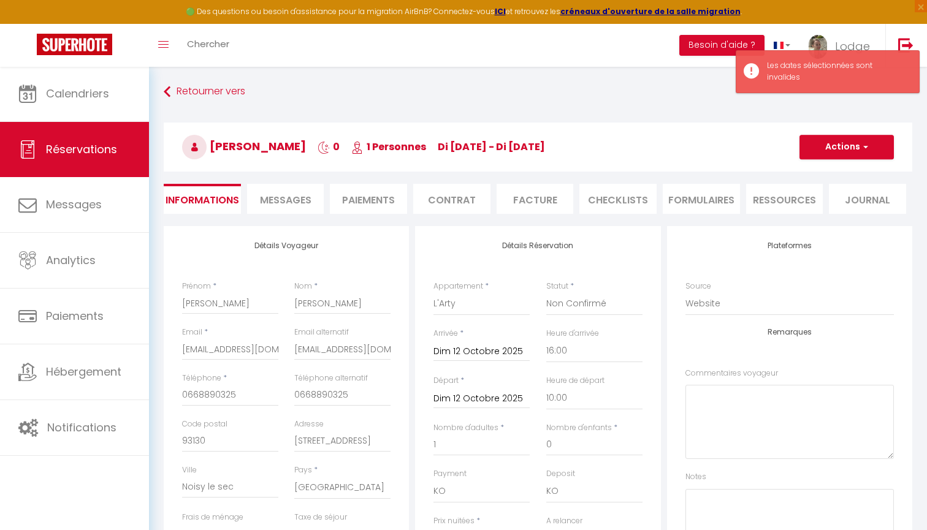
click at [474, 353] on input "Dim 12 Octobre 2025" at bounding box center [482, 352] width 96 height 16
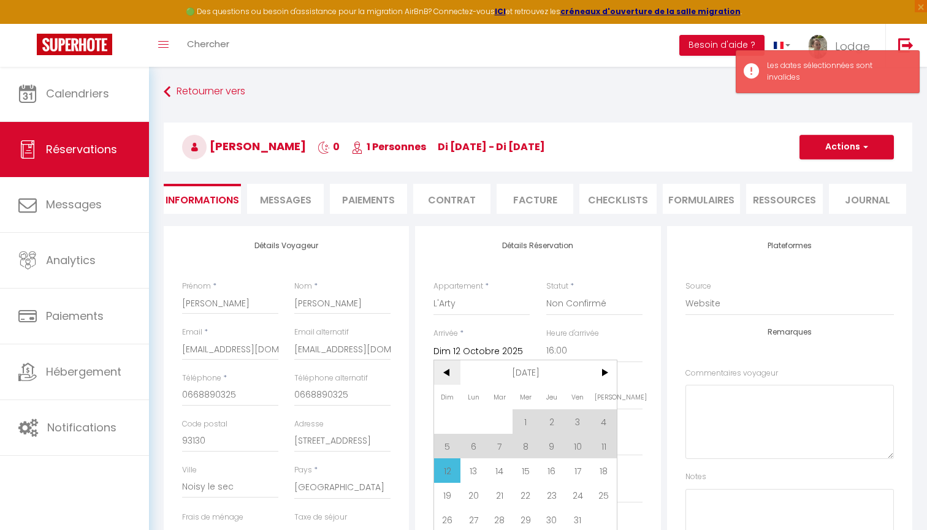
click at [442, 365] on span "<" at bounding box center [447, 373] width 26 height 25
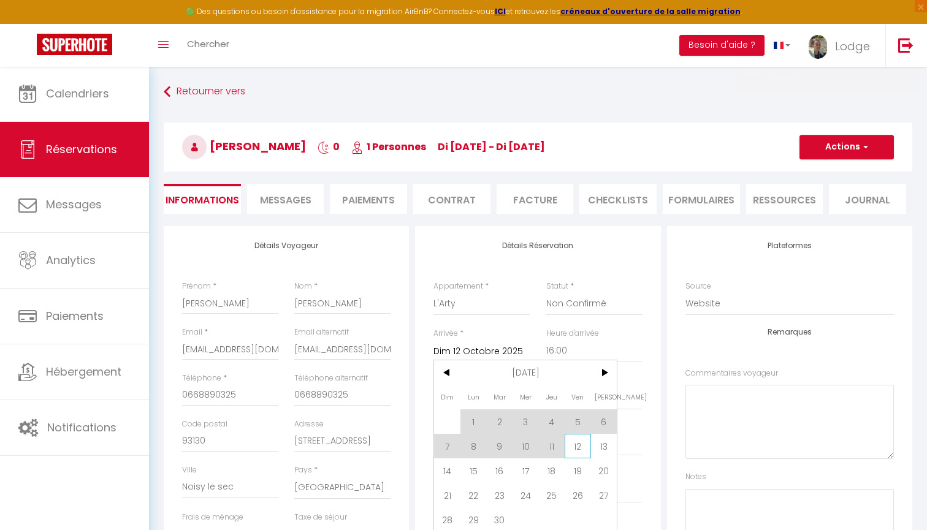
click at [577, 445] on span "12" at bounding box center [578, 446] width 26 height 25
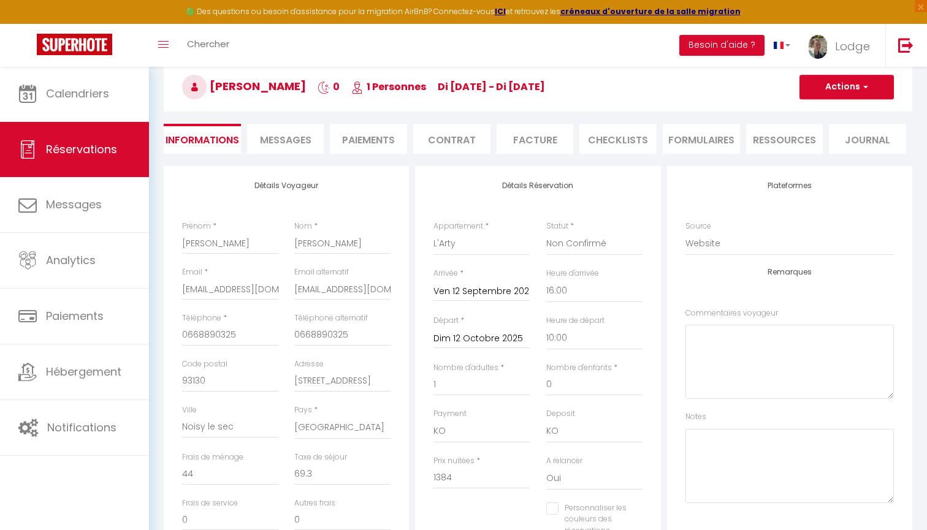
scroll to position [72, 0]
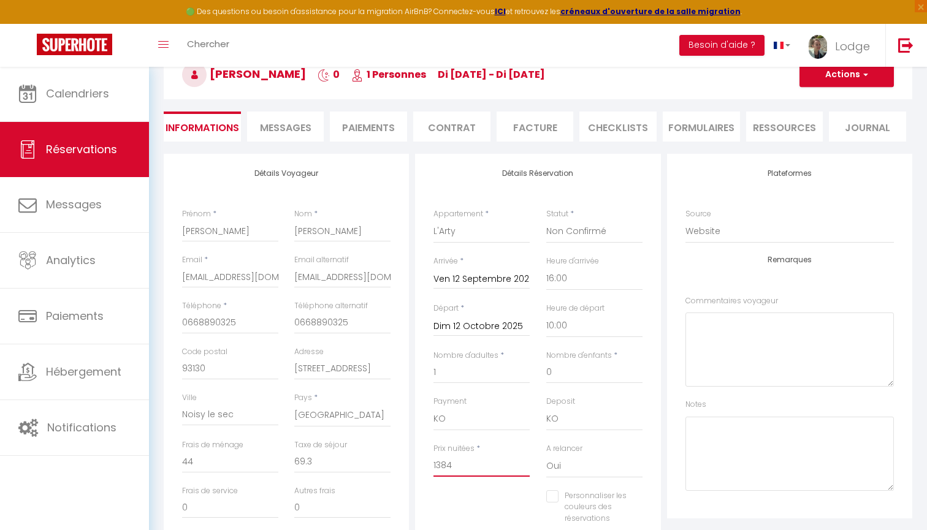
click at [467, 463] on input "1384" at bounding box center [482, 466] width 96 height 22
click at [232, 461] on input "0" at bounding box center [230, 462] width 96 height 22
click at [783, 399] on div "Notes" at bounding box center [790, 445] width 208 height 92
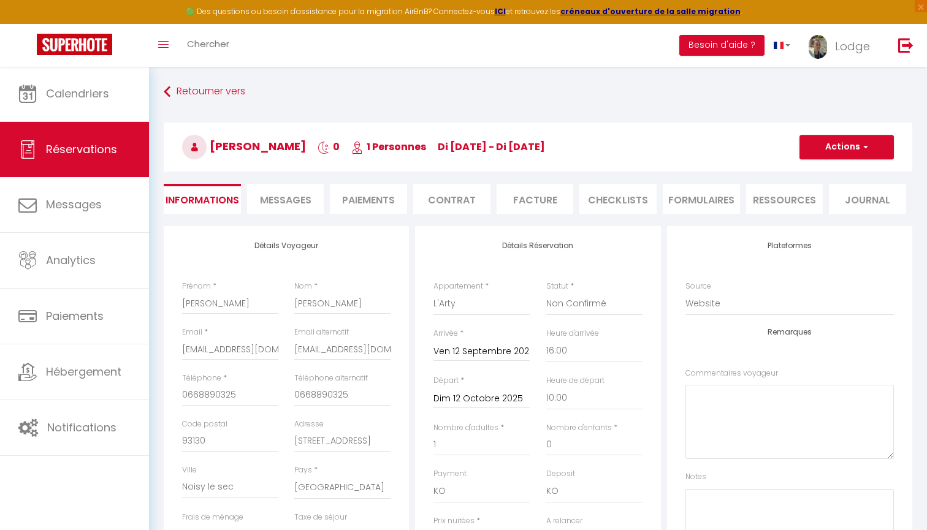
scroll to position [0, 0]
click at [829, 145] on button "Actions" at bounding box center [847, 147] width 94 height 25
click at [816, 172] on link "Enregistrer" at bounding box center [834, 174] width 97 height 16
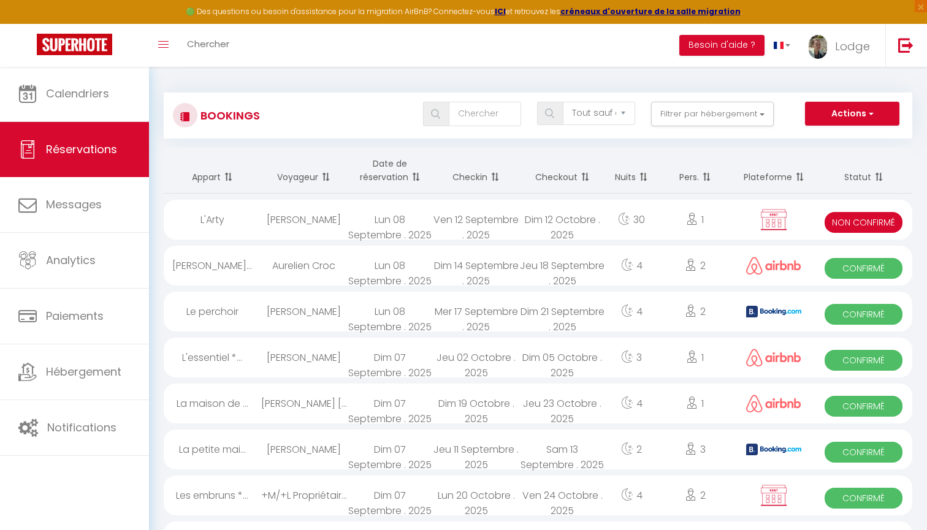
click at [507, 217] on div "Ven 12 Septembre . 2025" at bounding box center [477, 220] width 86 height 40
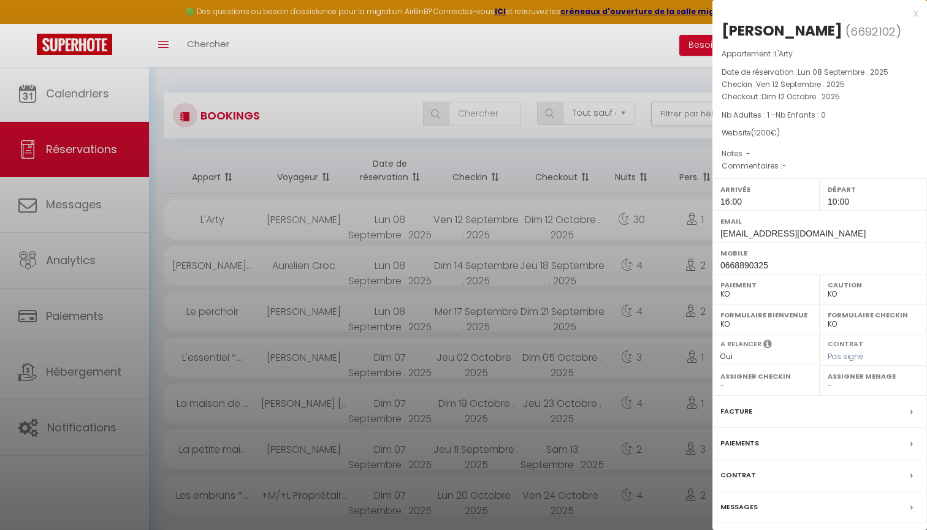
click at [744, 442] on label "Paiements" at bounding box center [740, 443] width 39 height 13
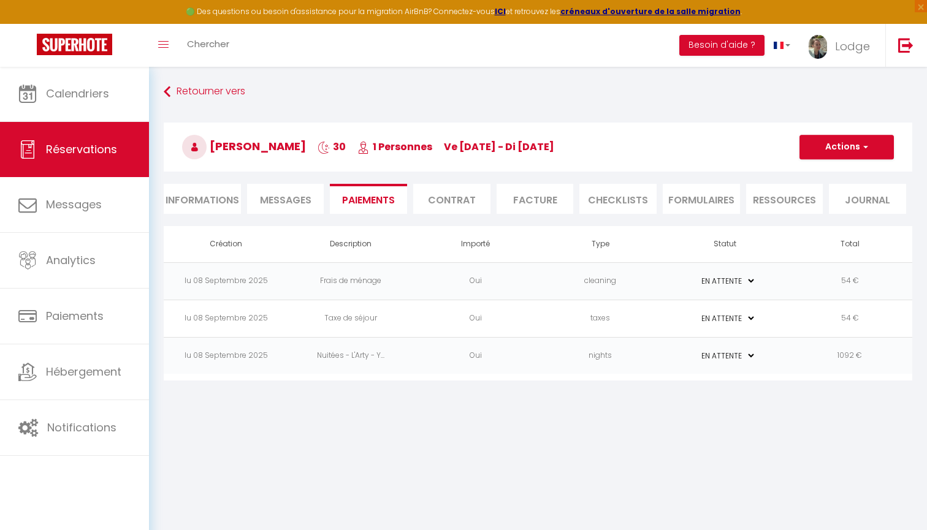
click at [866, 151] on span "button" at bounding box center [863, 147] width 7 height 11
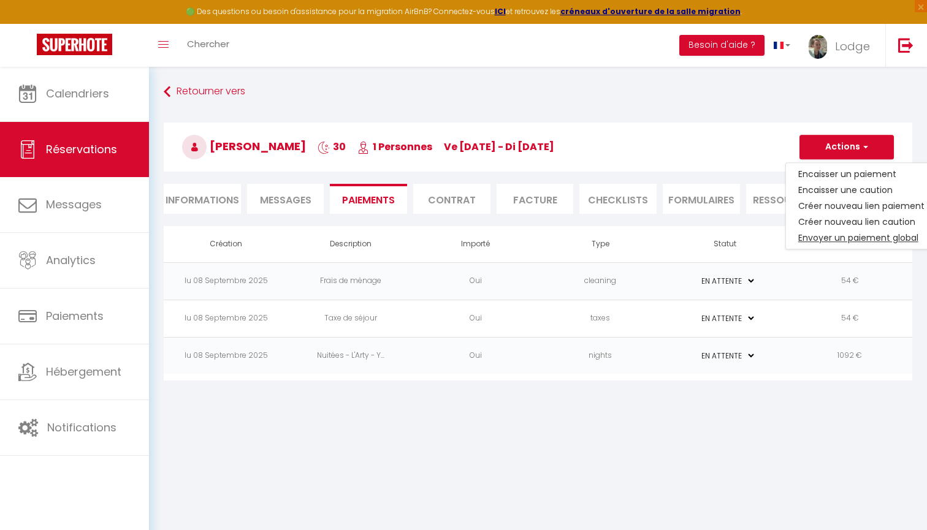
click at [818, 238] on link "Envoyer un paiement global" at bounding box center [861, 238] width 151 height 16
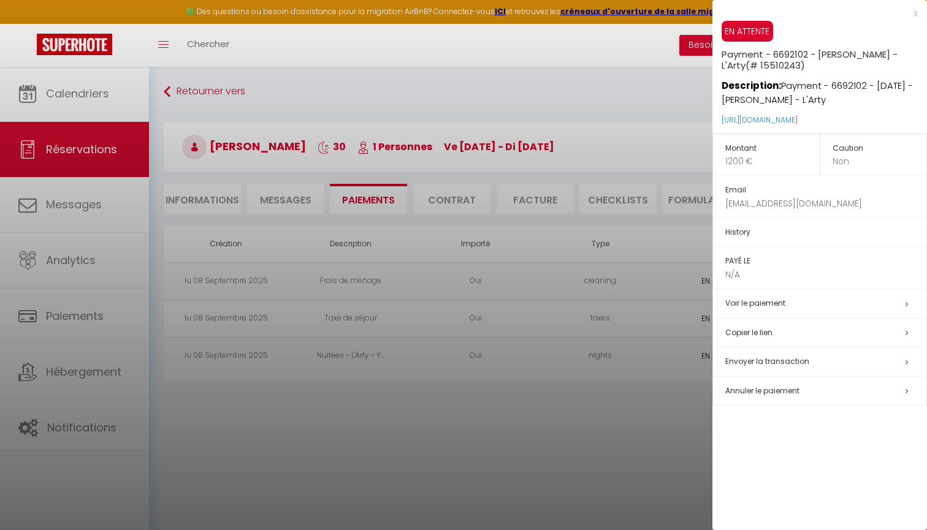
click at [765, 358] on span "Envoyer la transaction" at bounding box center [767, 361] width 84 height 10
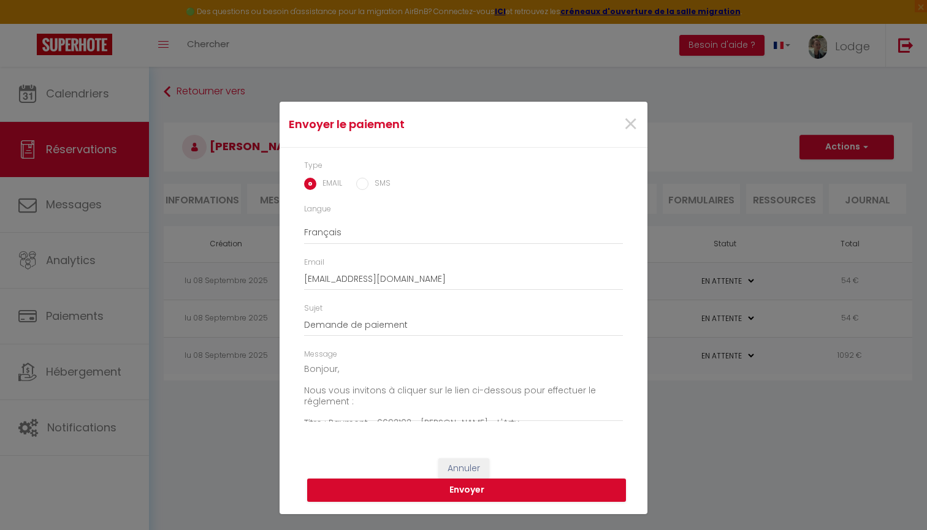
click at [469, 461] on button "Annuler" at bounding box center [463, 469] width 51 height 21
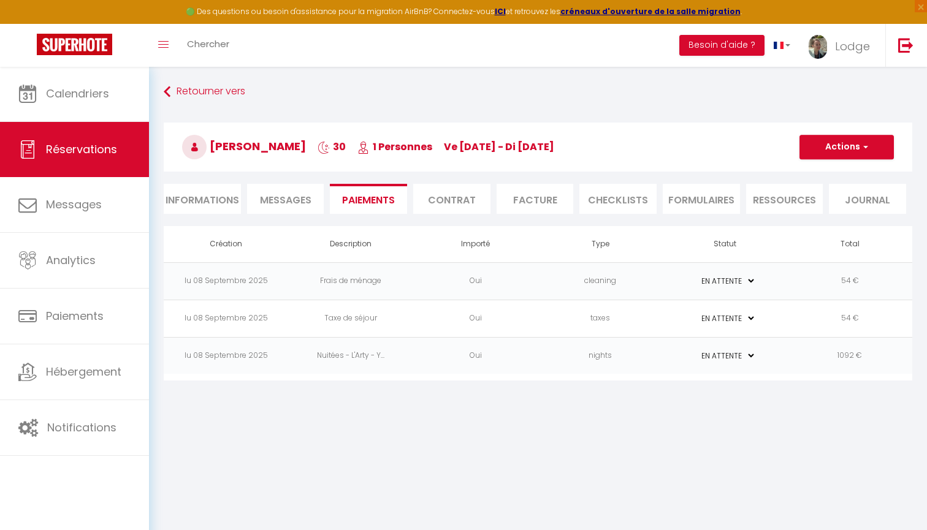
click at [857, 142] on button "Actions" at bounding box center [847, 147] width 94 height 25
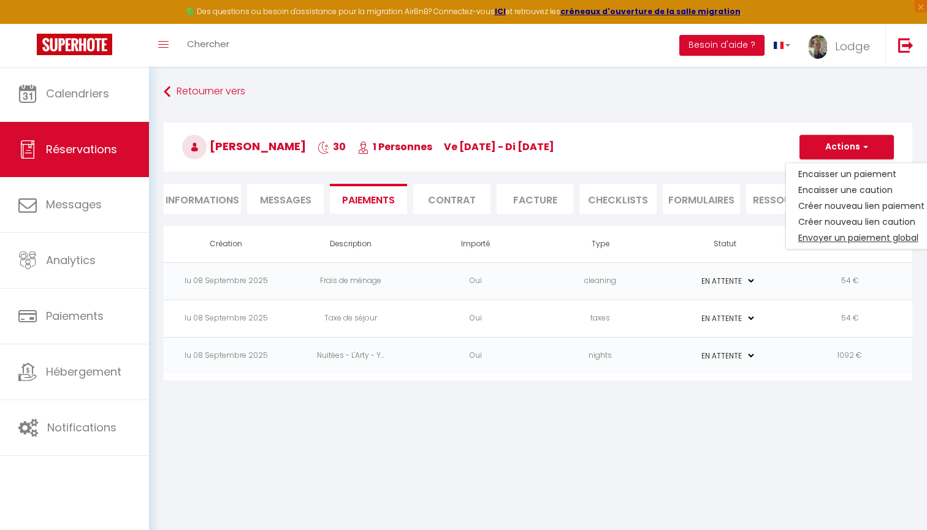
click at [829, 239] on link "Envoyer un paiement global" at bounding box center [861, 238] width 151 height 16
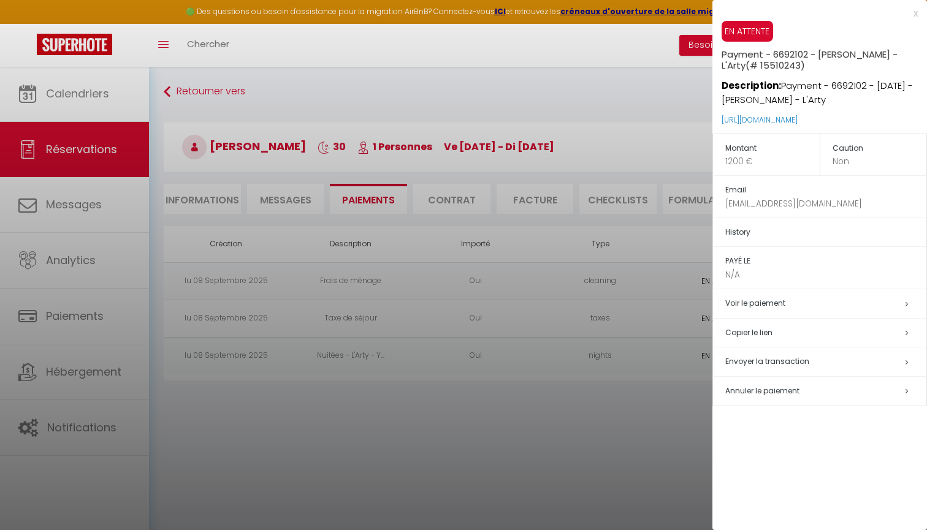
click at [750, 356] on span "Envoyer la transaction" at bounding box center [767, 361] width 84 height 10
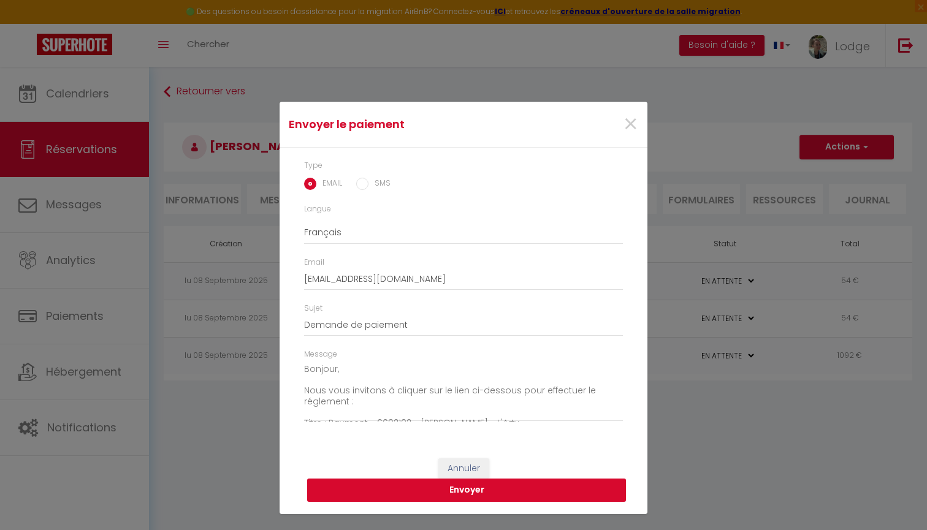
click at [449, 486] on button "Envoyer" at bounding box center [466, 490] width 319 height 23
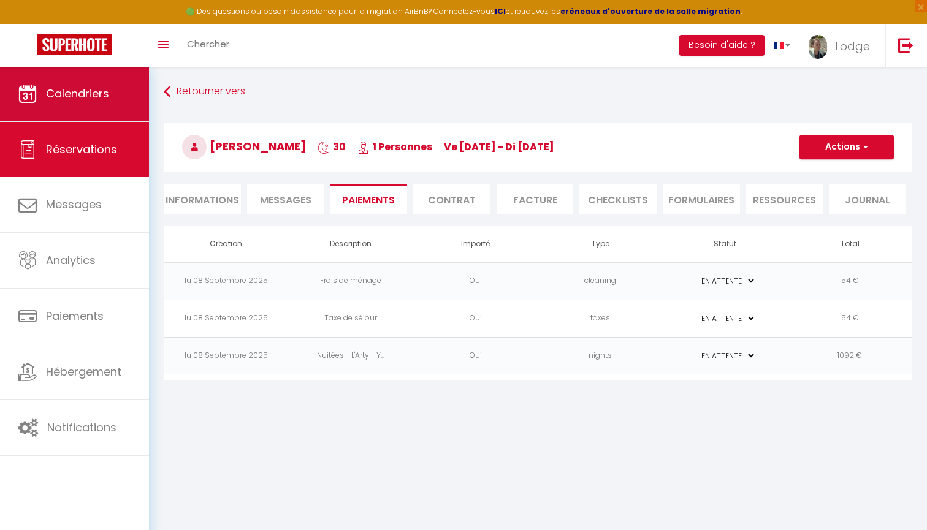
click at [86, 89] on span "Calendriers" at bounding box center [77, 93] width 63 height 15
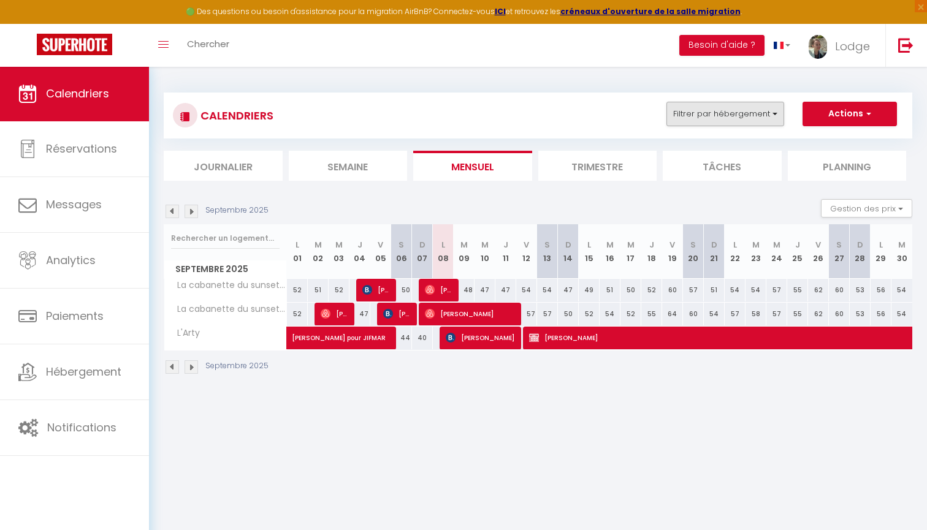
click at [700, 123] on button "Filtrer par hébergement" at bounding box center [726, 114] width 118 height 25
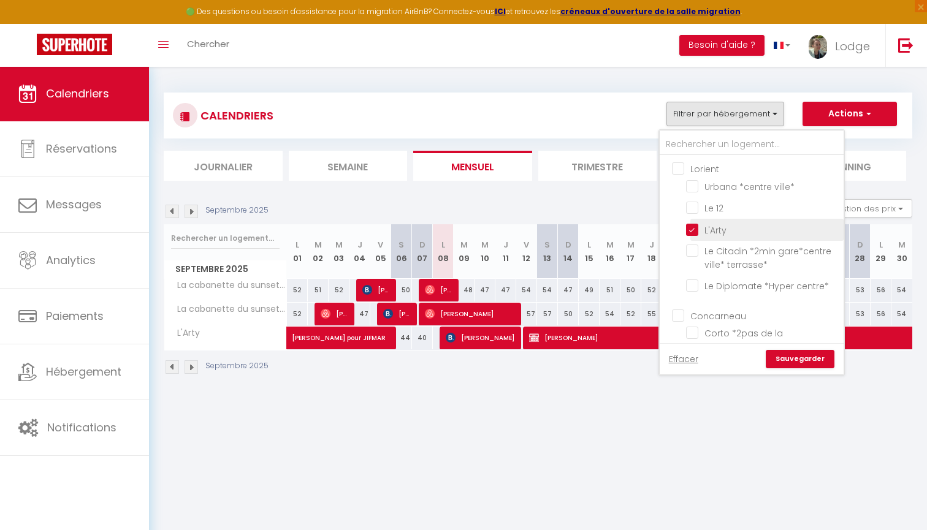
click at [689, 230] on input "L'Arty" at bounding box center [762, 229] width 153 height 12
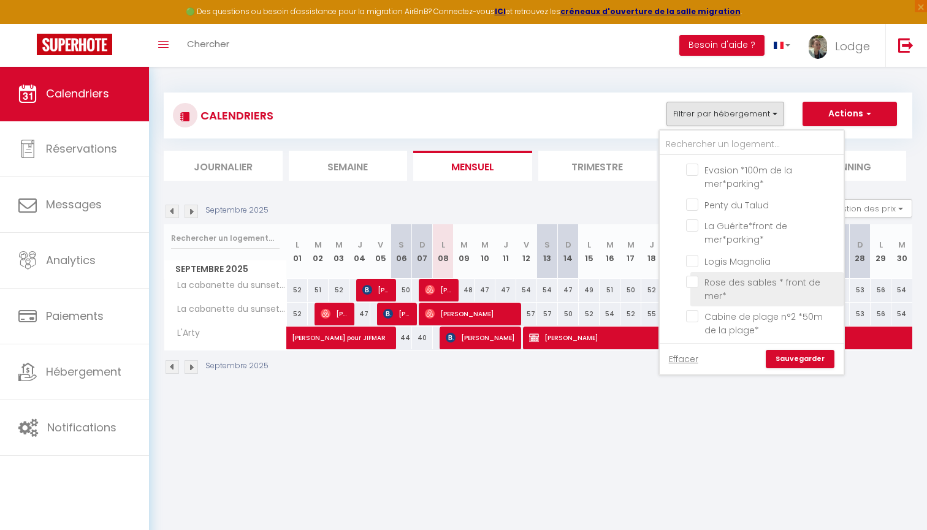
scroll to position [900, 0]
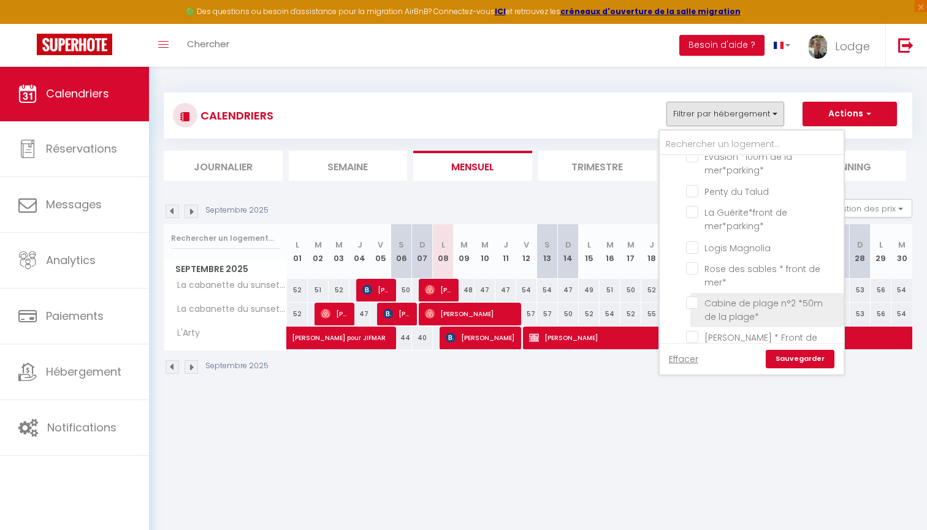
click at [695, 297] on input "Cabine de plage n°2 *50m de la plage*" at bounding box center [762, 303] width 153 height 12
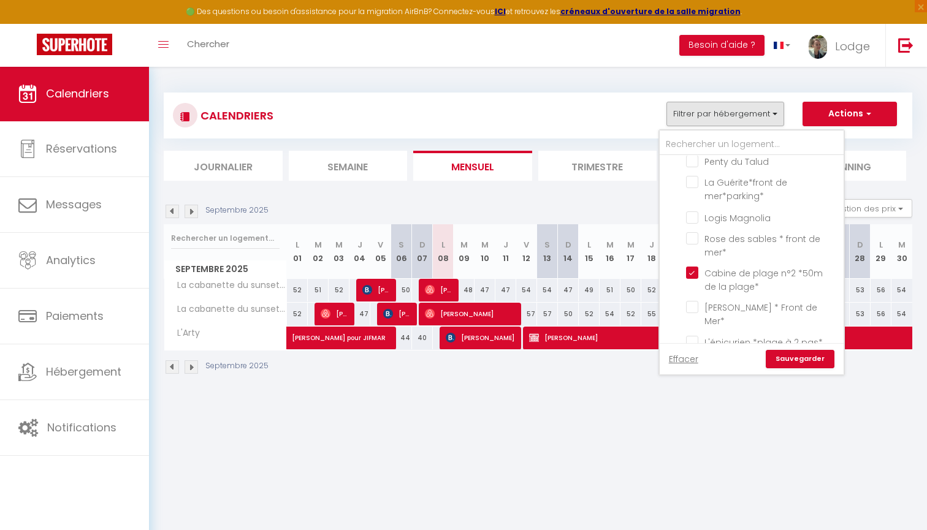
click at [699, 357] on input "Cabine de plage n°1 *50m de la mer*" at bounding box center [762, 363] width 153 height 12
click at [802, 358] on link "Sauvegarder" at bounding box center [800, 359] width 69 height 18
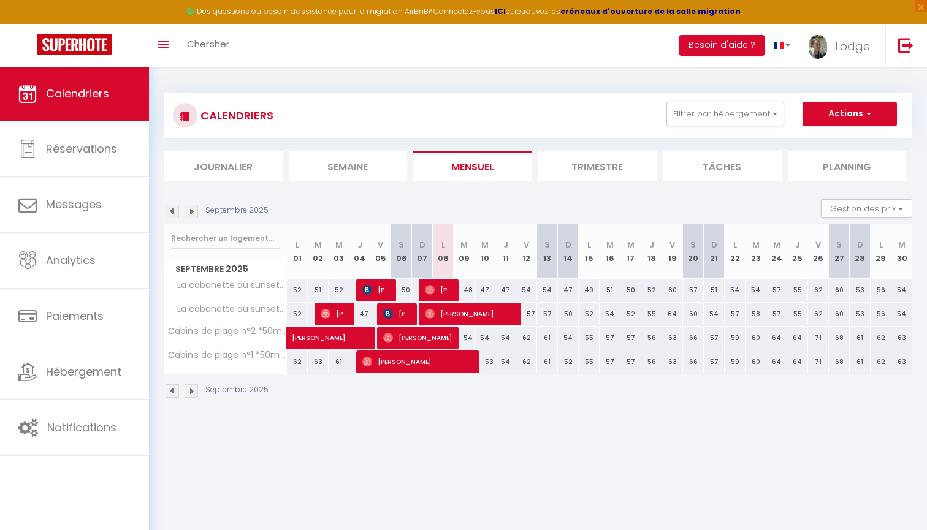
click at [469, 339] on div "54" at bounding box center [464, 338] width 21 height 23
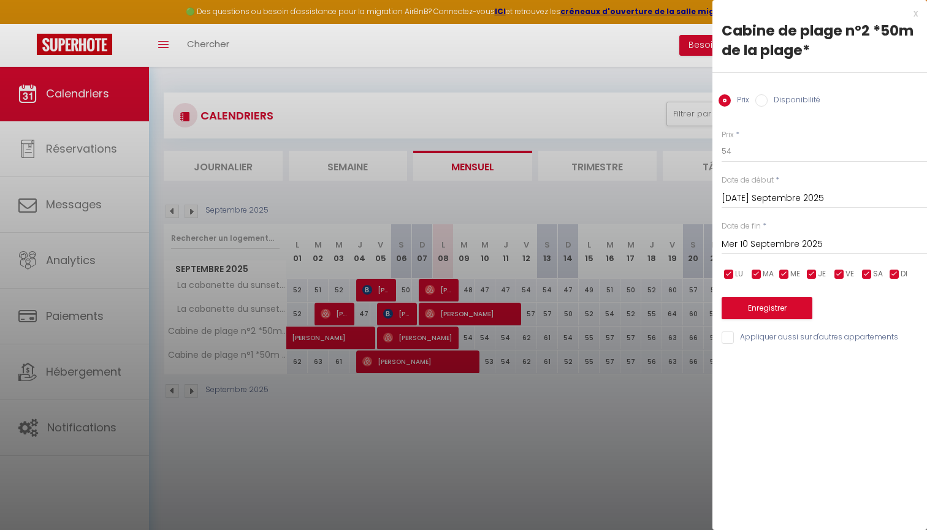
click at [775, 104] on label "Disponibilité" at bounding box center [794, 100] width 53 height 13
click at [768, 104] on input "Disponibilité" at bounding box center [762, 100] width 12 height 12
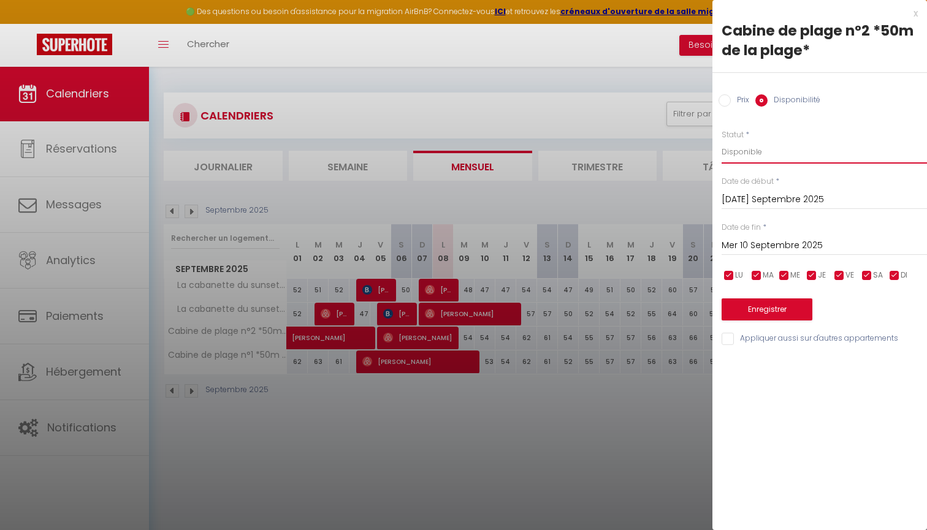
click at [738, 152] on select "Disponible Indisponible" at bounding box center [824, 151] width 205 height 23
click at [752, 310] on button "Enregistrer" at bounding box center [767, 310] width 91 height 22
